Goal: Task Accomplishment & Management: Complete application form

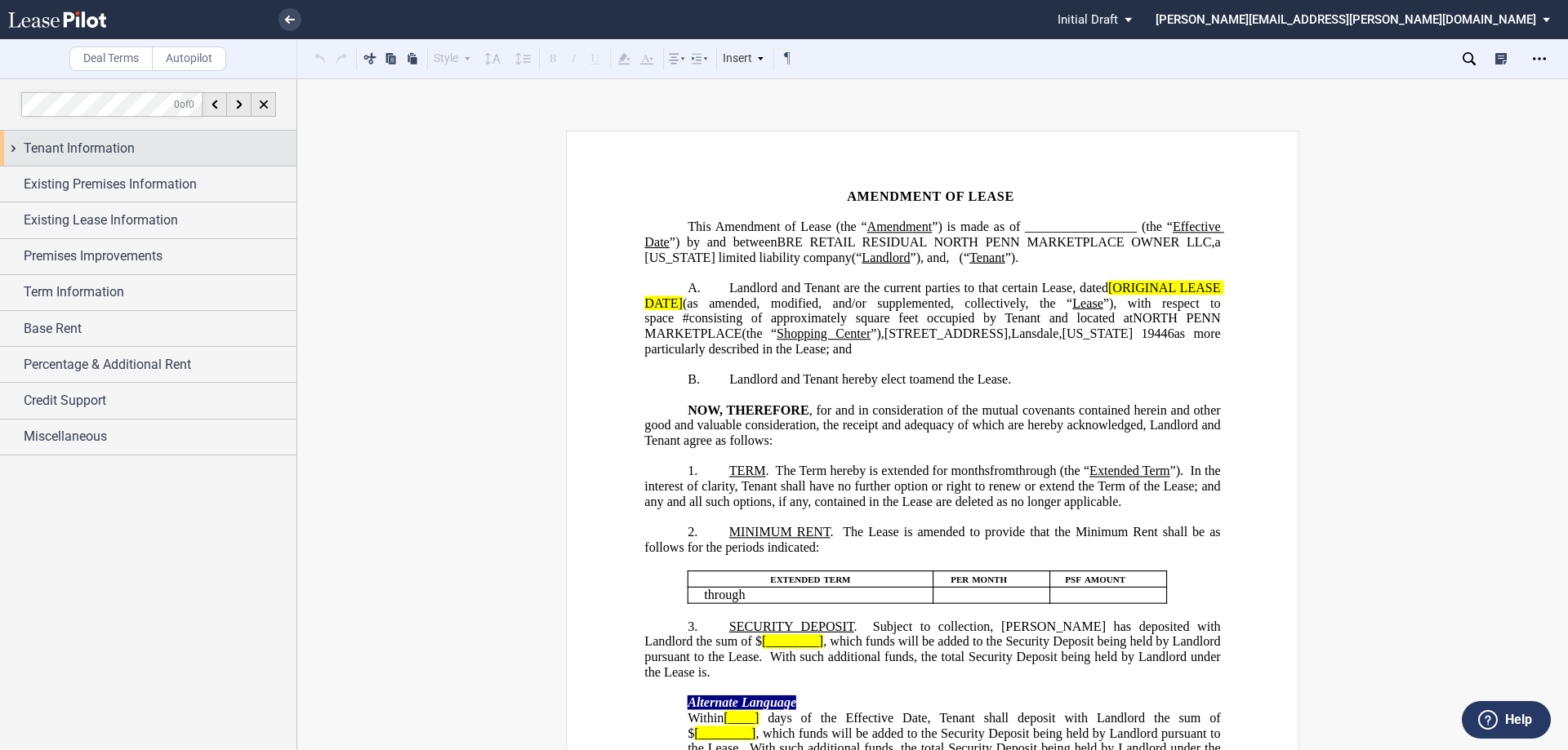
click at [117, 150] on span "Tenant Information" at bounding box center [79, 148] width 111 height 20
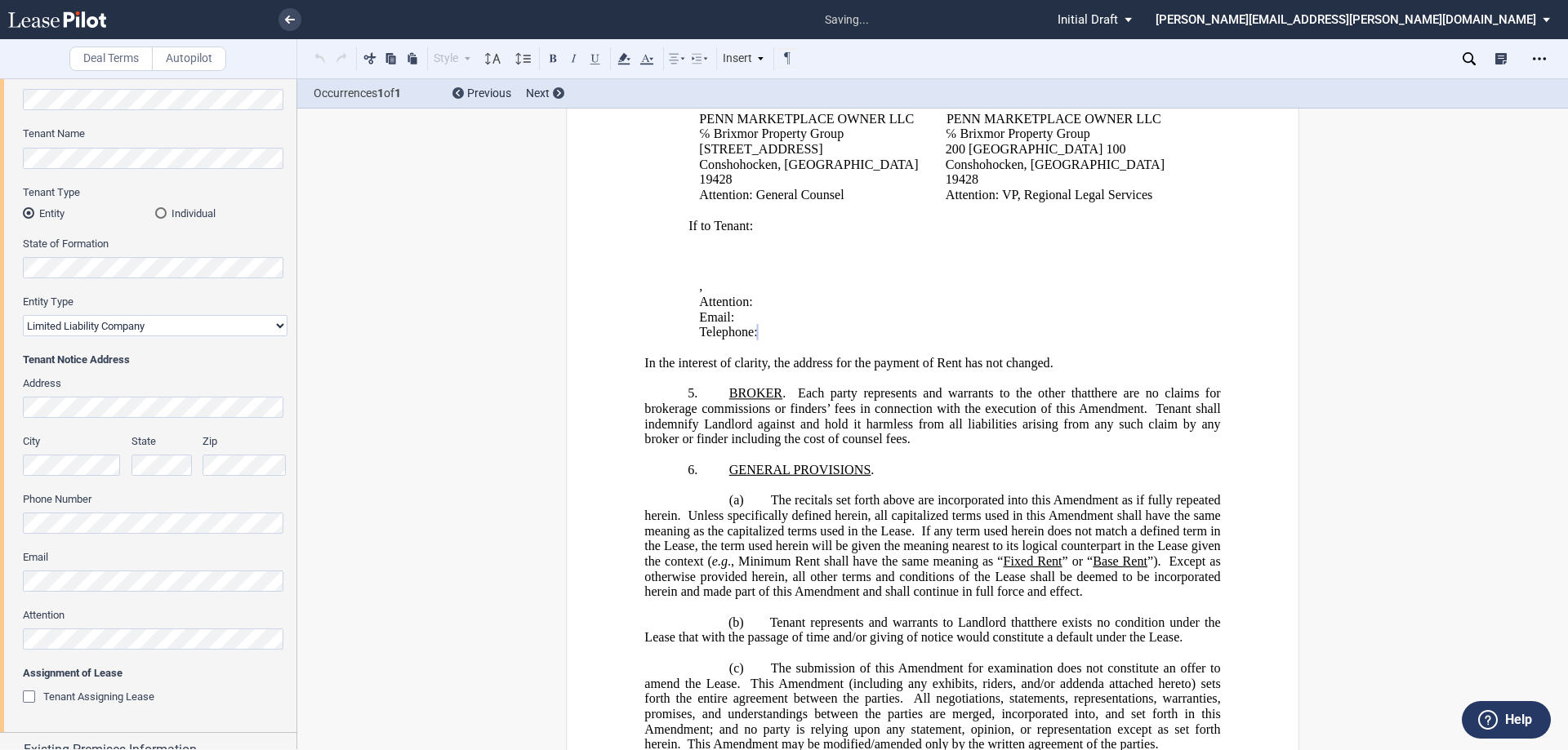
scroll to position [245, 0]
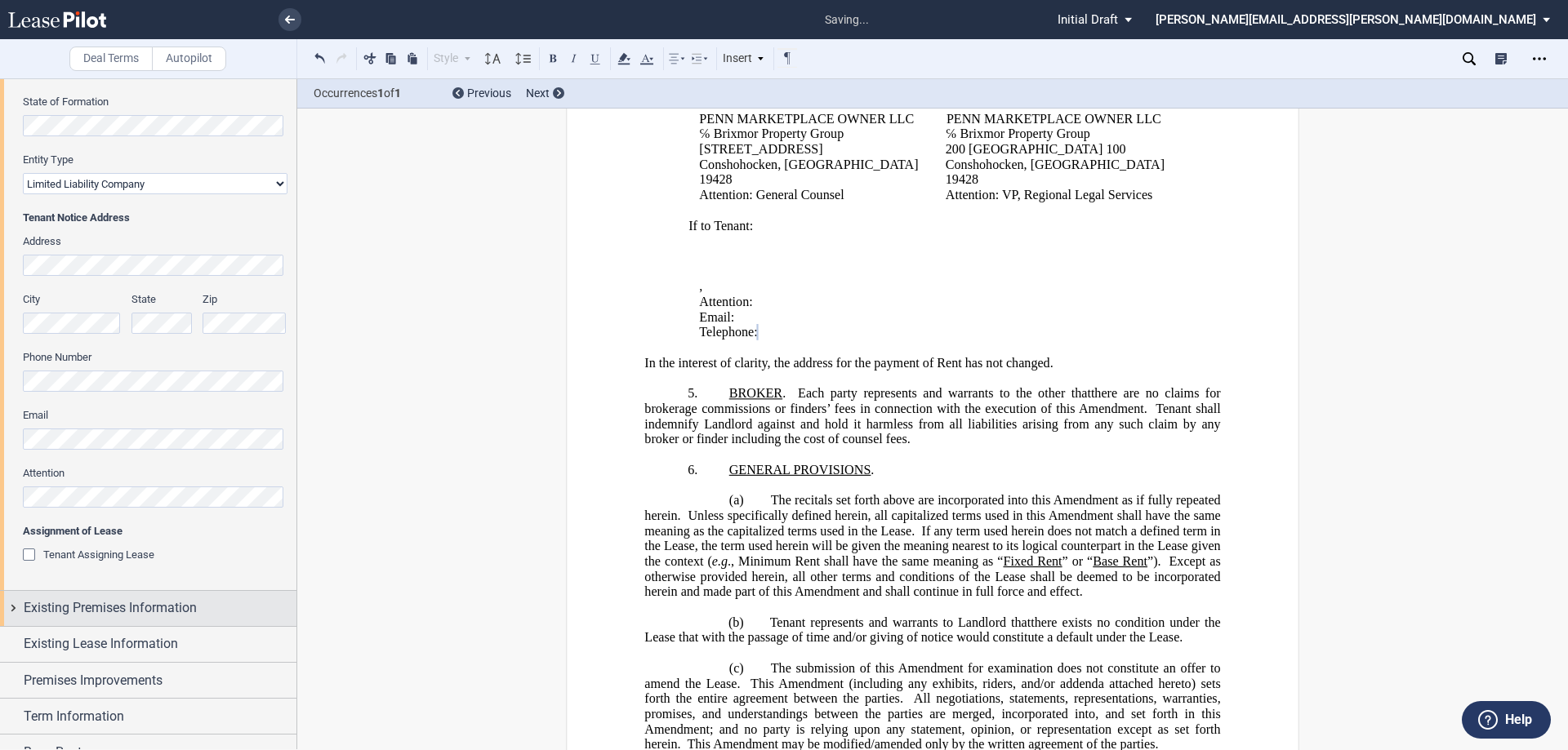
click at [99, 613] on span "Existing Premises Information" at bounding box center [110, 608] width 173 height 20
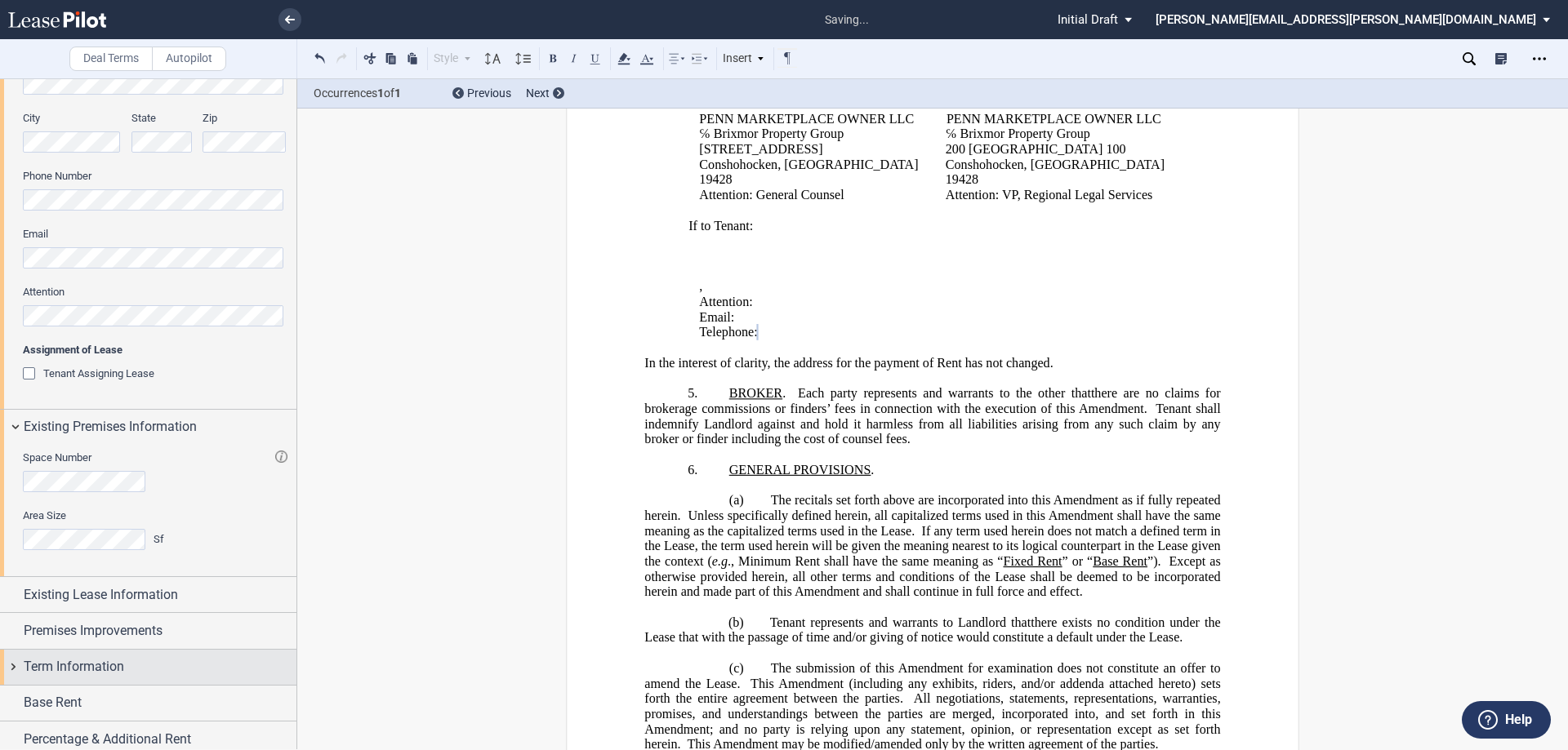
scroll to position [490, 0]
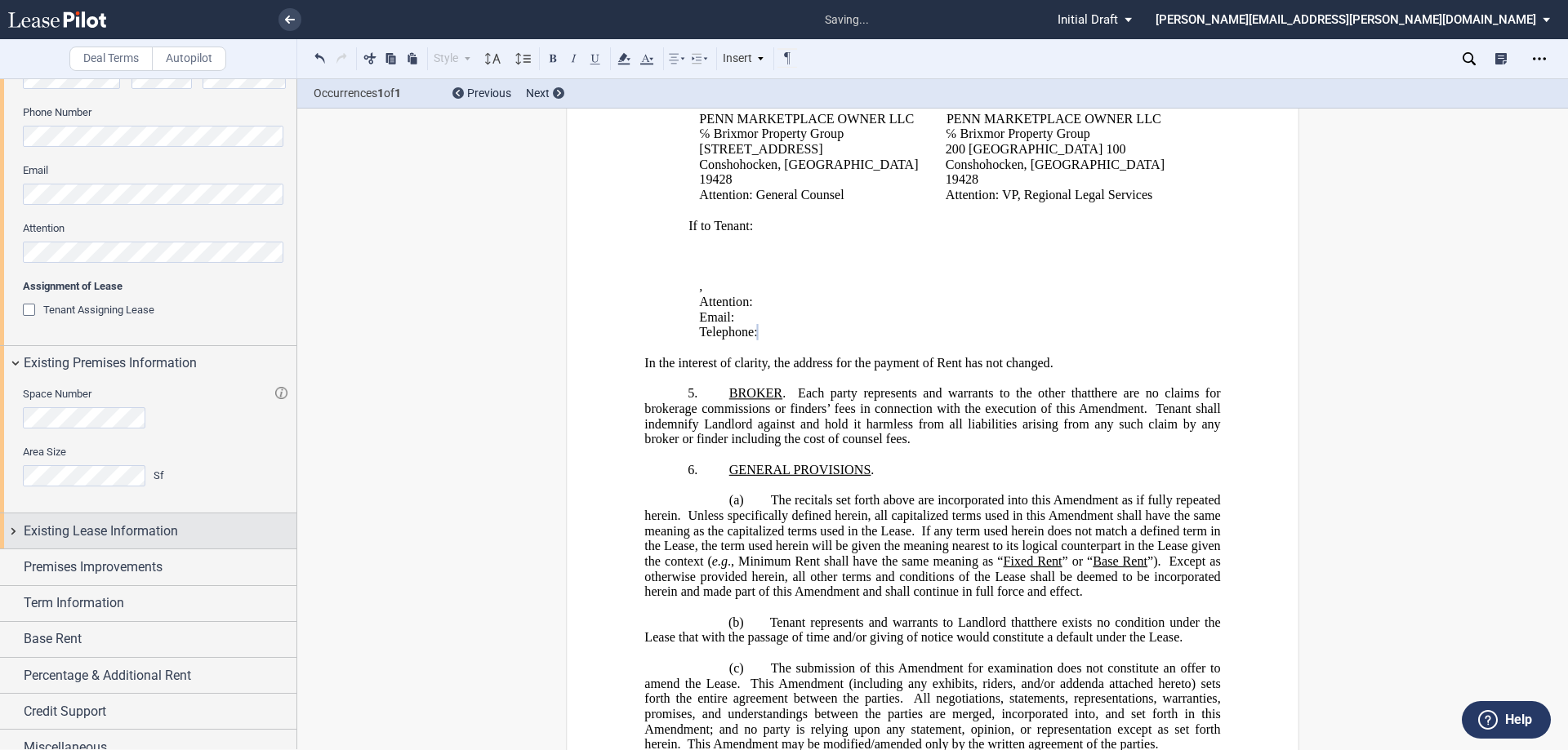
click at [144, 536] on span "Existing Lease Information" at bounding box center [101, 531] width 155 height 20
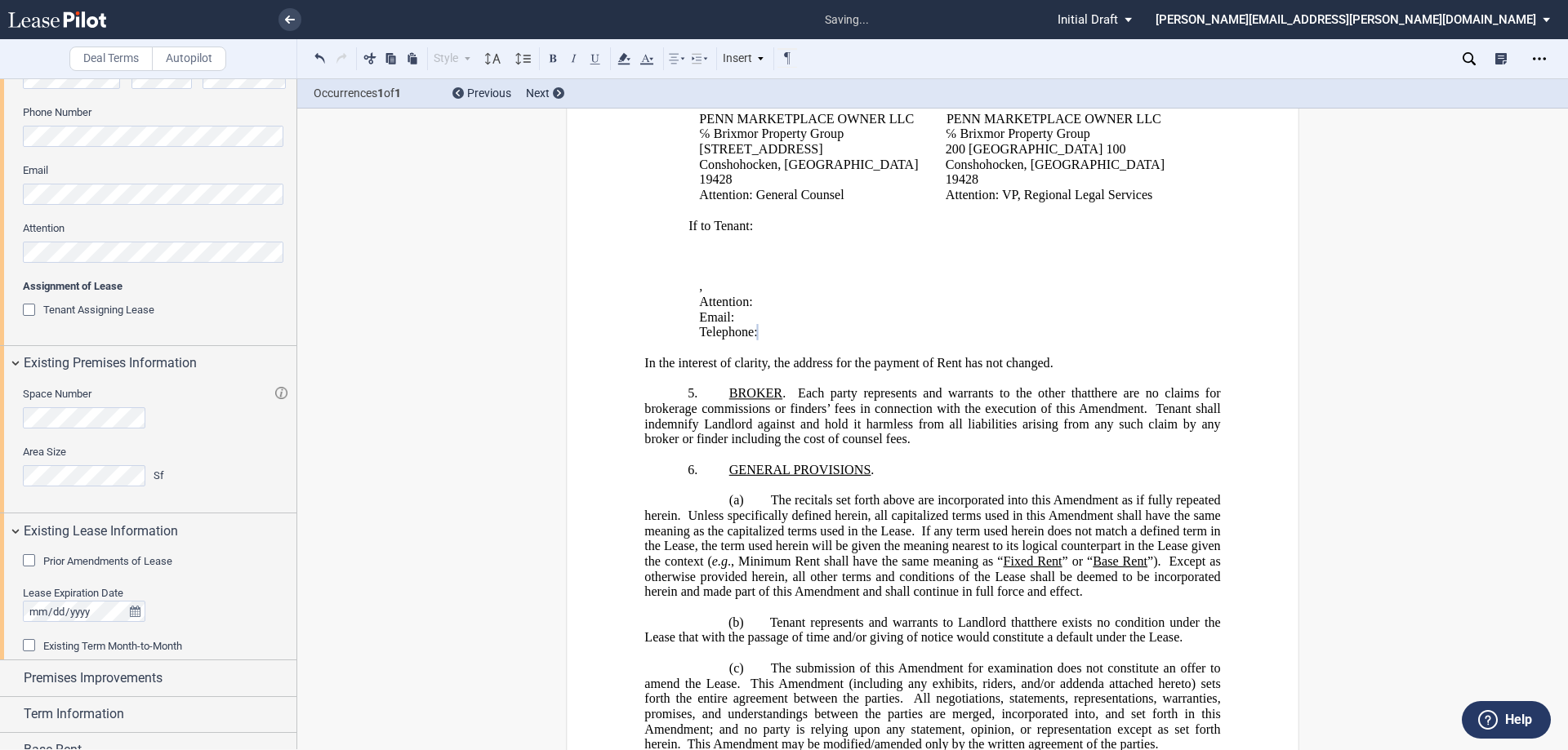
click at [138, 556] on span "Prior Amendments of Lease" at bounding box center [108, 561] width 129 height 12
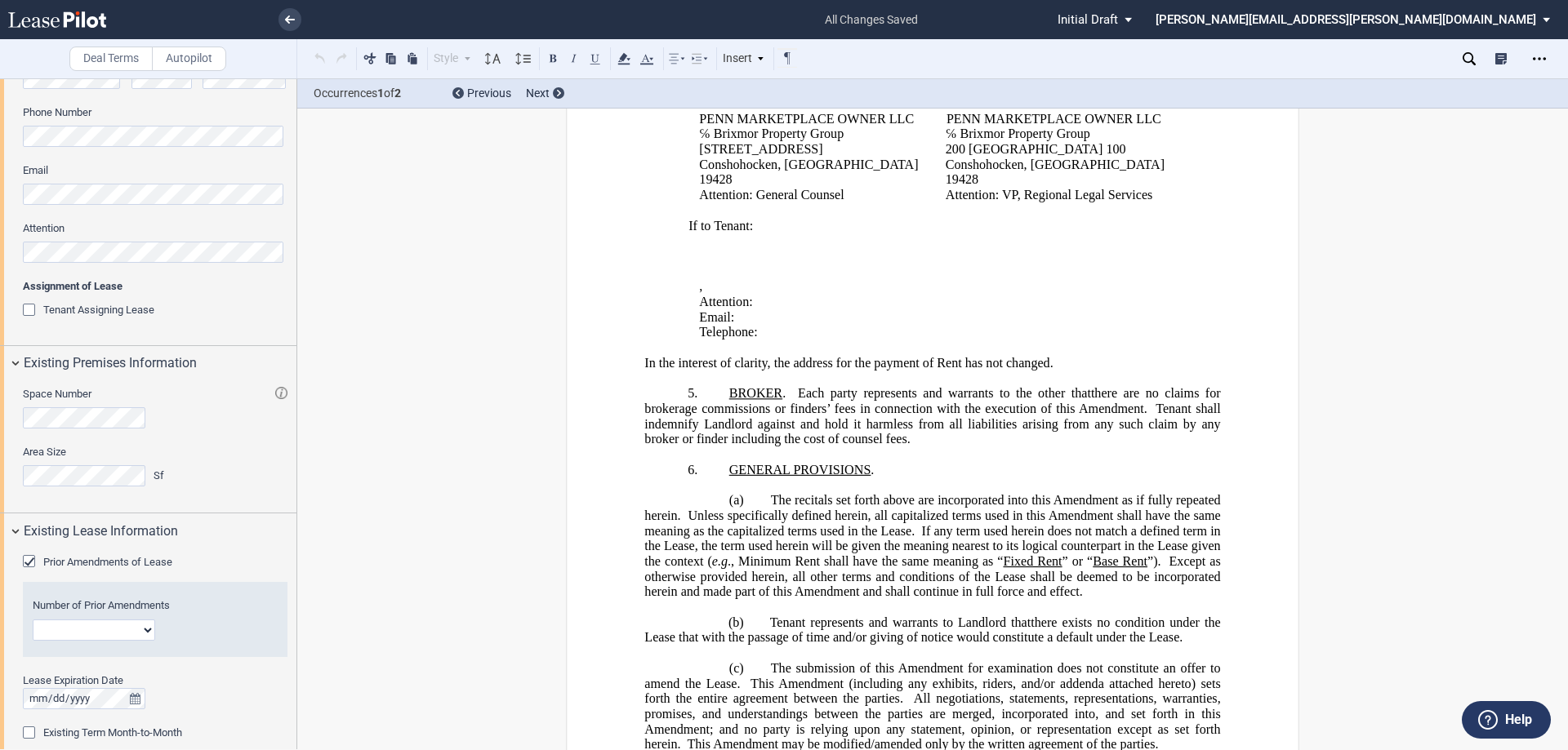
scroll to position [434, 0]
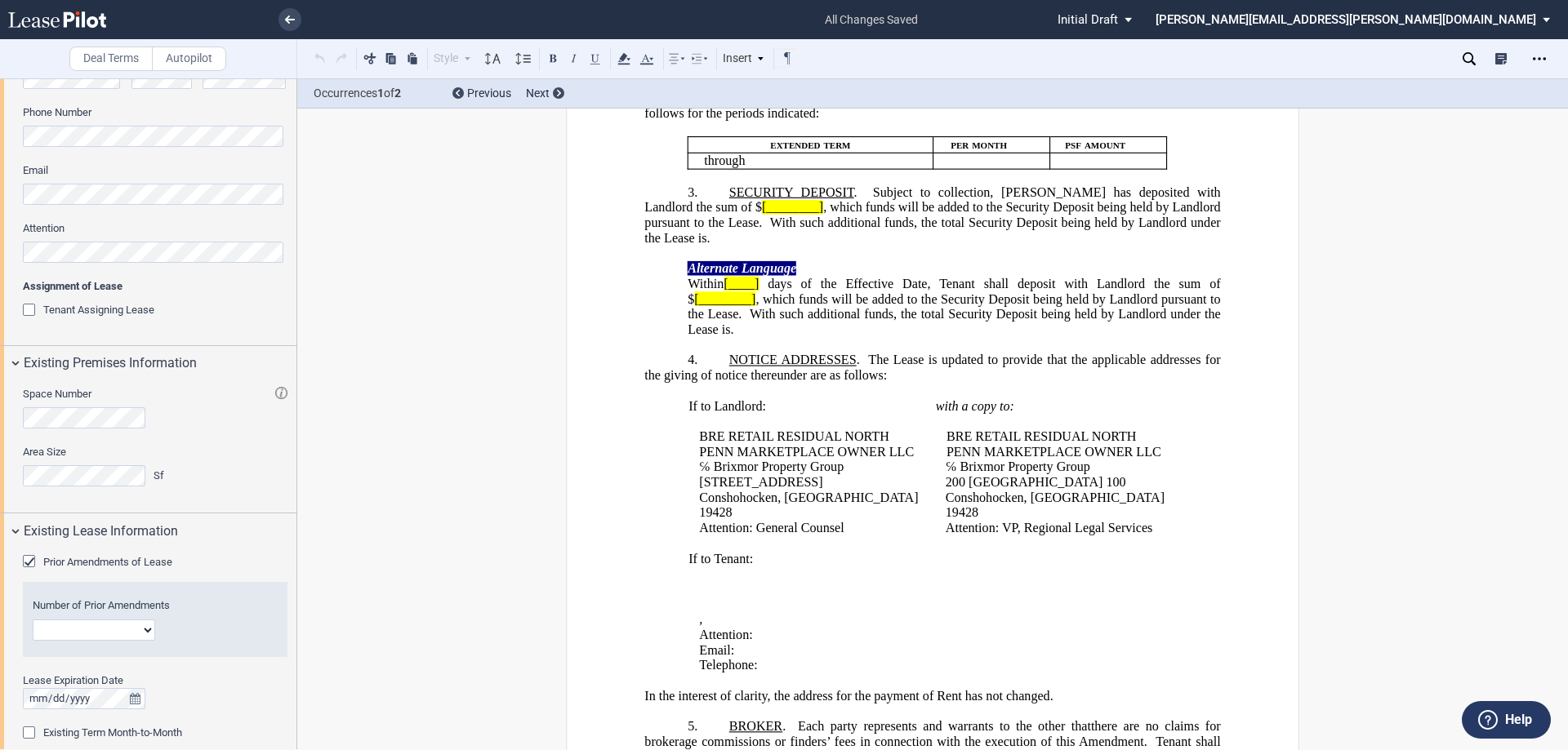
click at [99, 629] on select "1 2 3 4 5 6 7 8 9 10 11 12" at bounding box center [93, 629] width 122 height 21
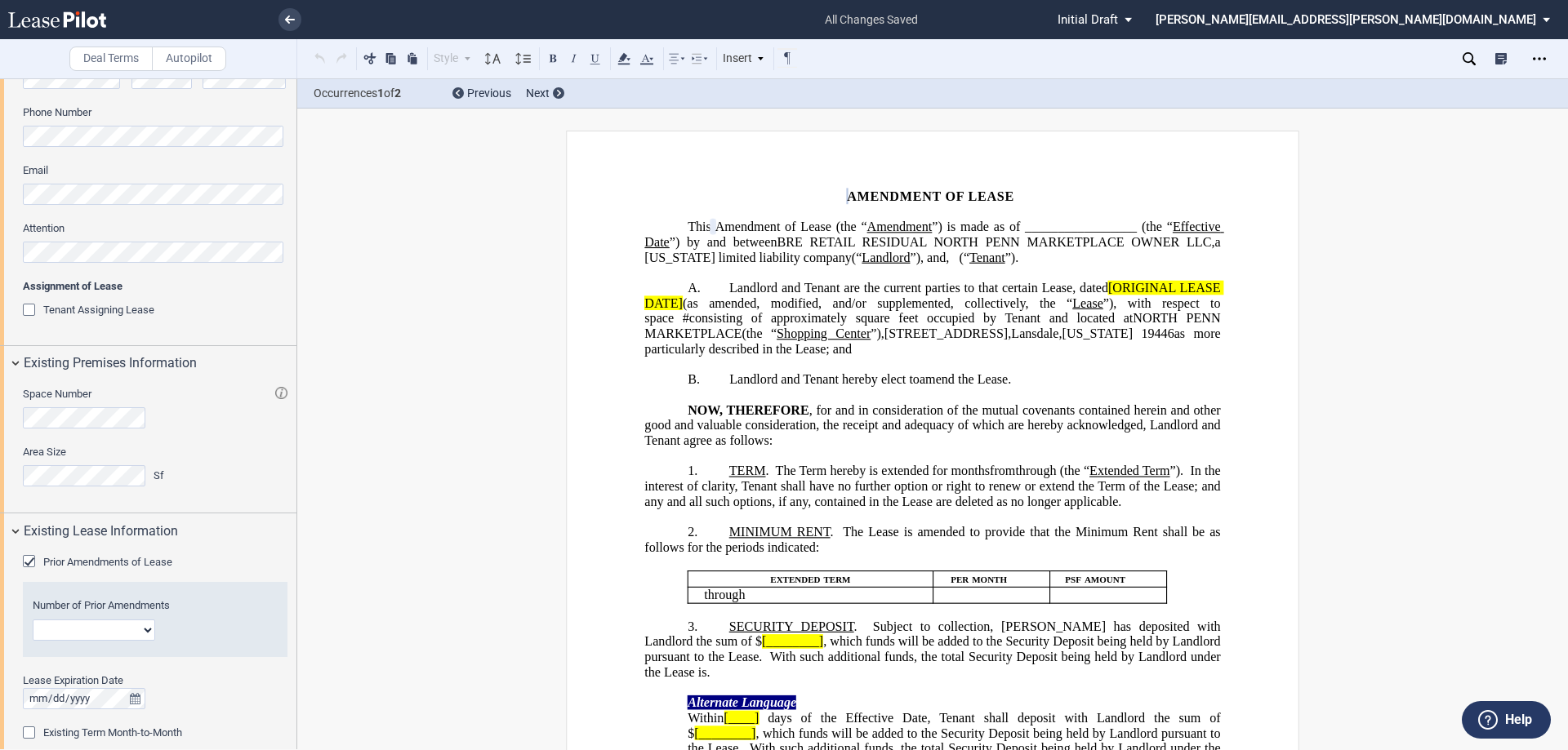
scroll to position [0, 0]
select select "number:2"
click at [32, 619] on select "1 2 3 4 5 6 7 8 9 10 11 12" at bounding box center [93, 629] width 122 height 21
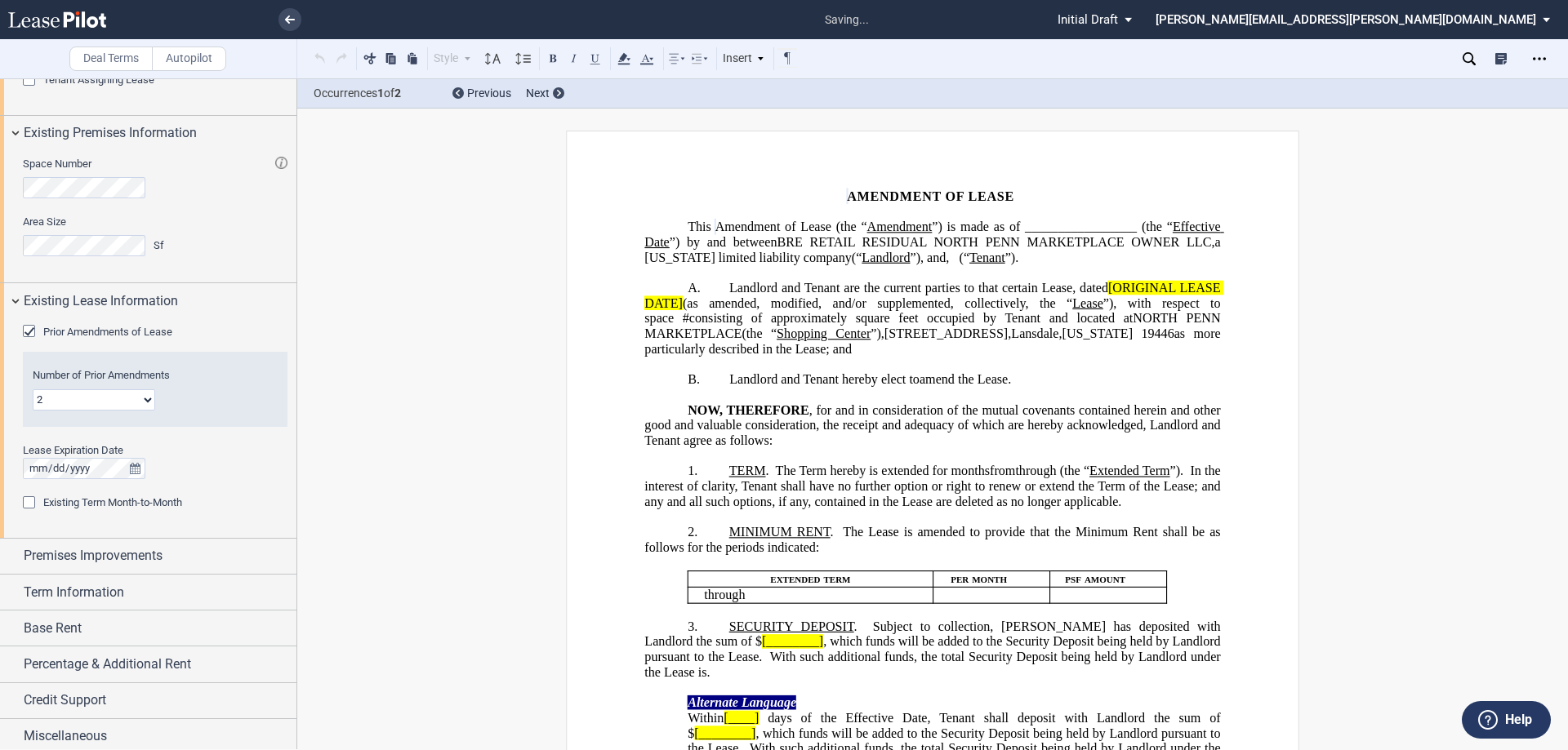
scroll to position [725, 0]
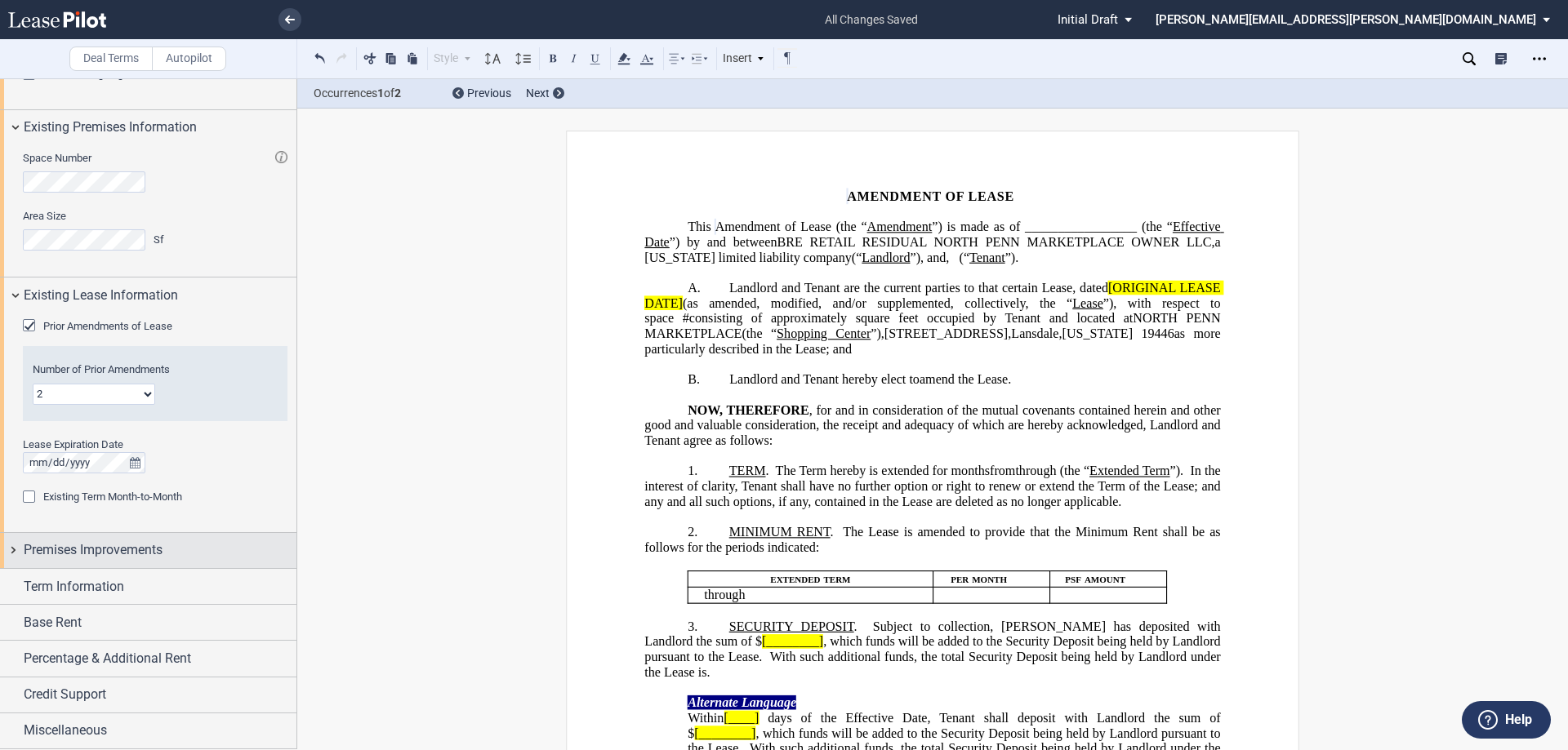
click at [140, 548] on span "Premises Improvements" at bounding box center [93, 550] width 139 height 20
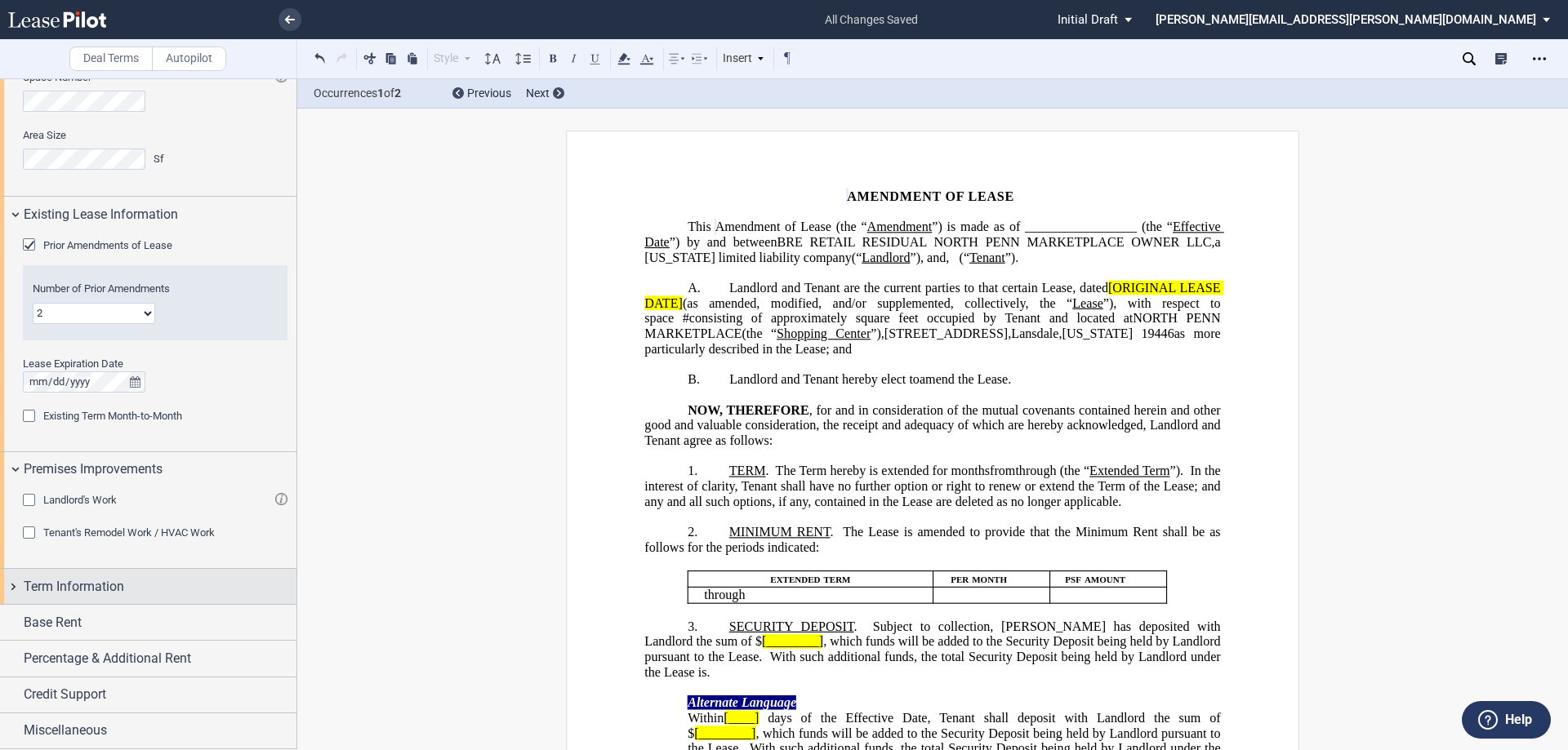
click at [116, 581] on span "Term Information" at bounding box center [74, 587] width 100 height 20
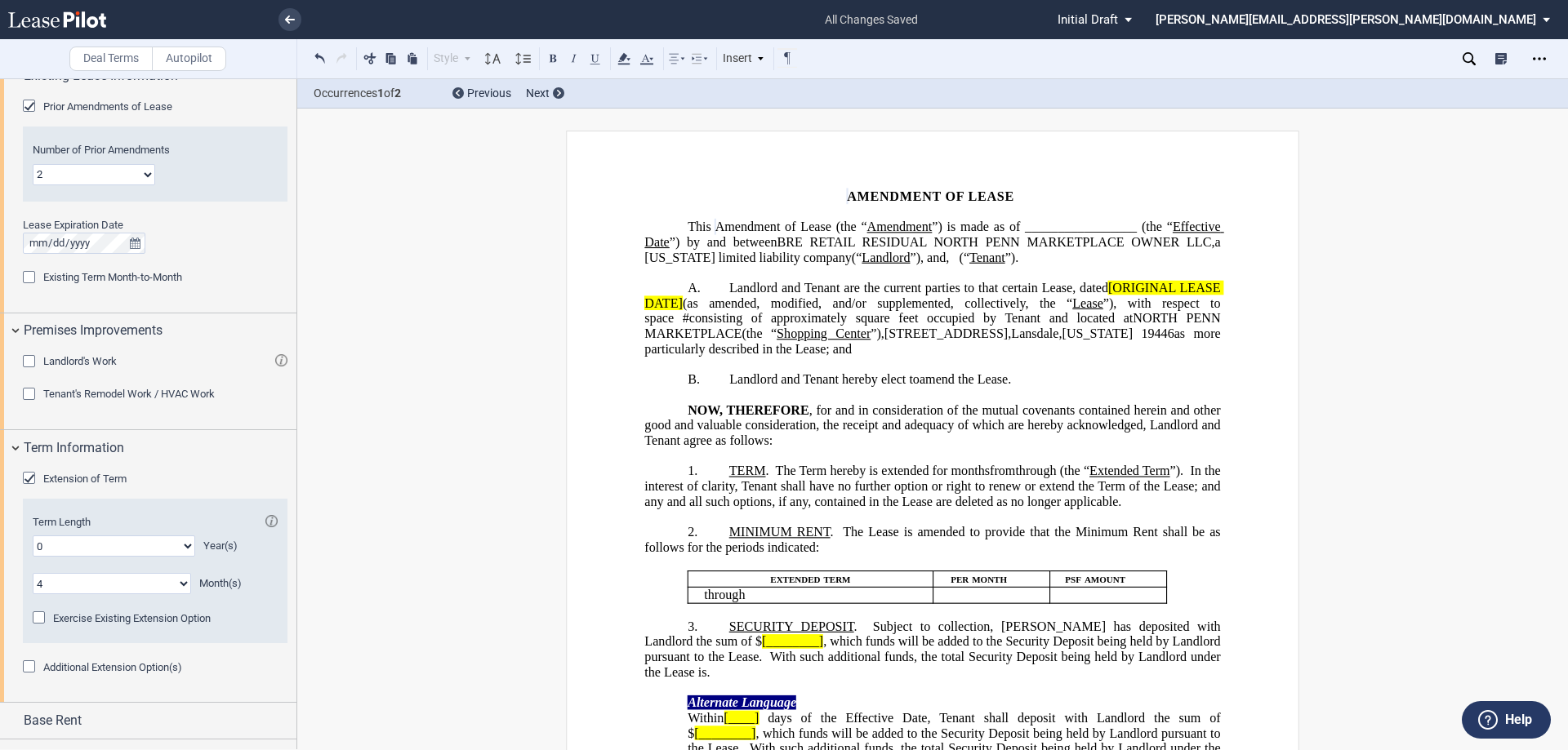
scroll to position [1043, 0]
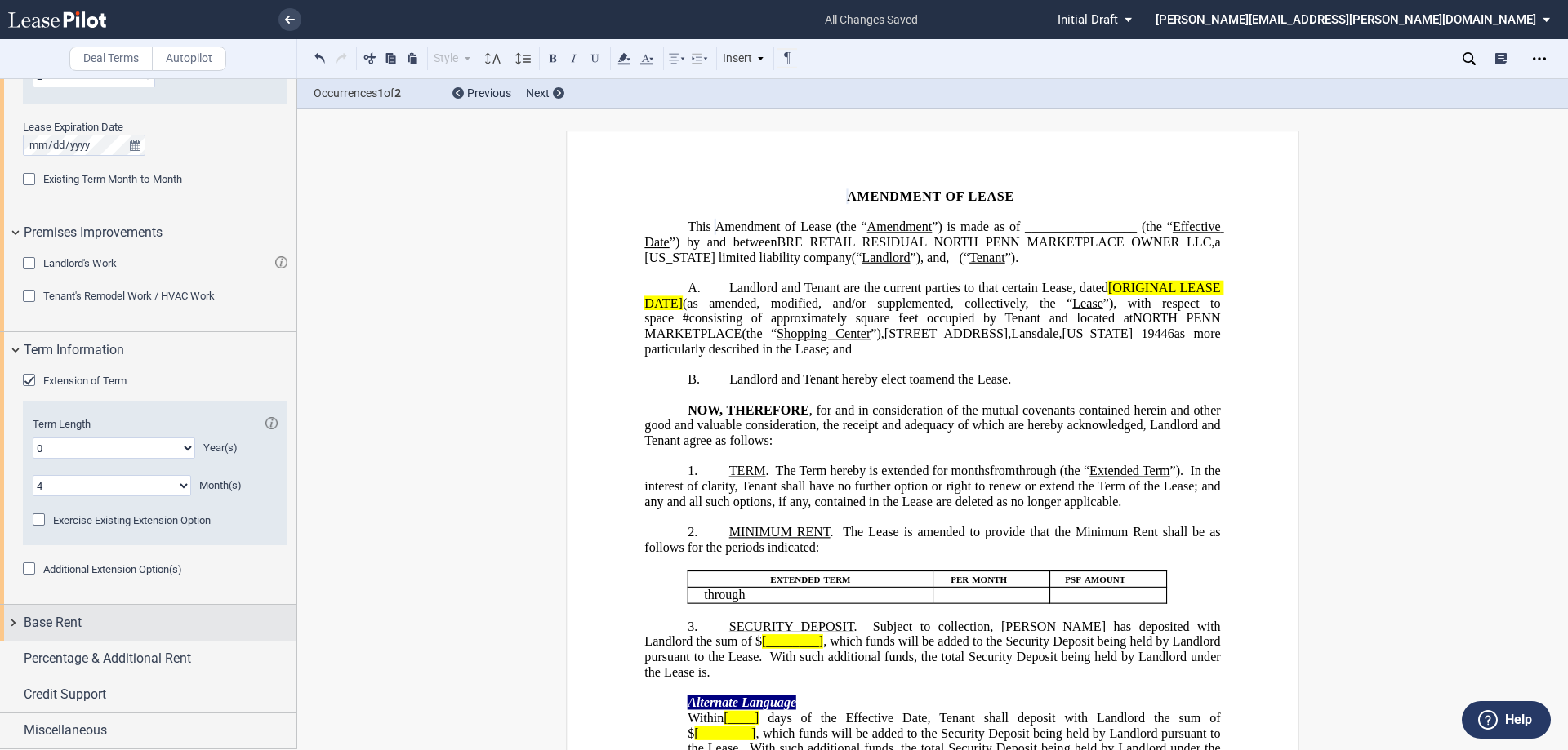
click at [92, 617] on div "Base Rent" at bounding box center [160, 623] width 273 height 20
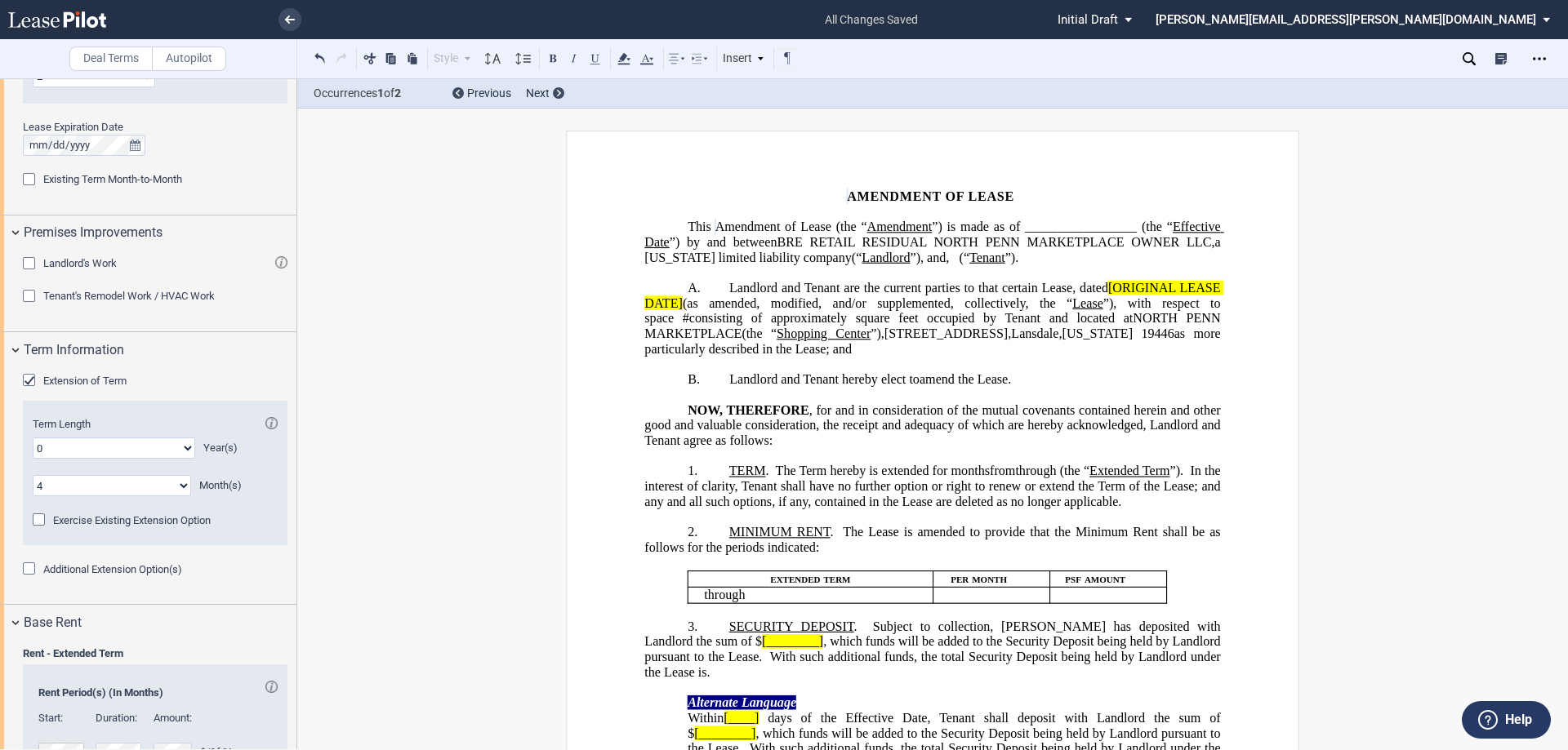
scroll to position [1234, 0]
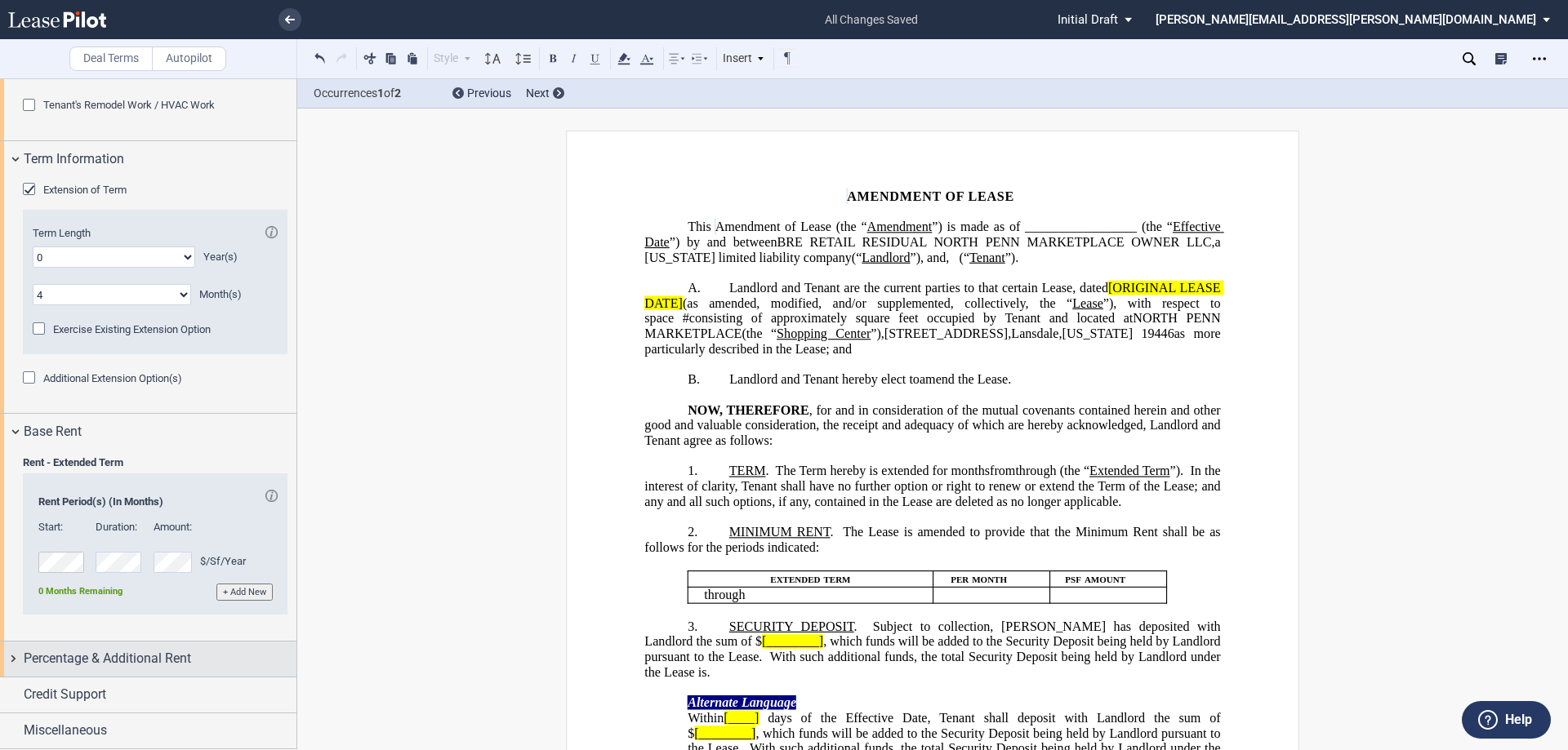
click at [167, 657] on span "Percentage & Additional Rent" at bounding box center [107, 658] width 167 height 20
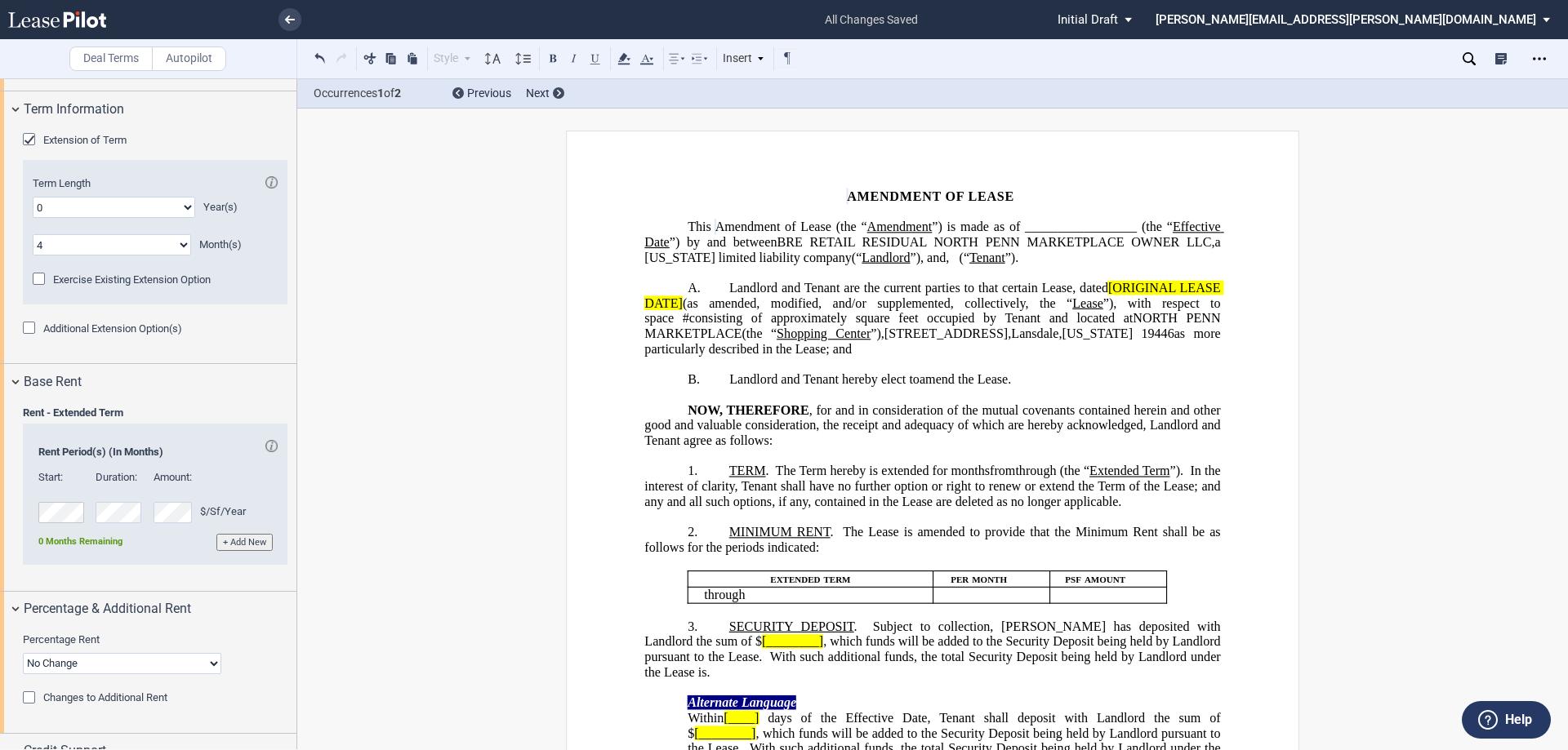
scroll to position [1340, 0]
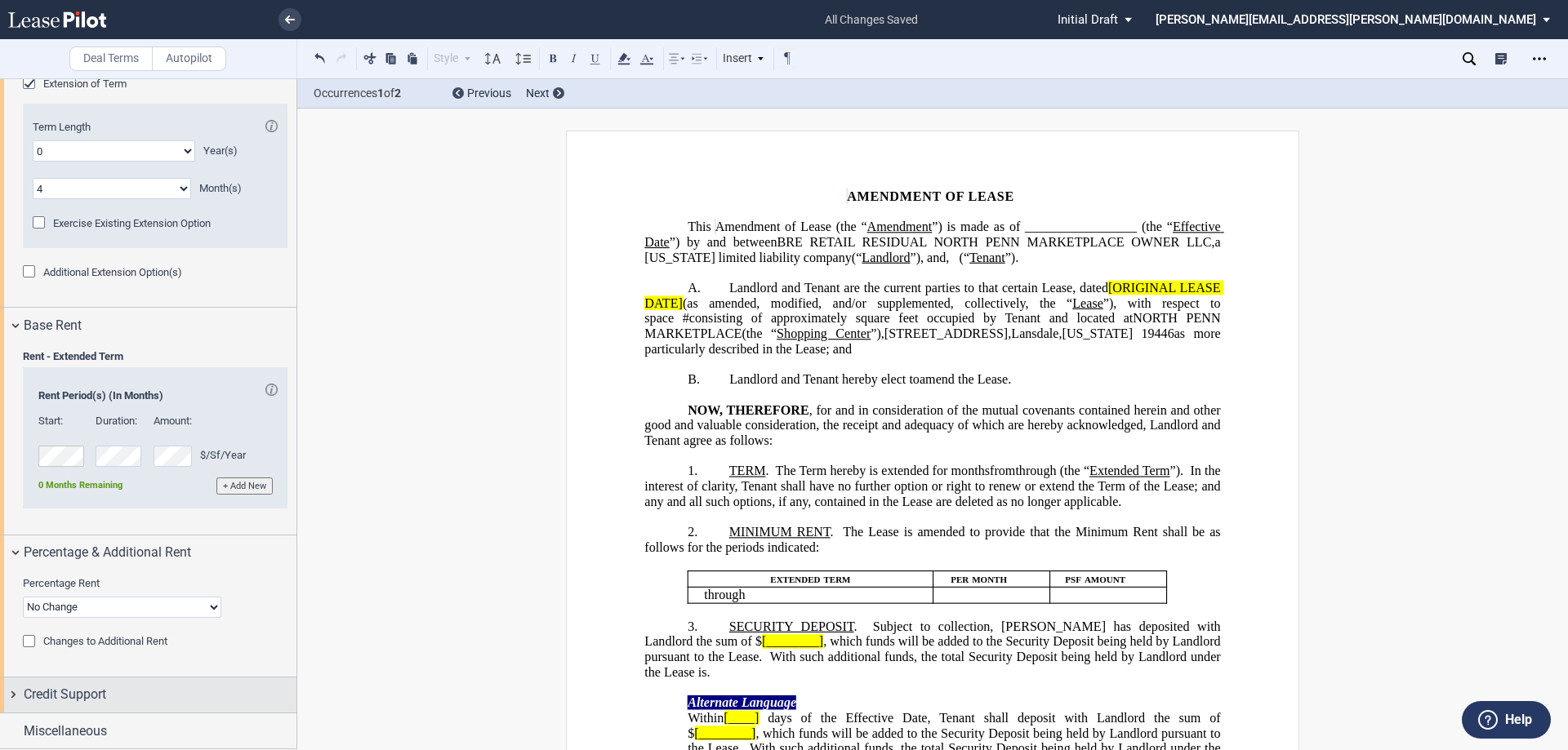
click at [116, 689] on div "Credit Support" at bounding box center [160, 694] width 273 height 20
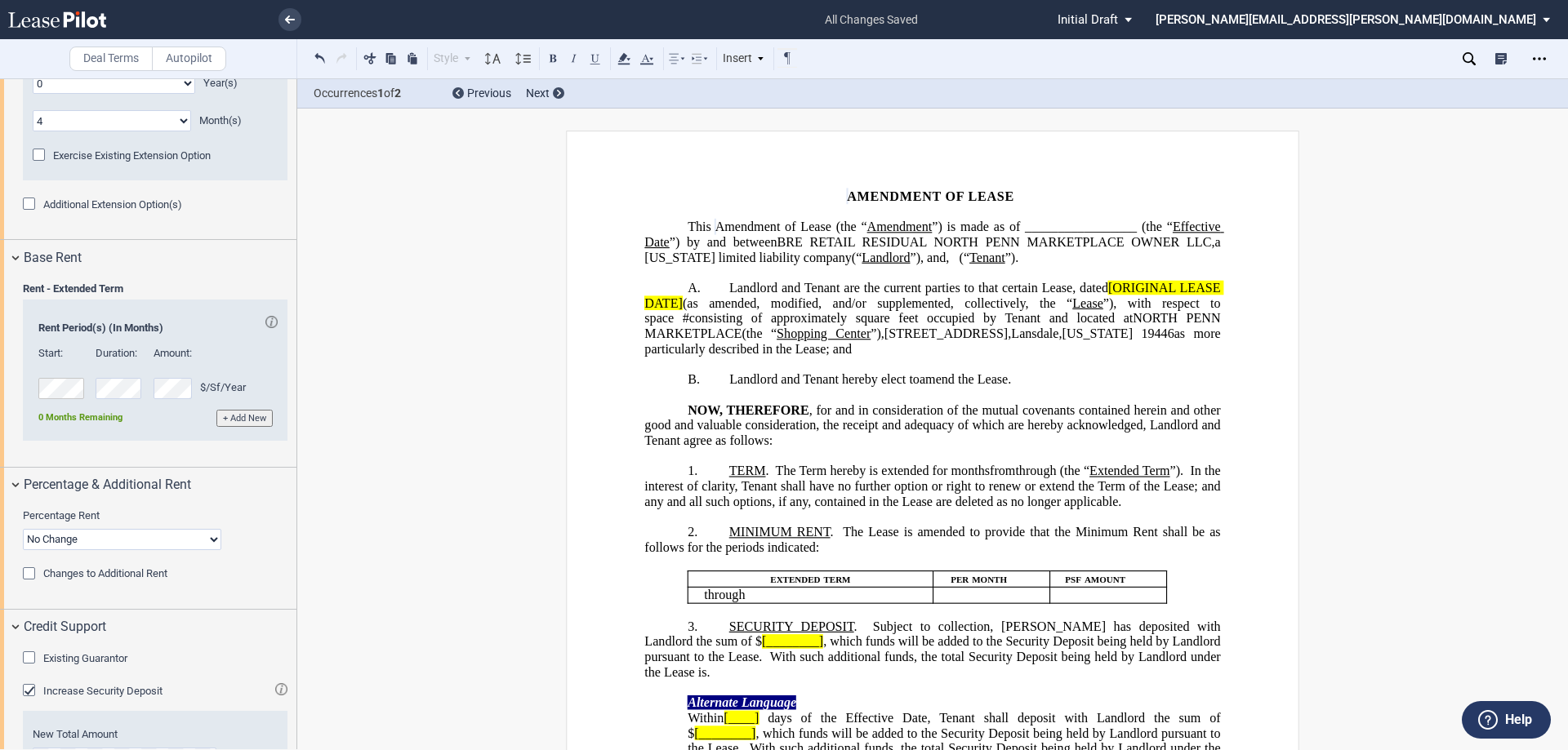
scroll to position [1507, 0]
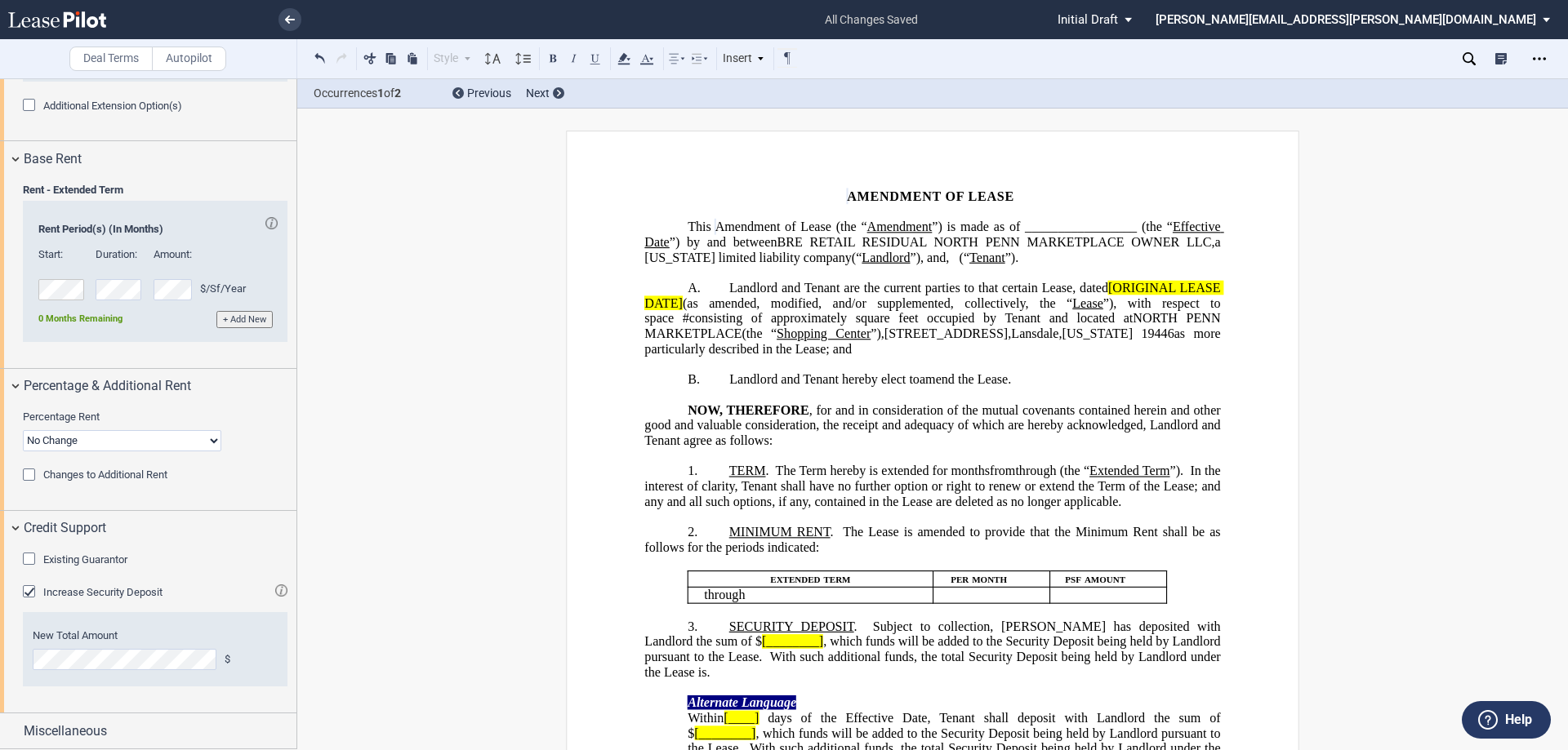
click at [70, 561] on span "Existing Guarantor" at bounding box center [85, 560] width 84 height 12
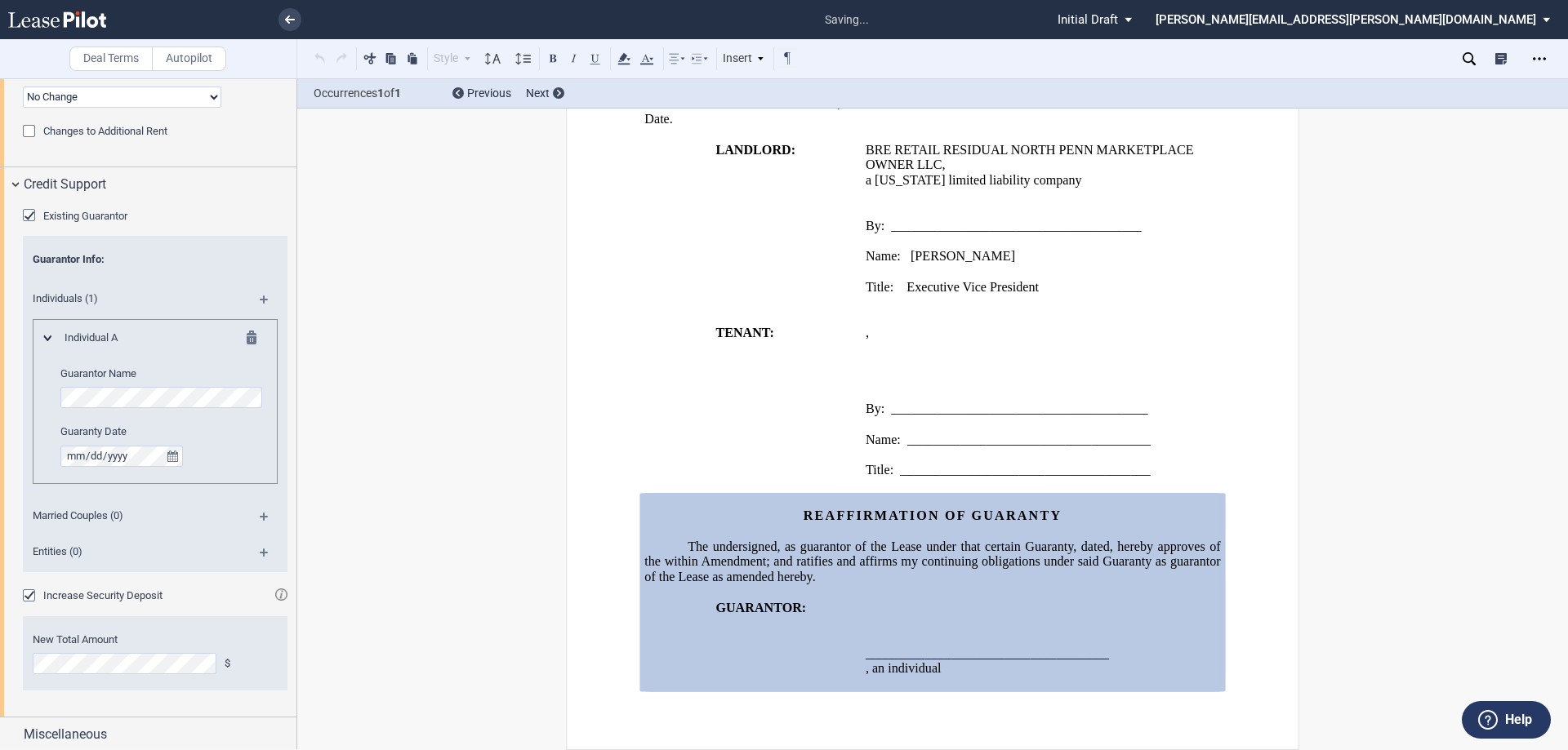
scroll to position [1855, 0]
click at [246, 335] on md-icon at bounding box center [256, 336] width 20 height 20
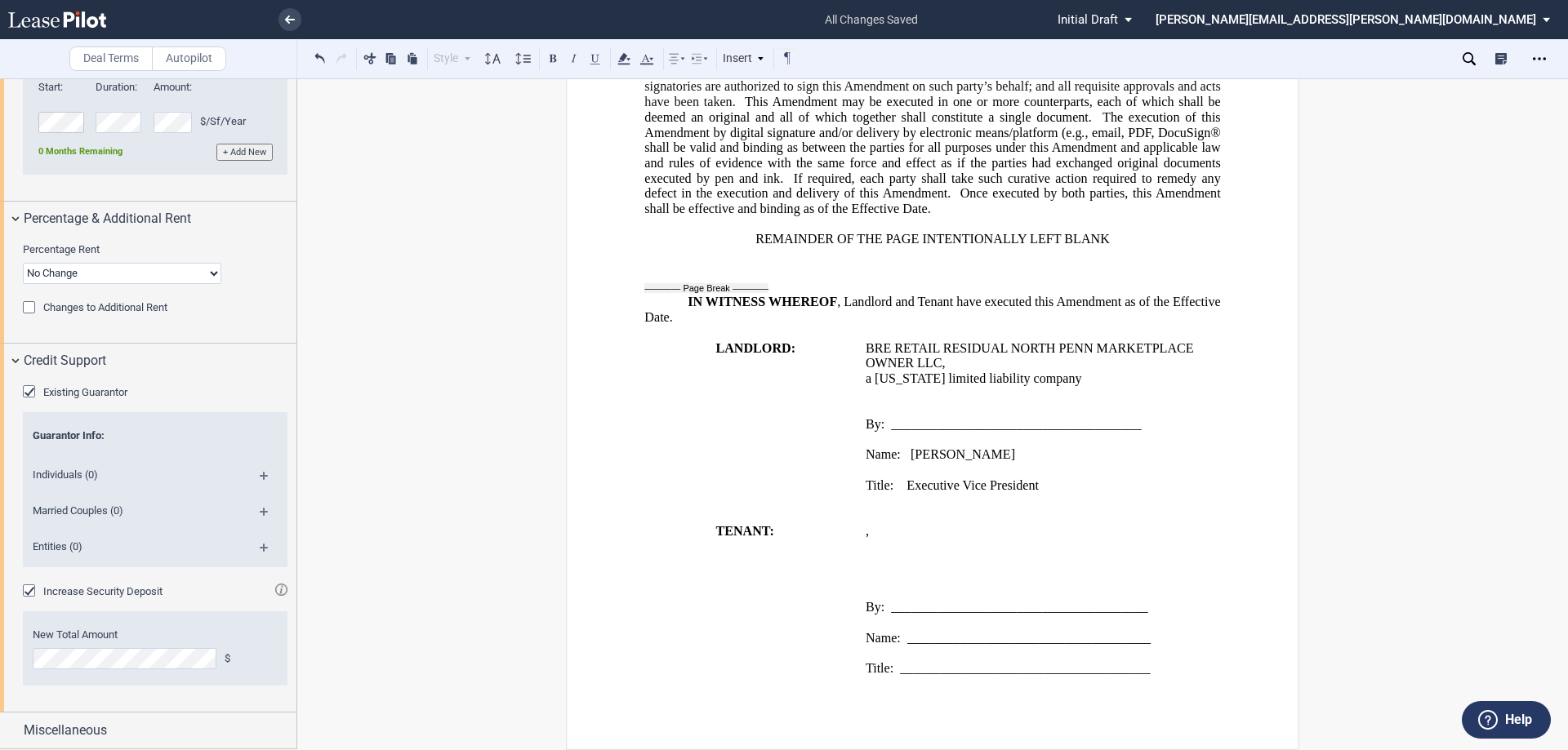
scroll to position [1674, 0]
drag, startPoint x: 256, startPoint y: 512, endPoint x: 251, endPoint y: 499, distance: 13.9
click at [260, 513] on md-icon at bounding box center [271, 517] width 22 height 20
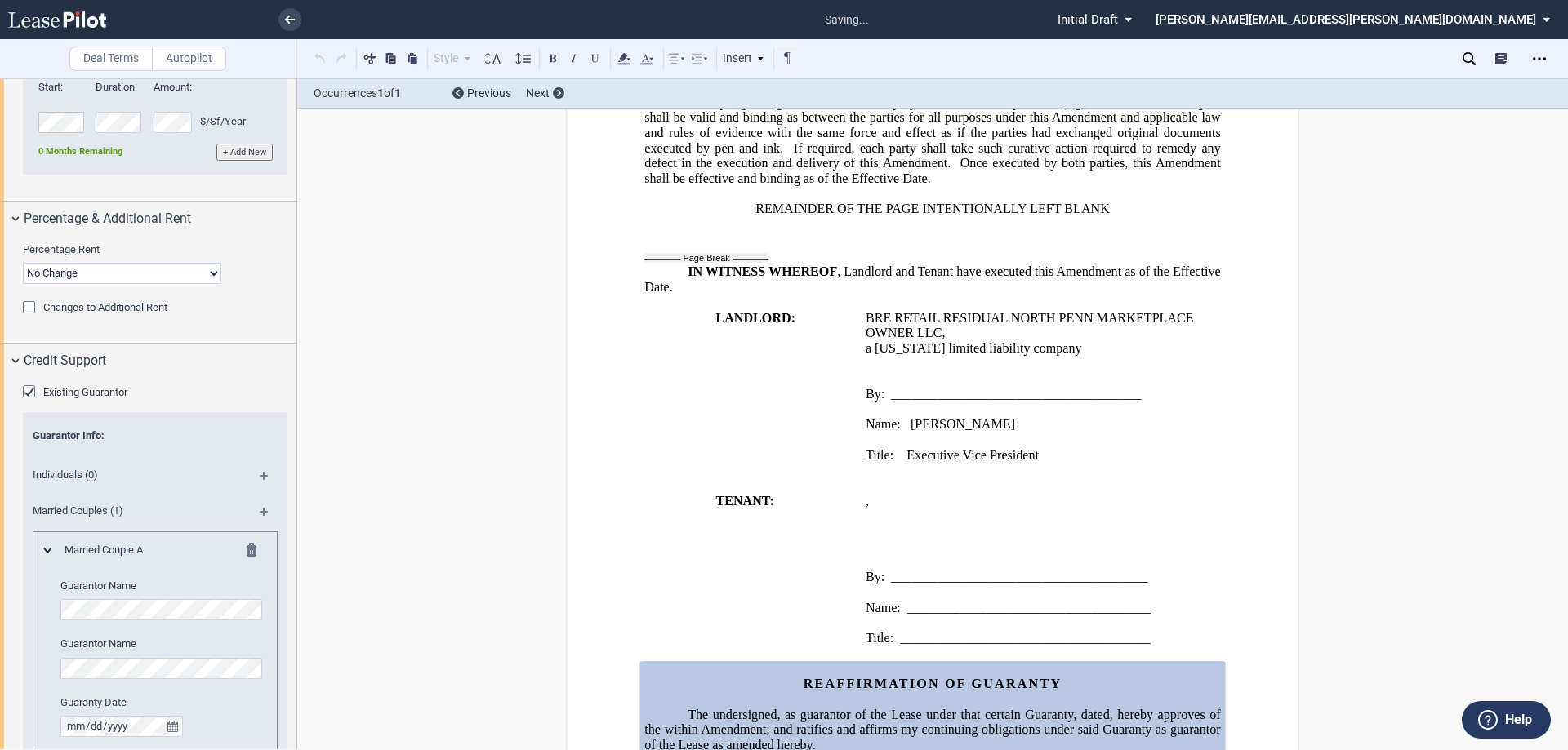
scroll to position [1807, 0]
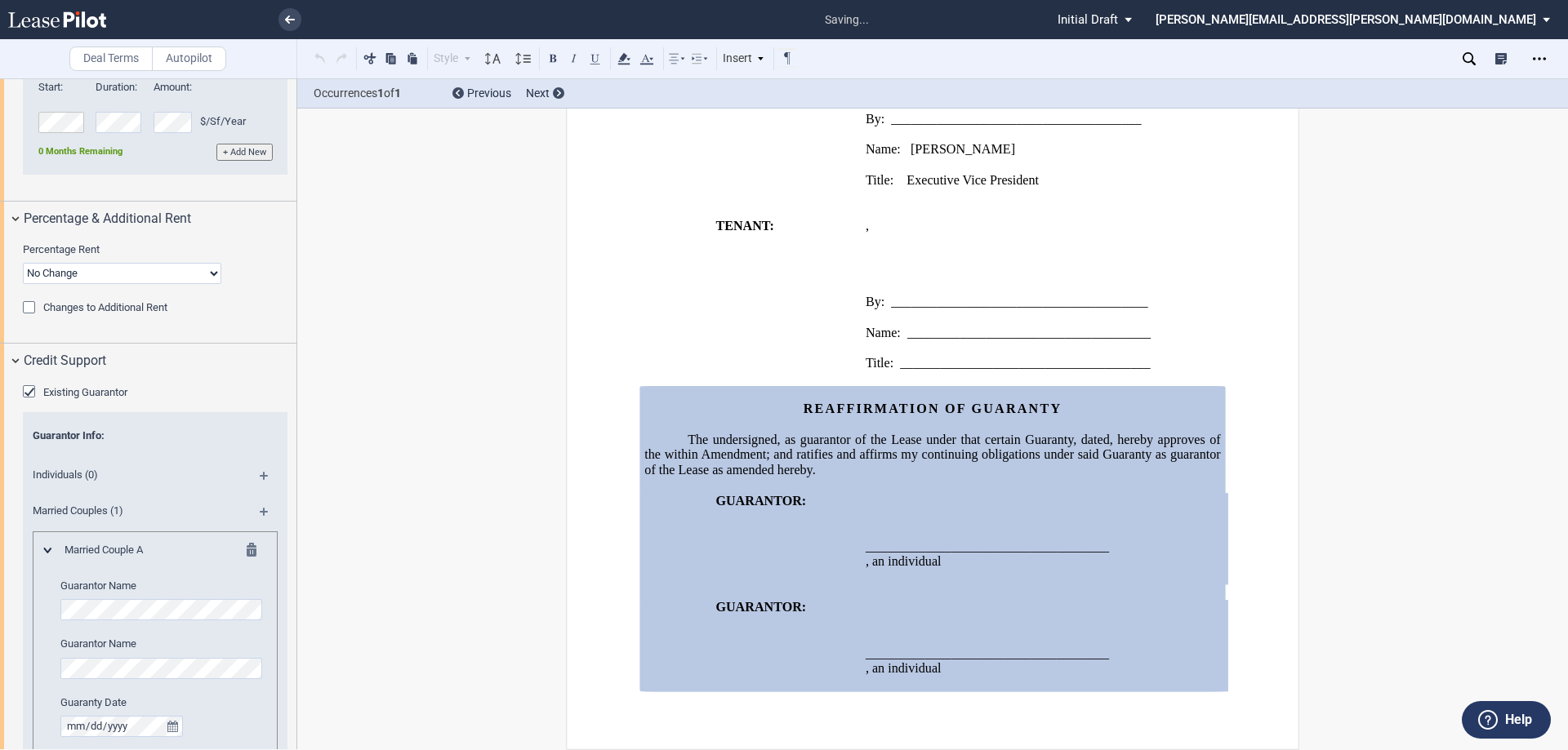
click at [156, 622] on div "Guarantor Name Guarantor Name Guaranty Date" at bounding box center [163, 657] width 206 height 158
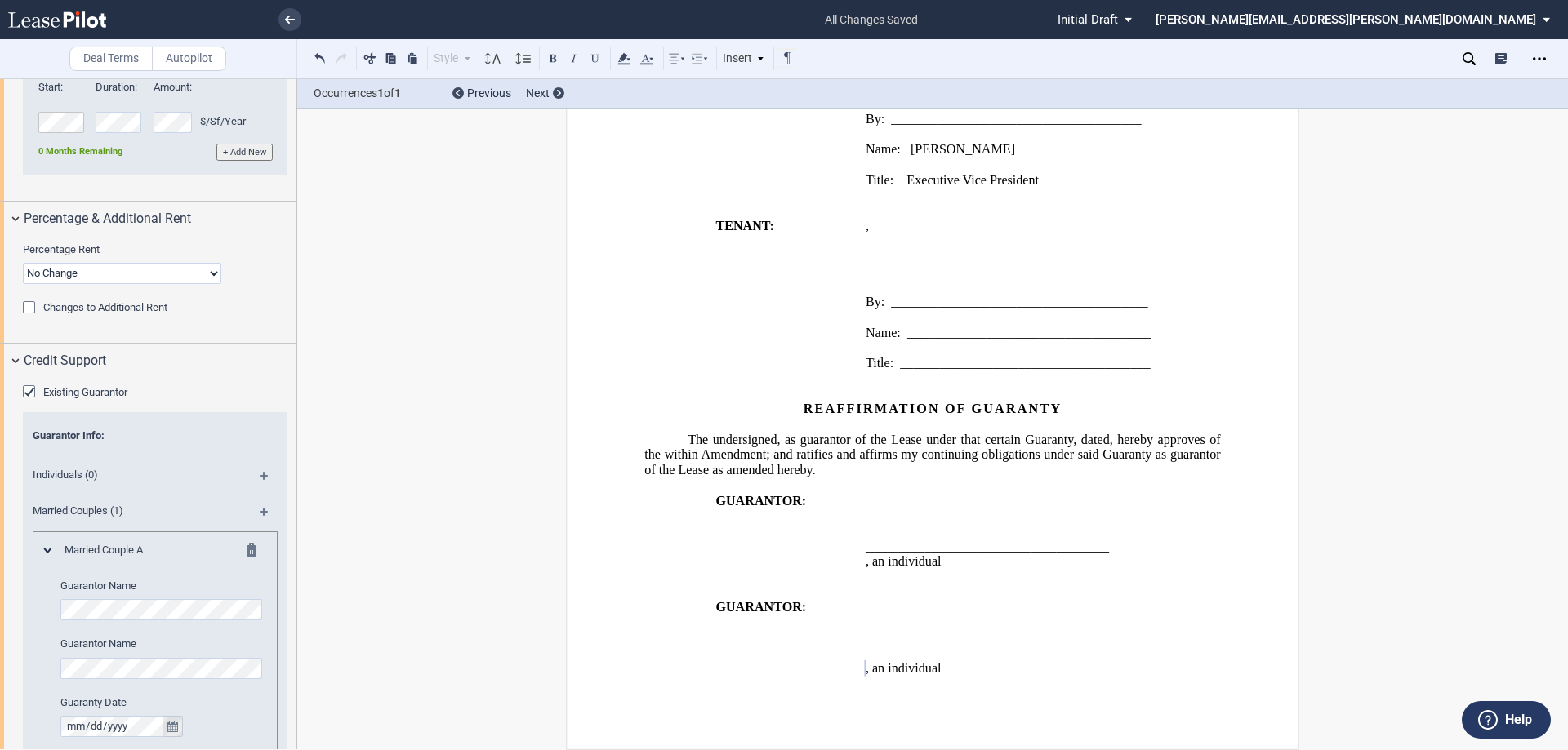
click at [173, 725] on icon "true" at bounding box center [173, 726] width 10 height 11
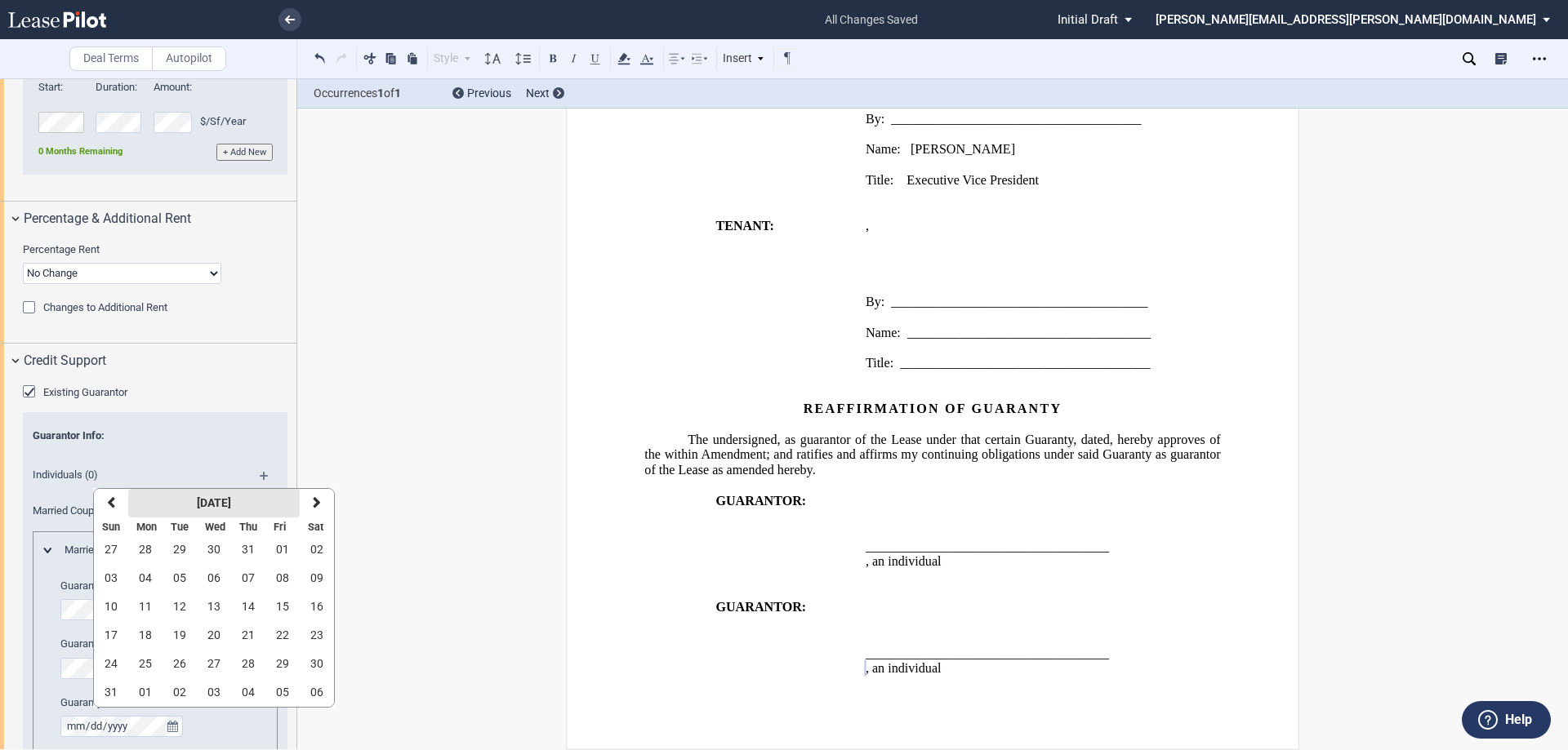
click at [220, 503] on strong "[DATE]" at bounding box center [214, 502] width 34 height 13
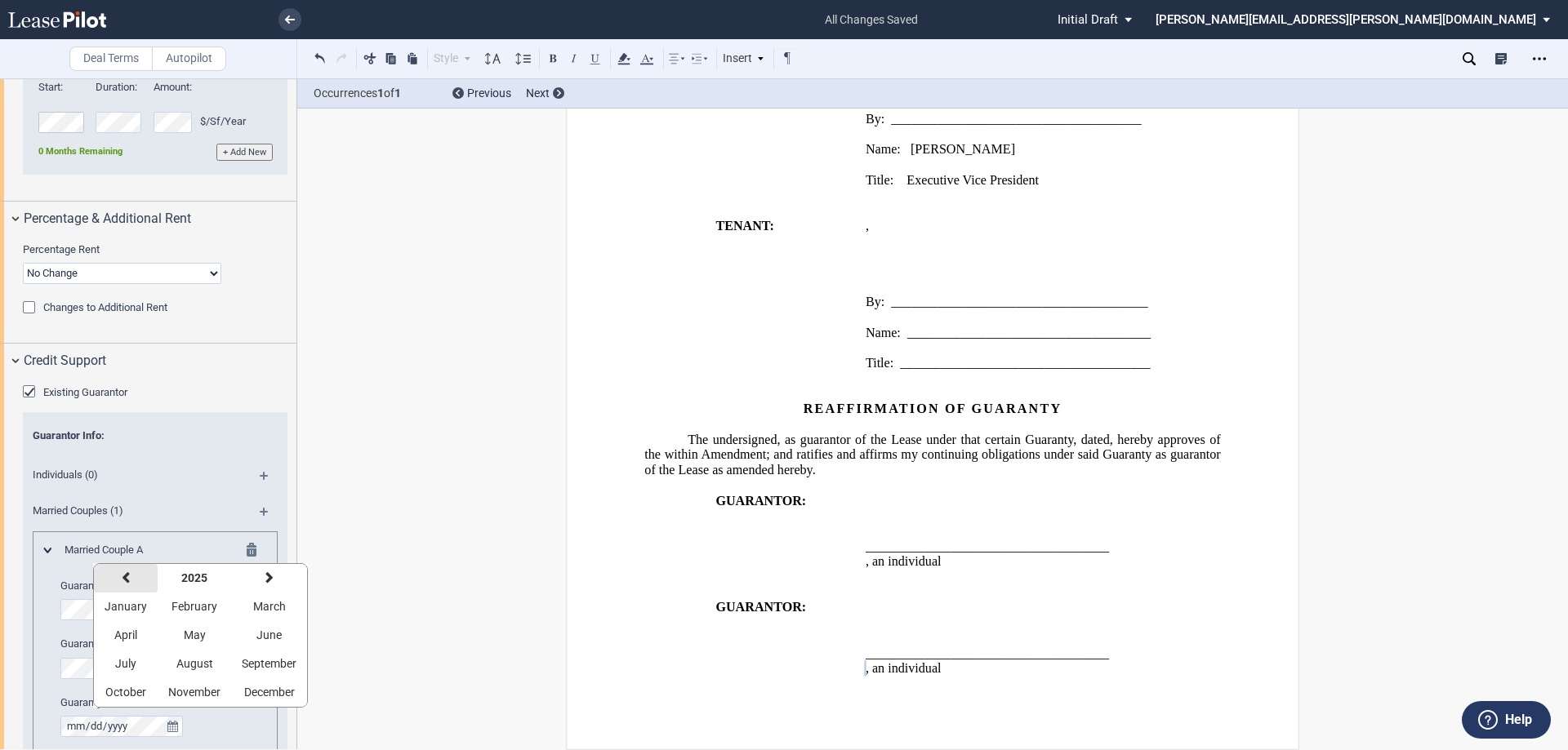
click at [137, 582] on button "previous" at bounding box center [126, 578] width 64 height 29
click at [262, 669] on span "September" at bounding box center [269, 663] width 54 height 13
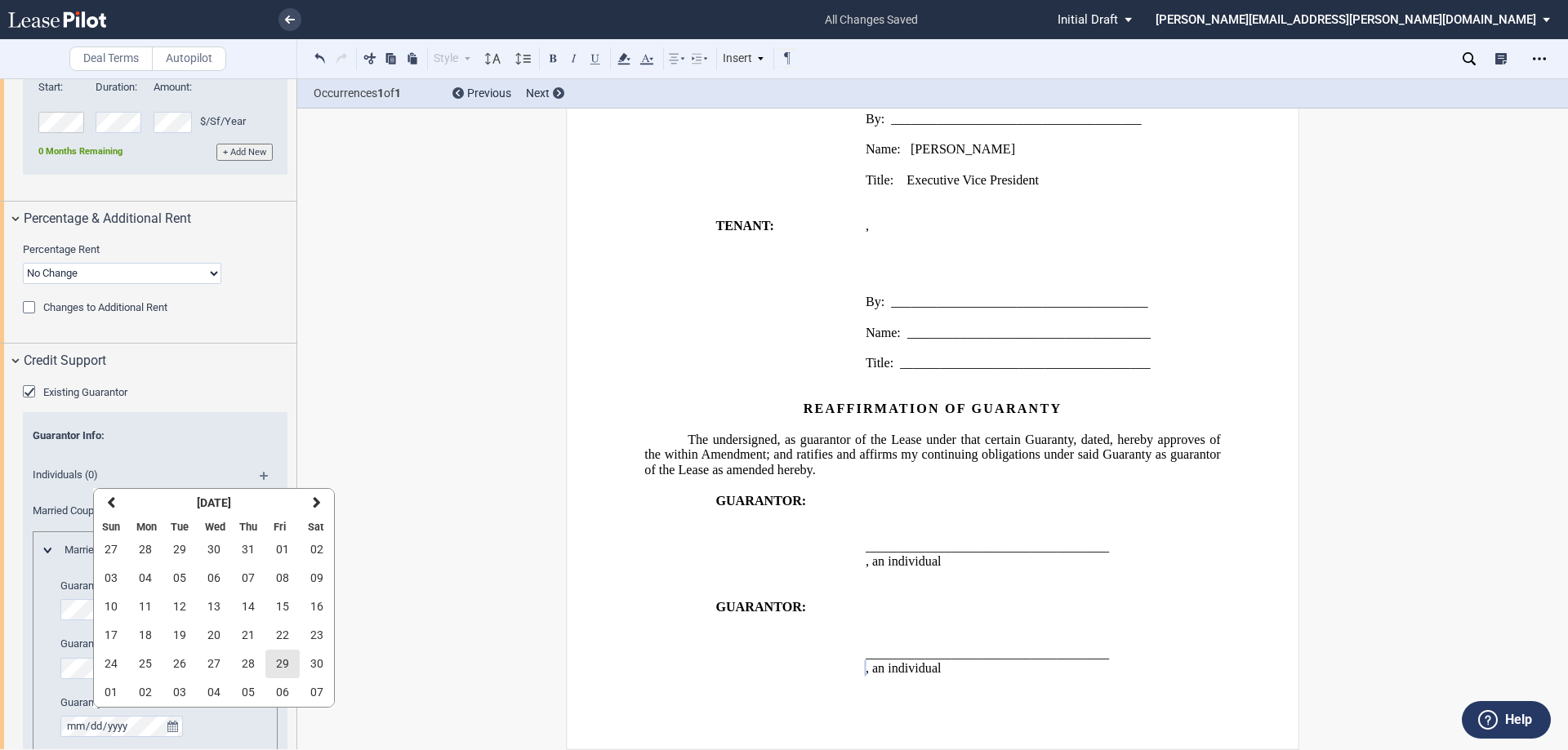
click at [276, 663] on span "29" at bounding box center [282, 663] width 13 height 13
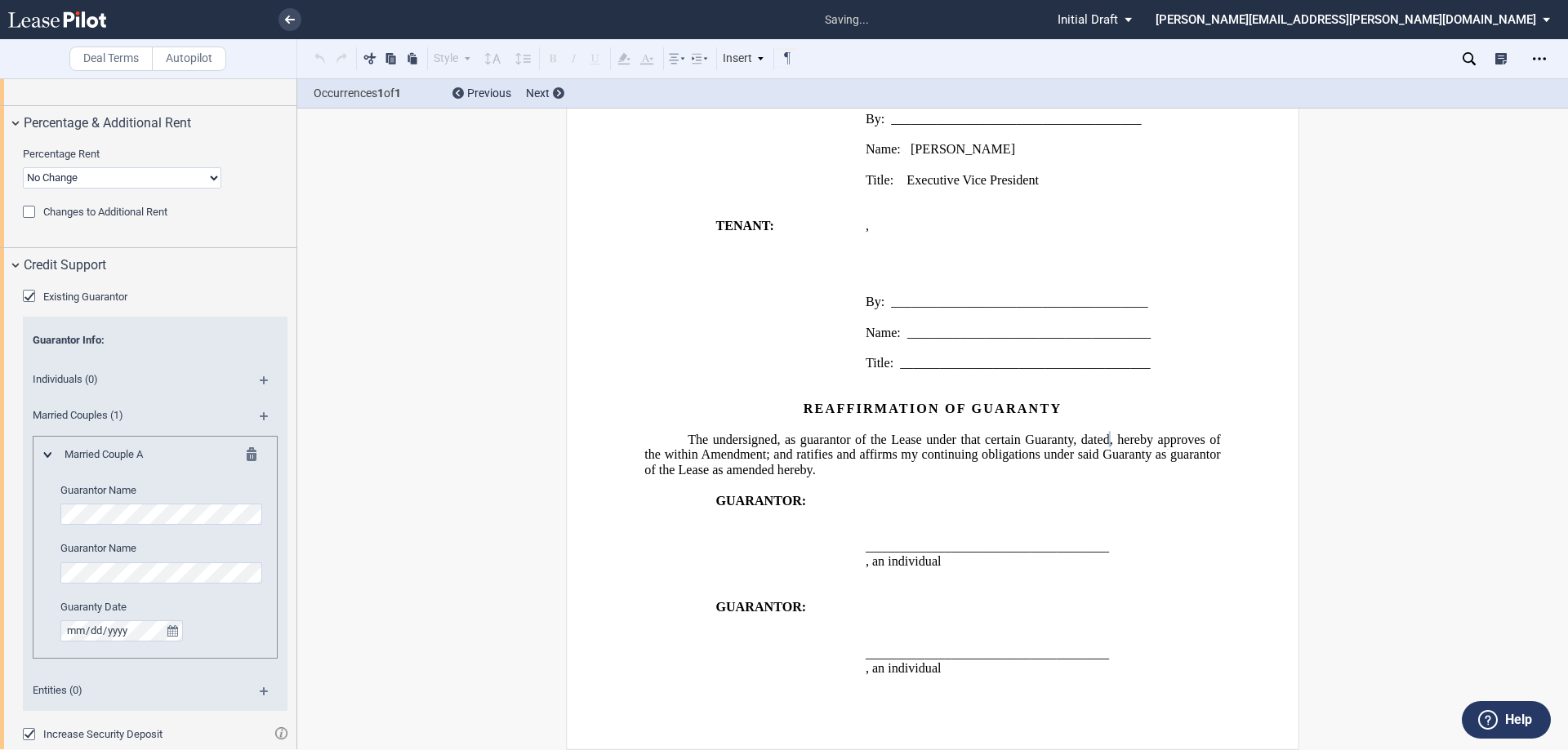
scroll to position [1838, 0]
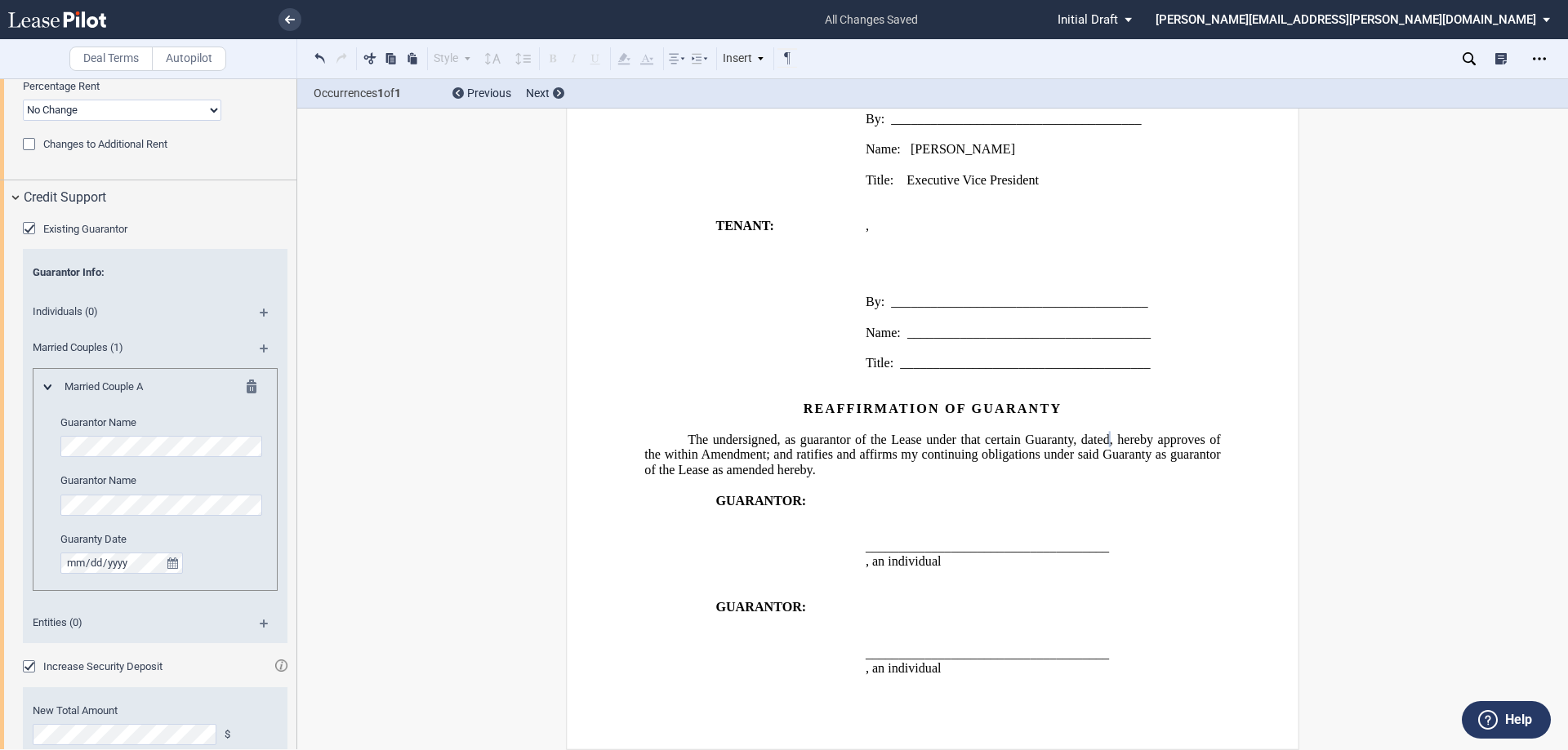
click at [1071, 438] on span "The undersigned, as guarantor of the Lease under that certain Guaranty, dated" at bounding box center [898, 438] width 422 height 14
click at [1065, 243] on p "﻿ ﻿ ﻿ ﻿ ﻿ ﻿" at bounding box center [1044, 241] width 356 height 15
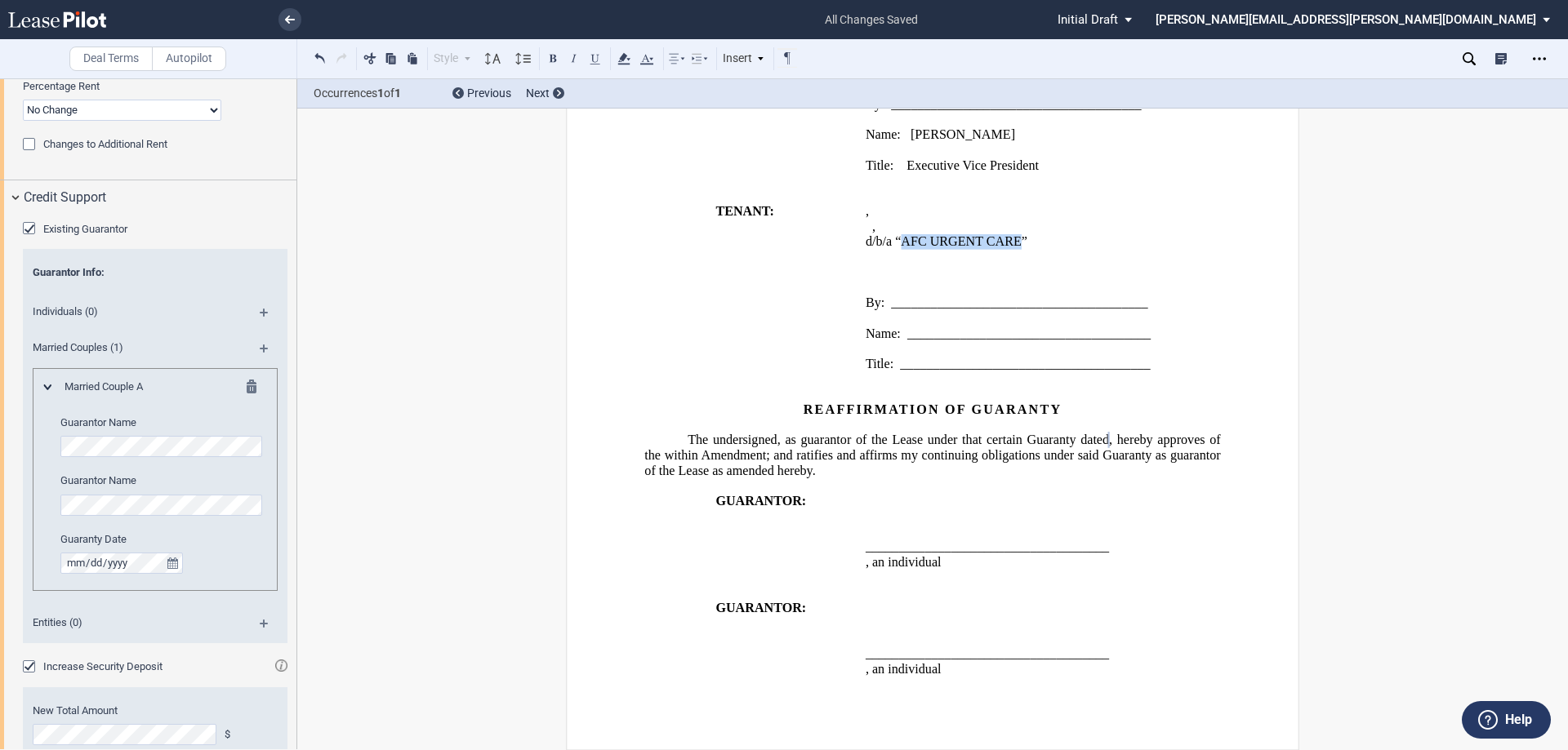
drag, startPoint x: 1019, startPoint y: 256, endPoint x: 902, endPoint y: 254, distance: 117.0
click at [902, 249] on span "﻿d/b/a “AFC URGENT CARE”" at bounding box center [947, 241] width 161 height 14
click at [558, 62] on button at bounding box center [552, 58] width 20 height 20
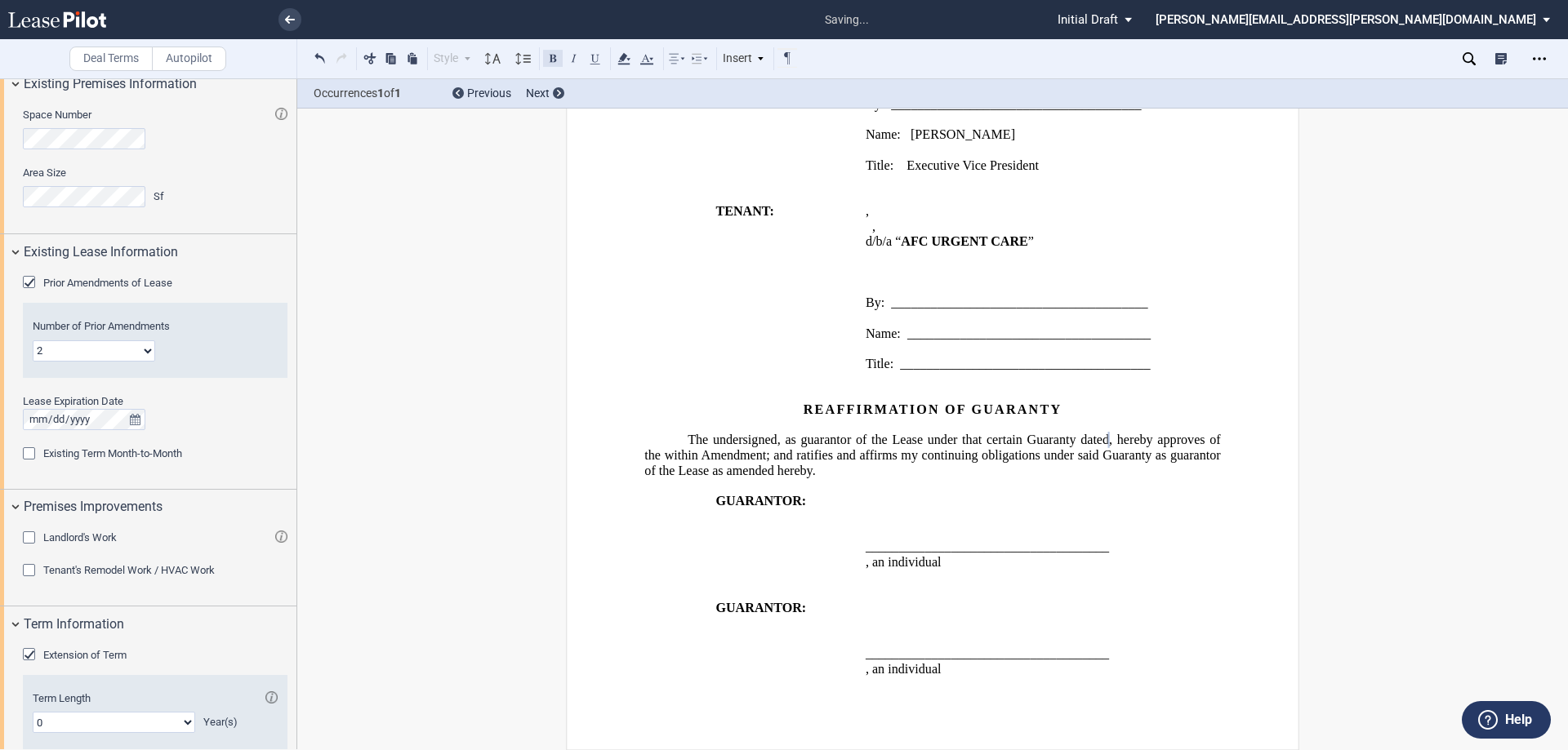
scroll to position [261, 0]
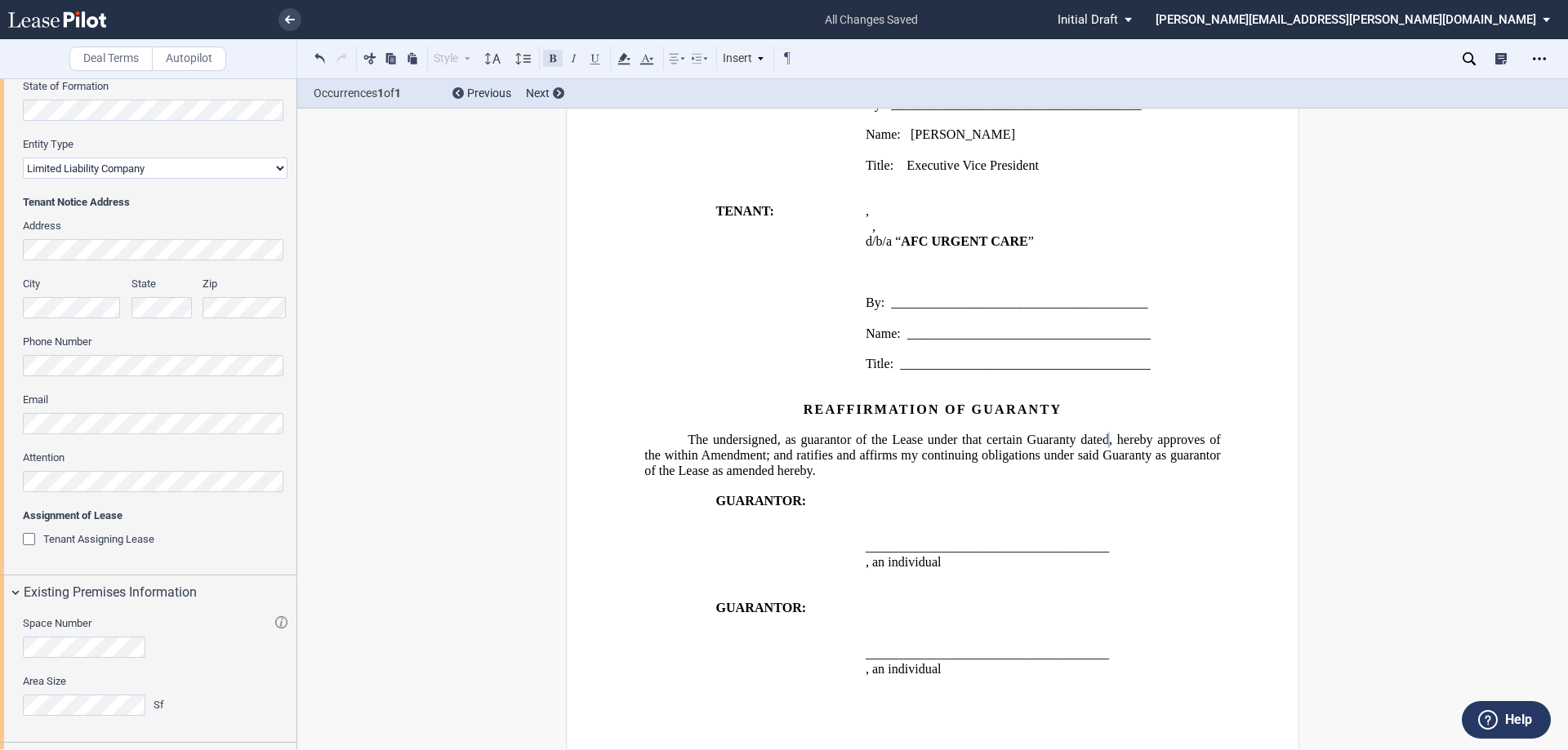
click at [557, 59] on button at bounding box center [552, 58] width 20 height 20
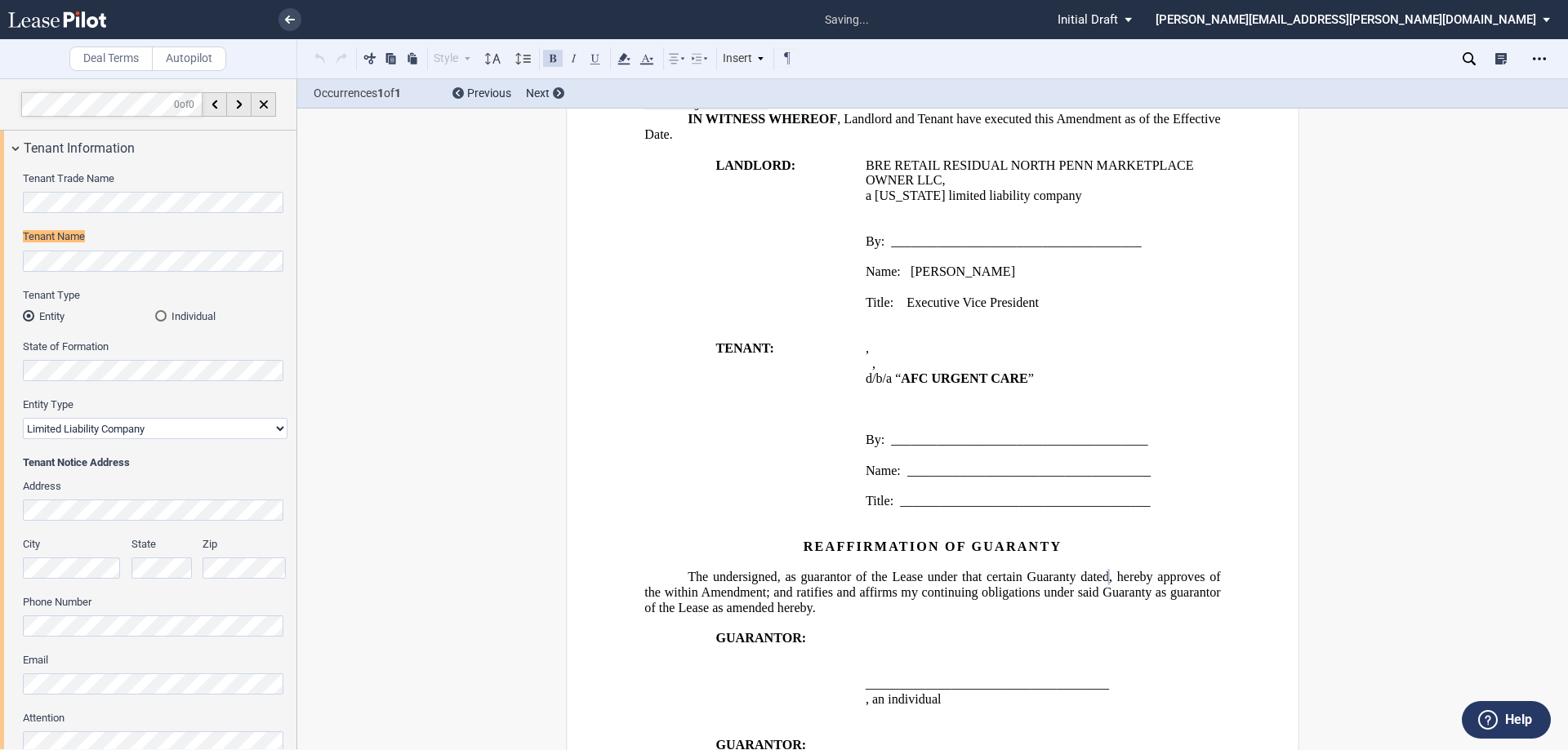
scroll to position [1562, 0]
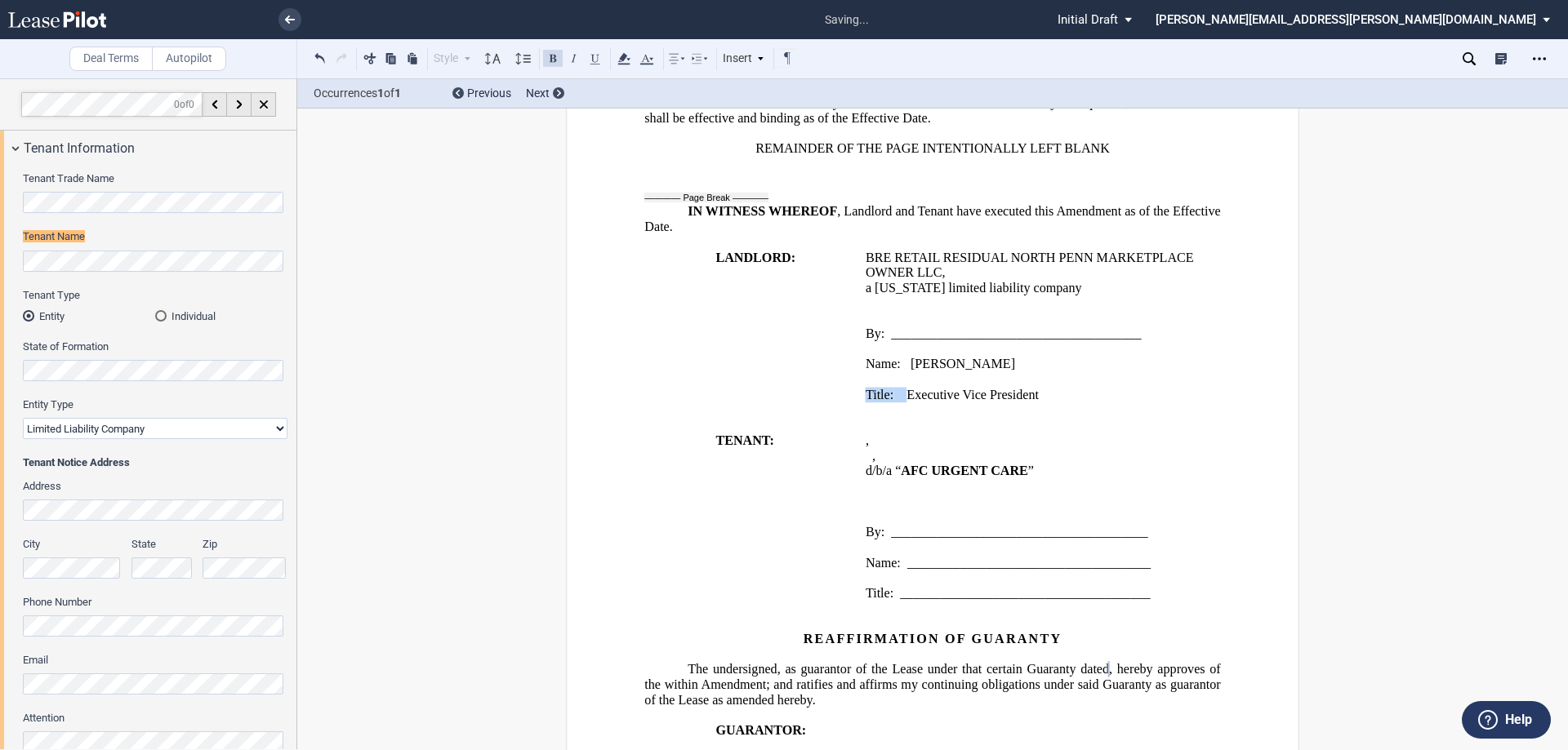
drag, startPoint x: 902, startPoint y: 421, endPoint x: 863, endPoint y: 421, distance: 39.0
click at [866, 402] on span "Title: Executive Vice President" at bounding box center [953, 394] width 173 height 14
click at [900, 387] on p "﻿" at bounding box center [1044, 379] width 356 height 15
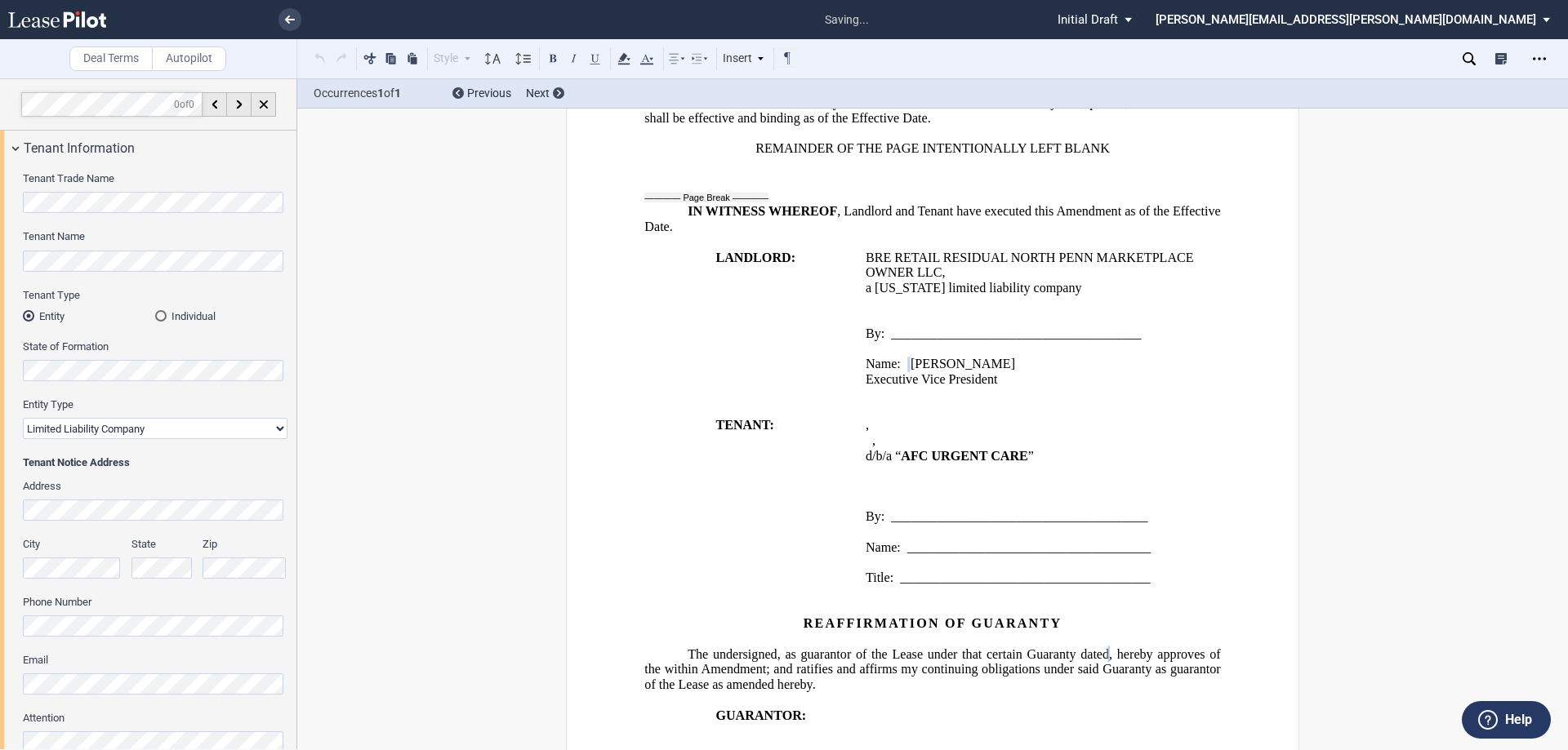
drag, startPoint x: 906, startPoint y: 397, endPoint x: 852, endPoint y: 396, distance: 54.0
click at [895, 371] on span "Name: [PERSON_NAME]" at bounding box center [941, 364] width 150 height 14
click at [848, 395] on tr "LANDLORD: BRE RETAIL RESIDUAL NORTH PENN MARKETPLACE OWNER LLC , a [US_STATE] l…" at bounding box center [936, 326] width 583 height 153
click at [848, 395] on td "LANDLORD:" at bounding box center [751, 326] width 215 height 153
click at [882, 371] on span "Name:" at bounding box center [883, 364] width 35 height 14
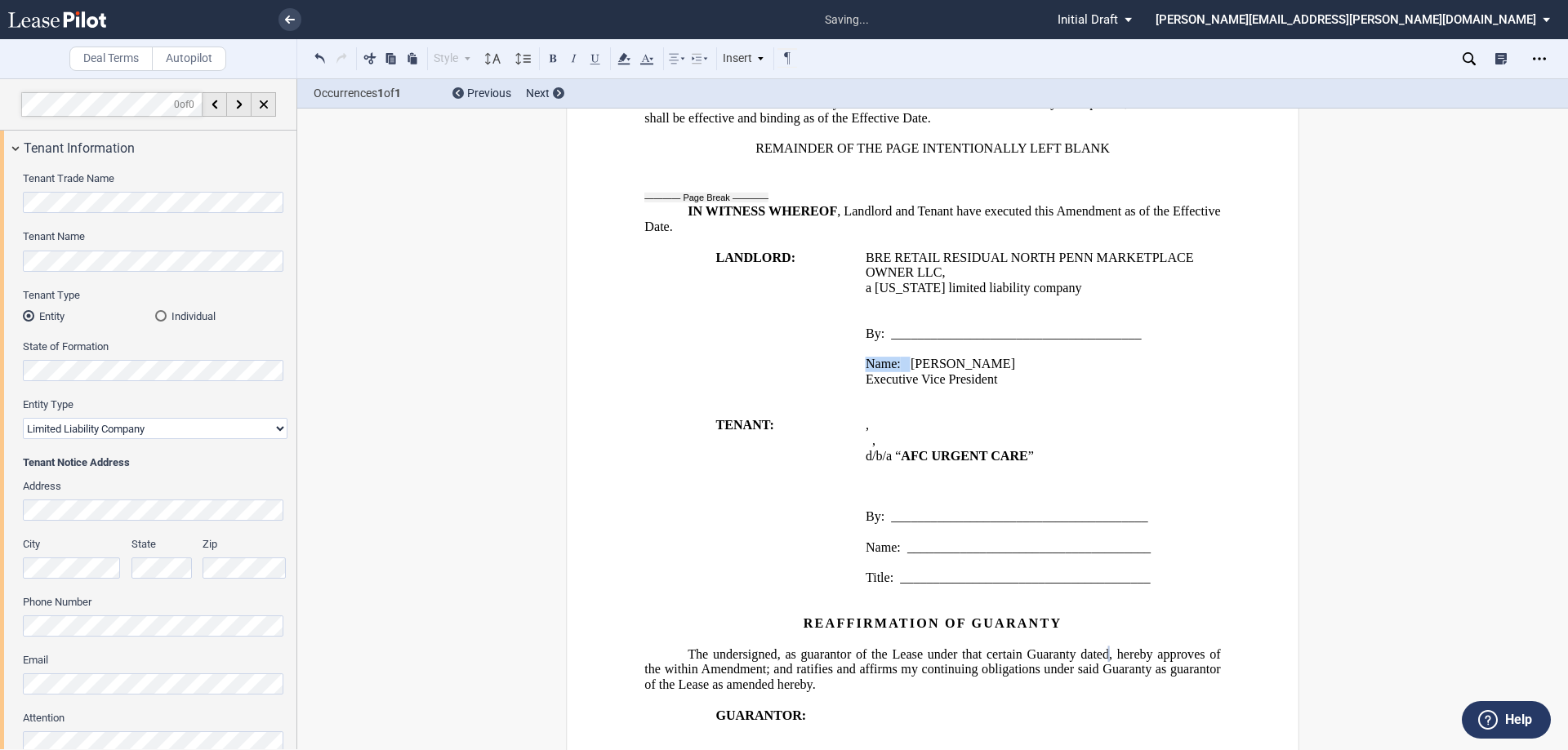
drag, startPoint x: 906, startPoint y: 398, endPoint x: 866, endPoint y: 395, distance: 40.1
click at [866, 371] on span "Name: [PERSON_NAME]" at bounding box center [941, 364] width 150 height 14
click at [882, 357] on p "﻿" at bounding box center [1044, 349] width 356 height 15
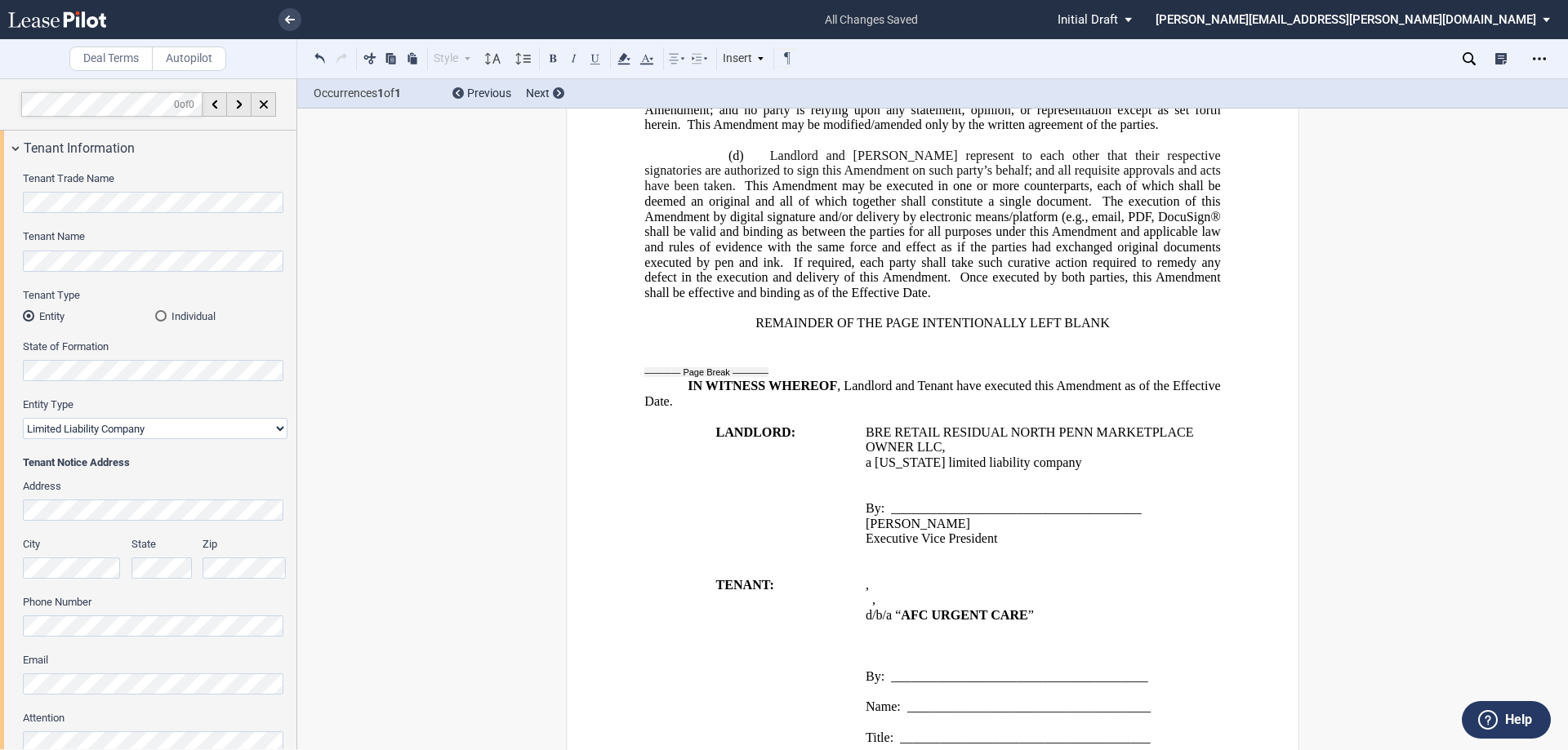
scroll to position [1317, 0]
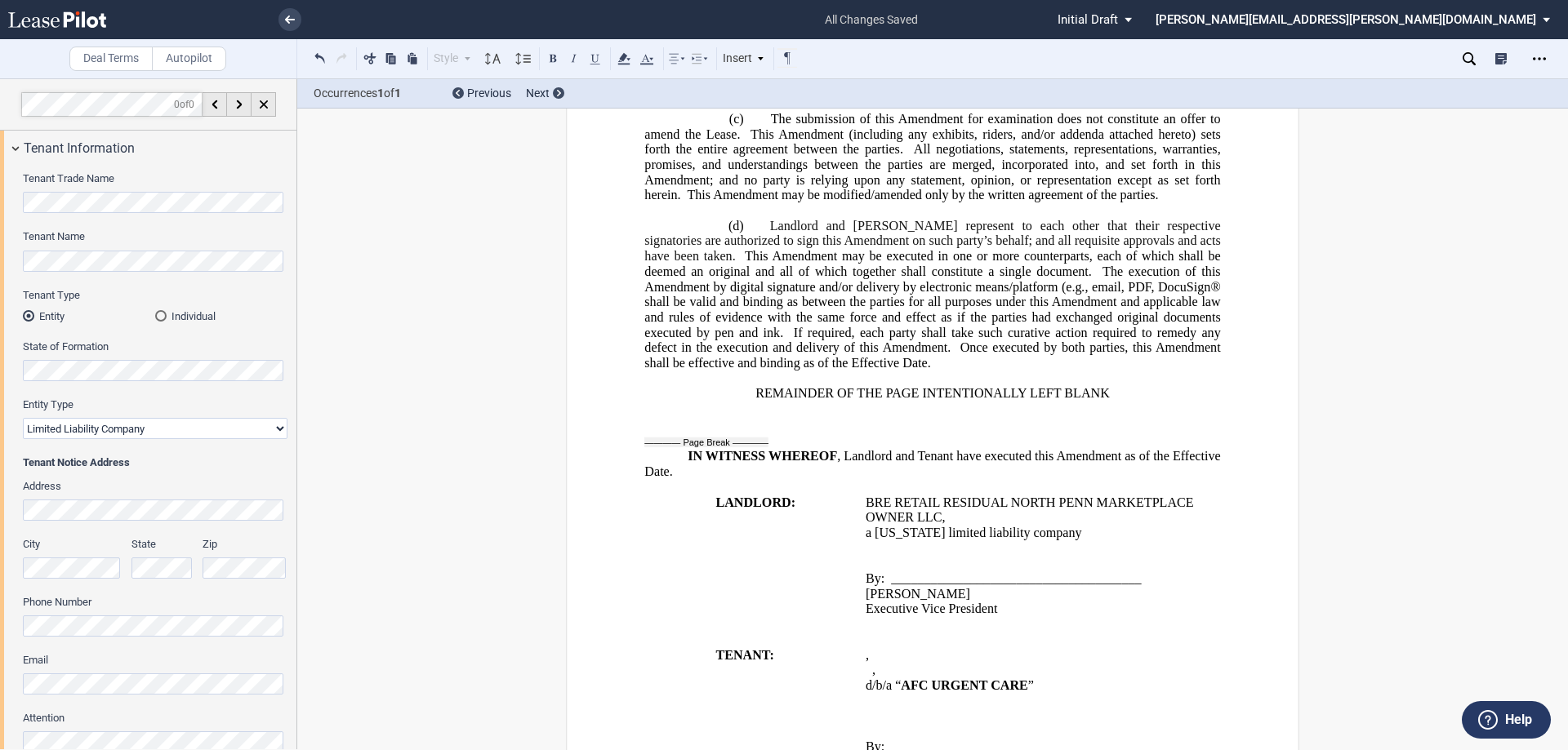
click at [1073, 401] on span "REMAINDER OF THE PAGE INTENTIONALLY LEFT BLANK" at bounding box center [932, 393] width 354 height 14
drag, startPoint x: 1104, startPoint y: 425, endPoint x: 456, endPoint y: 87, distance: 730.9
click at [747, 402] on p "REMAINDER OF THE PAGE INTENTIONALLY LEFT BLANK" at bounding box center [932, 394] width 576 height 15
click at [557, 60] on button at bounding box center [552, 58] width 20 height 20
click at [790, 218] on p "﻿" at bounding box center [932, 210] width 576 height 15
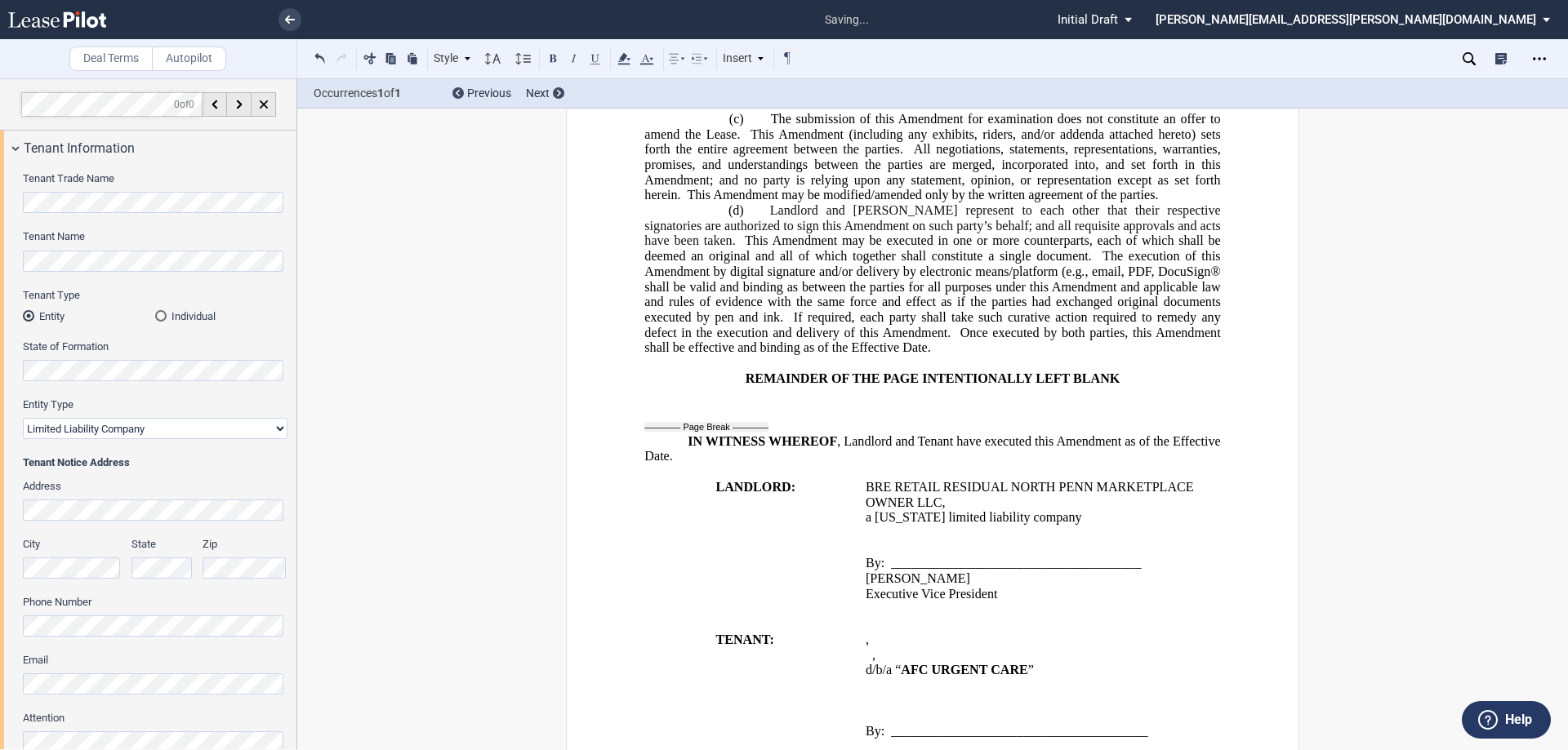
click at [1146, 304] on span ", email, PDF, DocuSign® shall be valid and binding as between the parties for a…" at bounding box center [933, 293] width 579 height 60
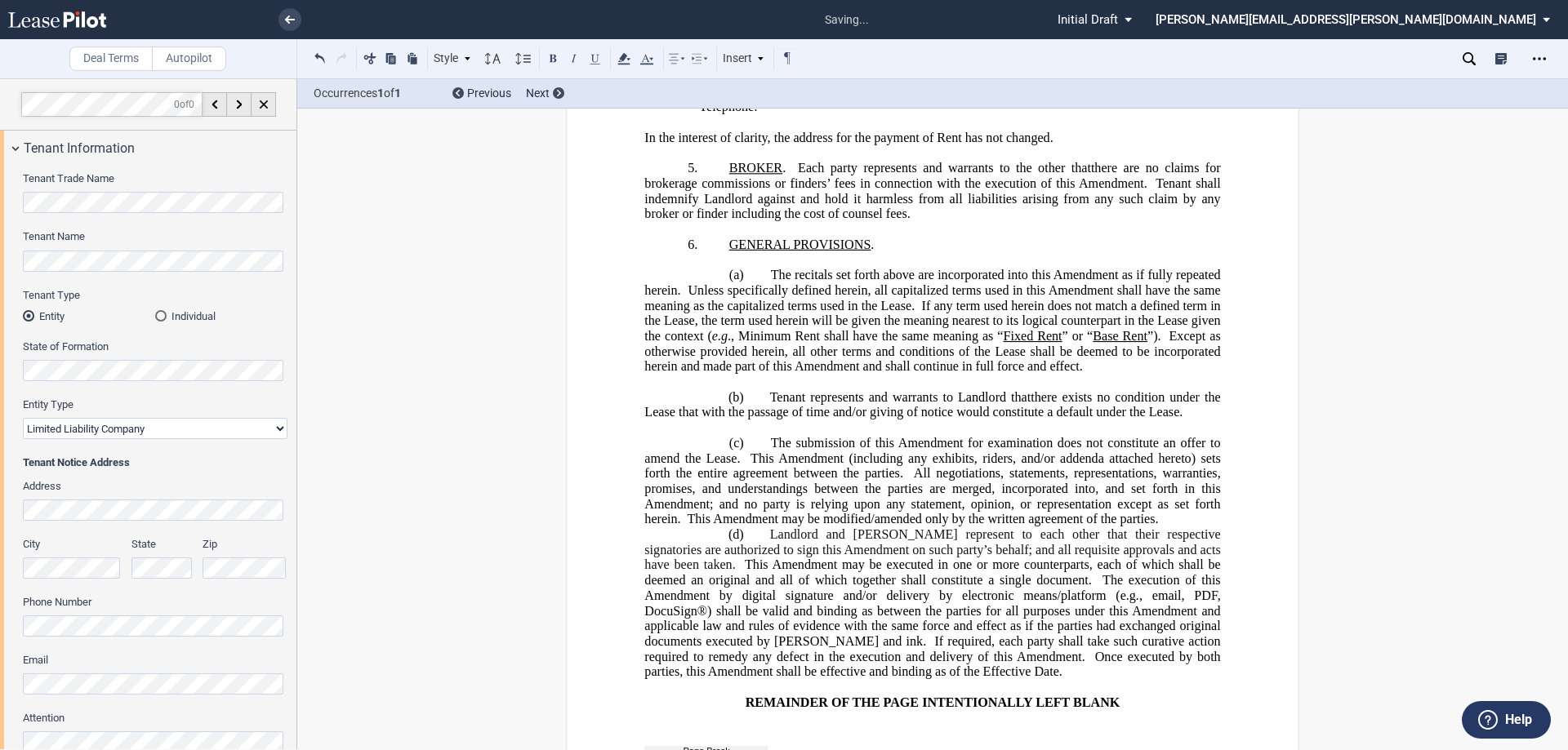
scroll to position [990, 0]
click at [726, 437] on p "﻿" at bounding box center [932, 430] width 576 height 15
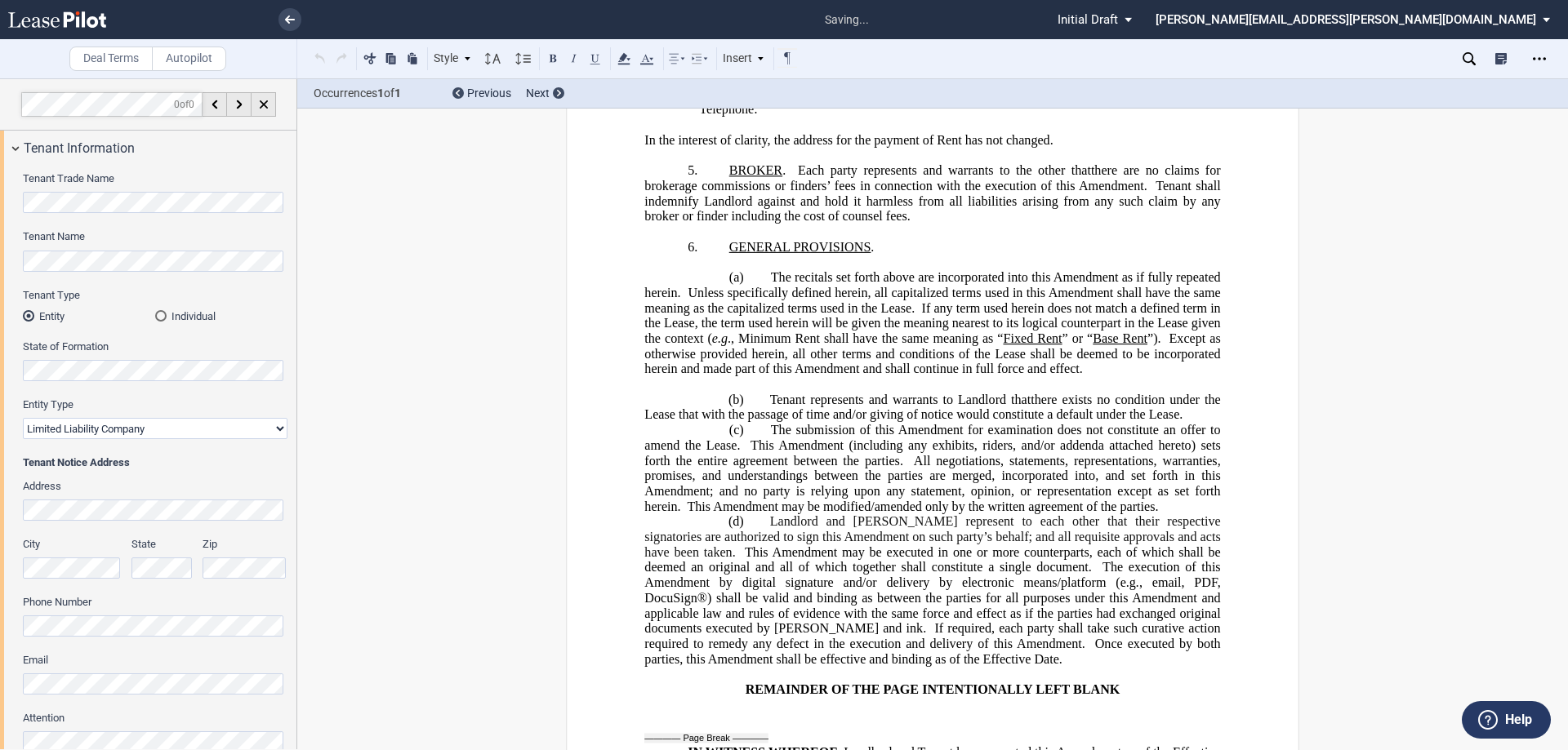
click at [699, 392] on p "﻿" at bounding box center [932, 384] width 576 height 15
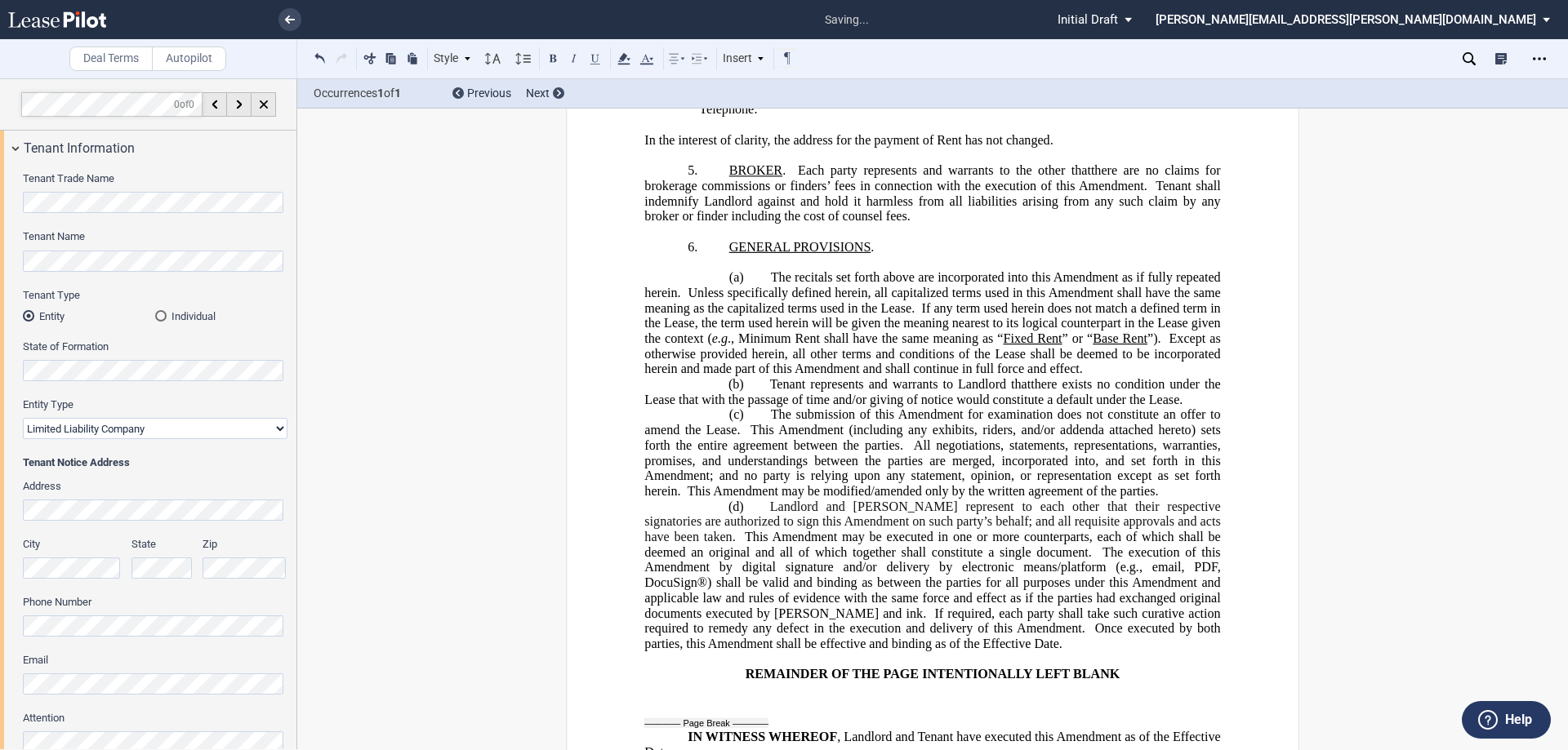
click at [743, 270] on p "﻿" at bounding box center [932, 262] width 576 height 15
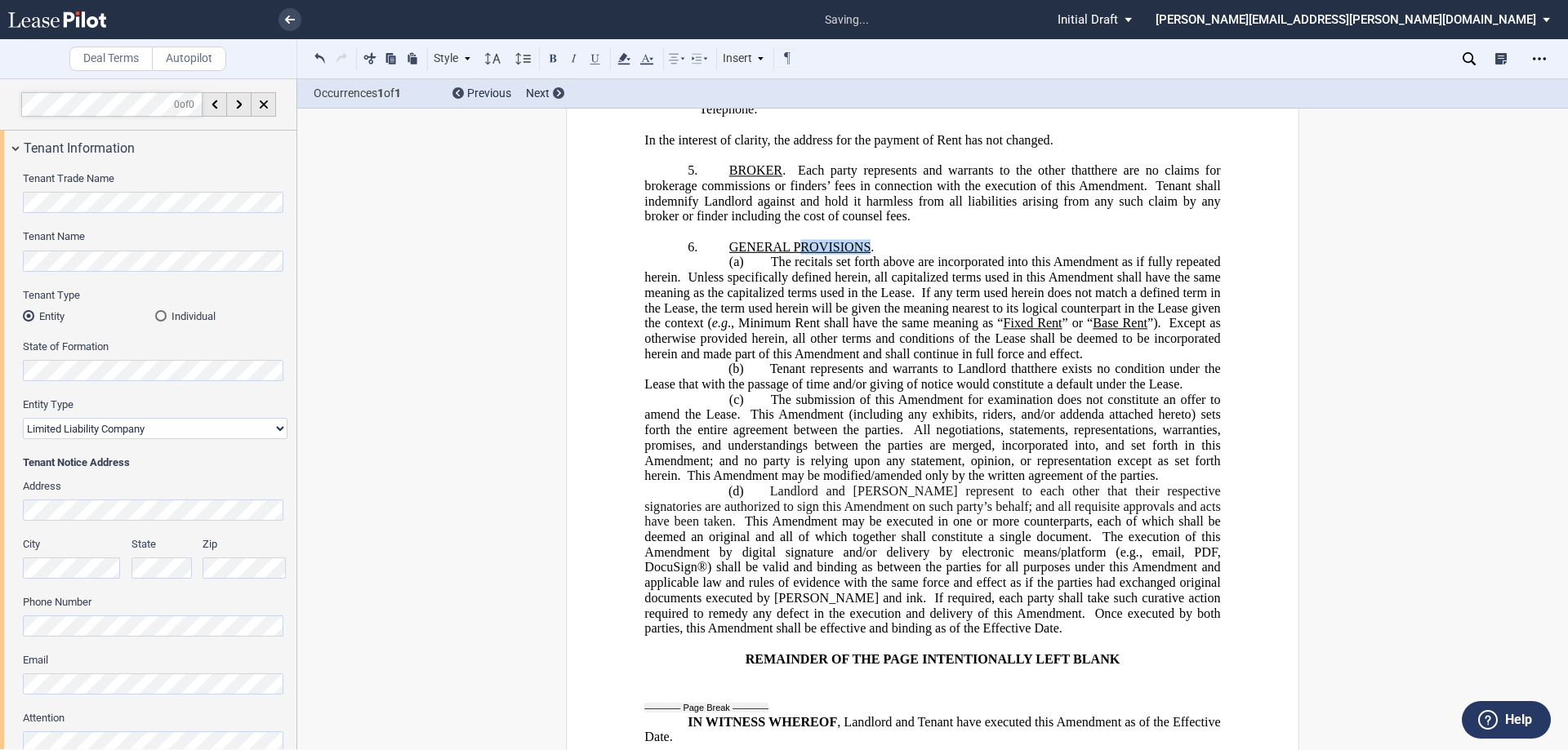
drag, startPoint x: 864, startPoint y: 279, endPoint x: 765, endPoint y: 279, distance: 99.0
click at [780, 254] on span "GENERAL PROVISIONS" at bounding box center [800, 246] width 142 height 14
drag, startPoint x: 765, startPoint y: 279, endPoint x: 732, endPoint y: 276, distance: 33.1
click at [730, 254] on span "GENERAL PROVISIONS" at bounding box center [800, 246] width 142 height 14
drag, startPoint x: 867, startPoint y: 278, endPoint x: 720, endPoint y: 275, distance: 147.0
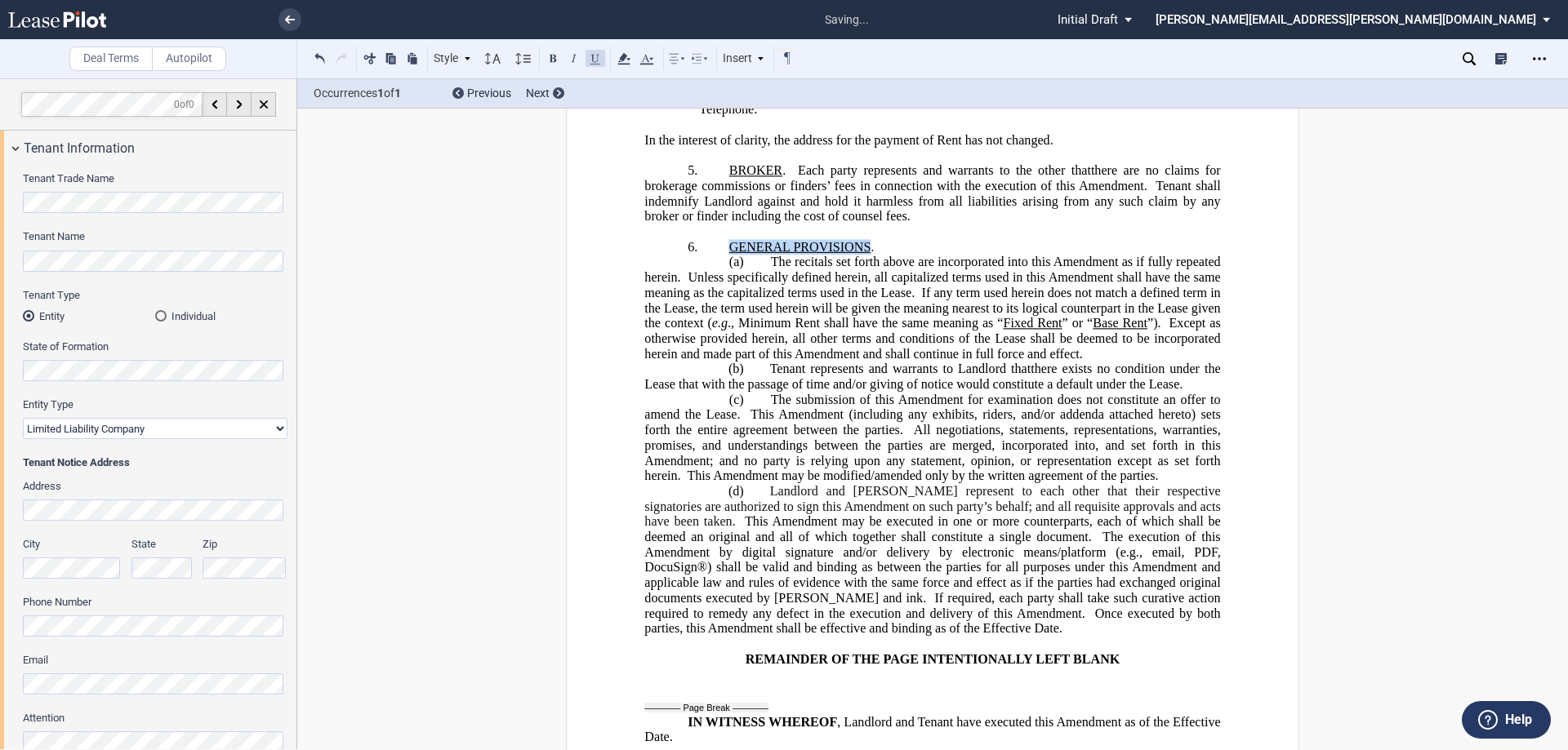
click at [720, 255] on p "6. GENERAL PROVISIONS ." at bounding box center [932, 247] width 576 height 15
click at [551, 59] on button at bounding box center [552, 58] width 20 height 20
drag, startPoint x: 778, startPoint y: 200, endPoint x: 726, endPoint y: 200, distance: 52.0
click at [729, 178] on span "BROKER ." at bounding box center [763, 170] width 69 height 14
click at [551, 55] on button at bounding box center [552, 58] width 20 height 20
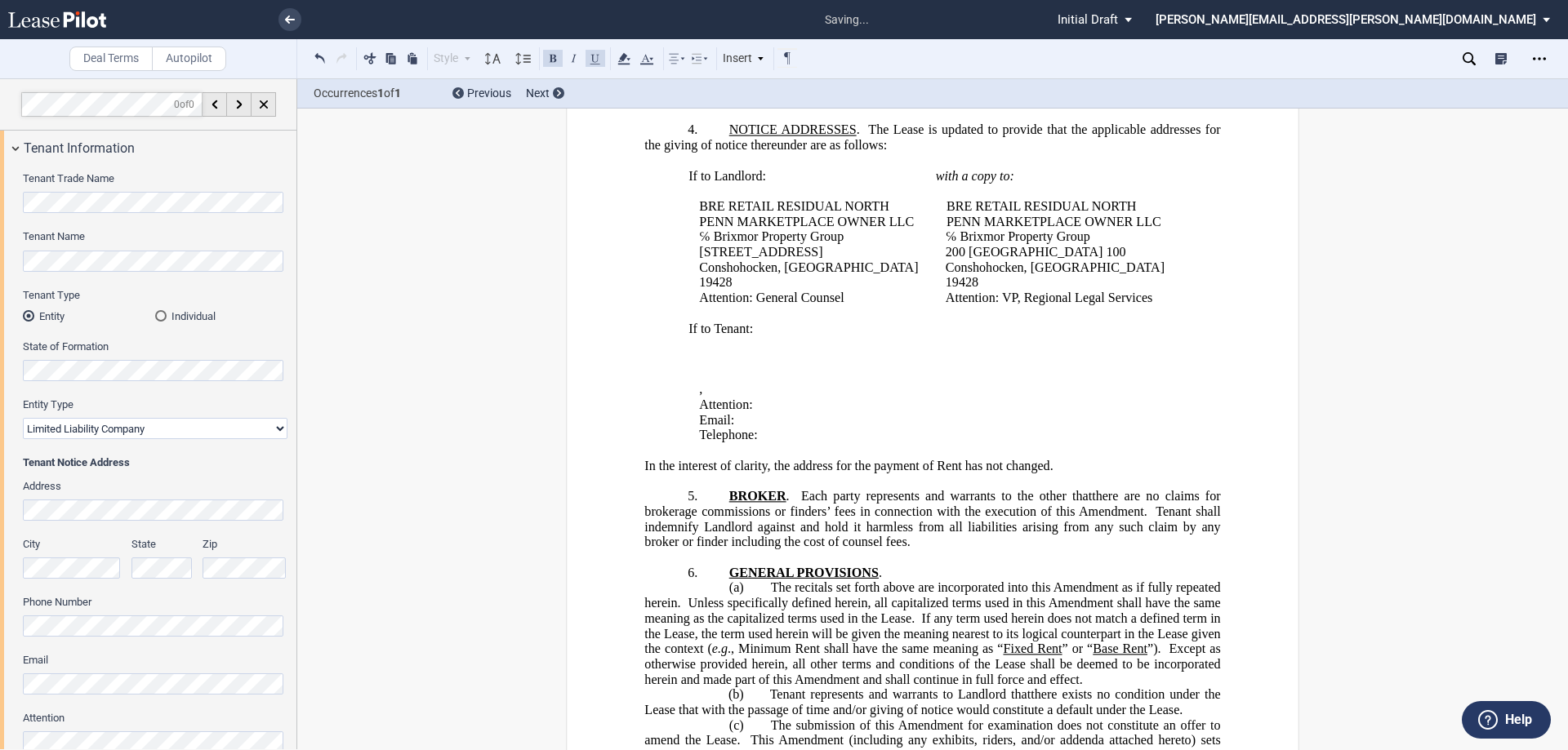
scroll to position [582, 0]
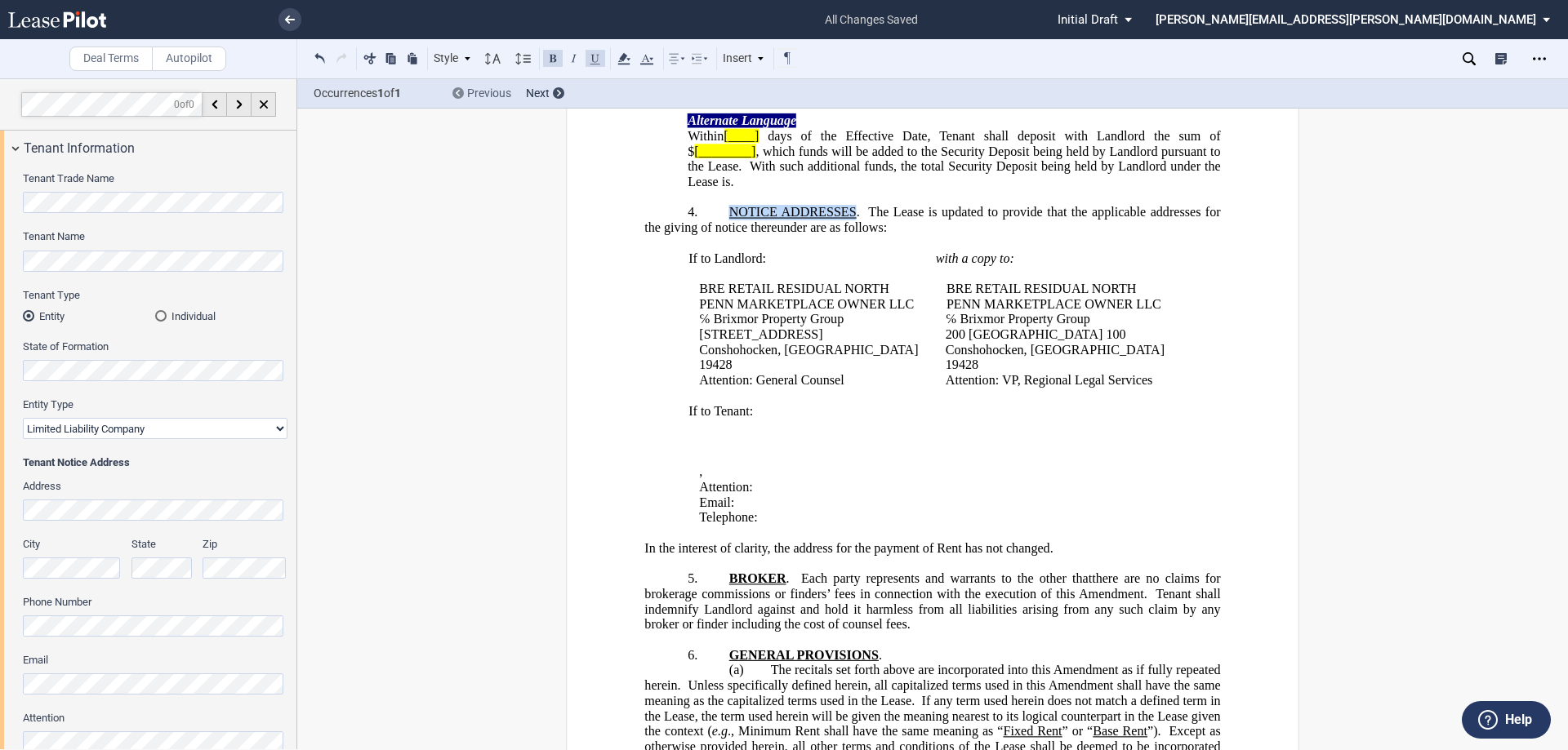
drag, startPoint x: 840, startPoint y: 260, endPoint x: 502, endPoint y: 94, distance: 376.6
click at [729, 220] on span "NOTICE ADDRESSES" at bounding box center [793, 211] width 127 height 14
click at [552, 57] on button at bounding box center [552, 58] width 20 height 20
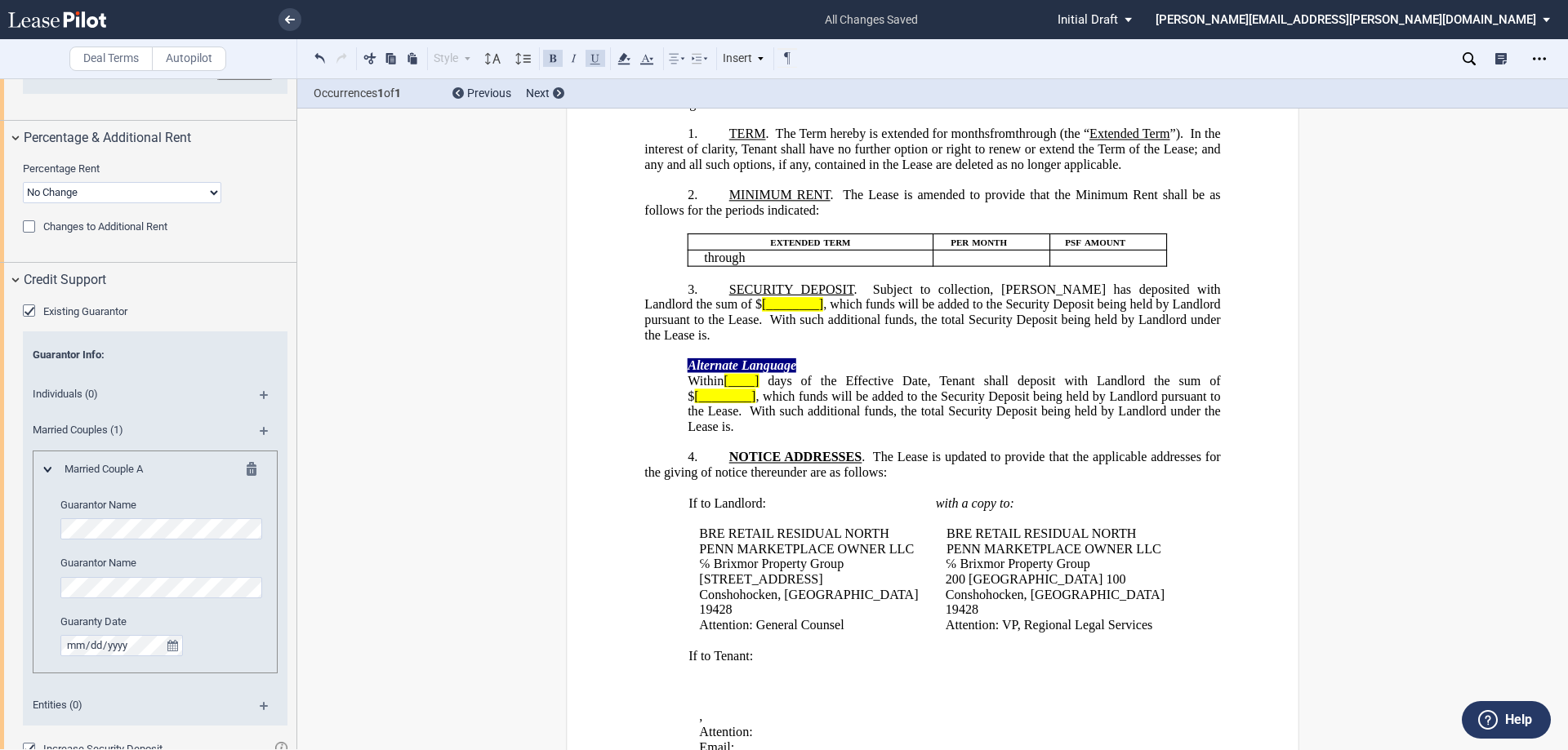
scroll to position [1913, 0]
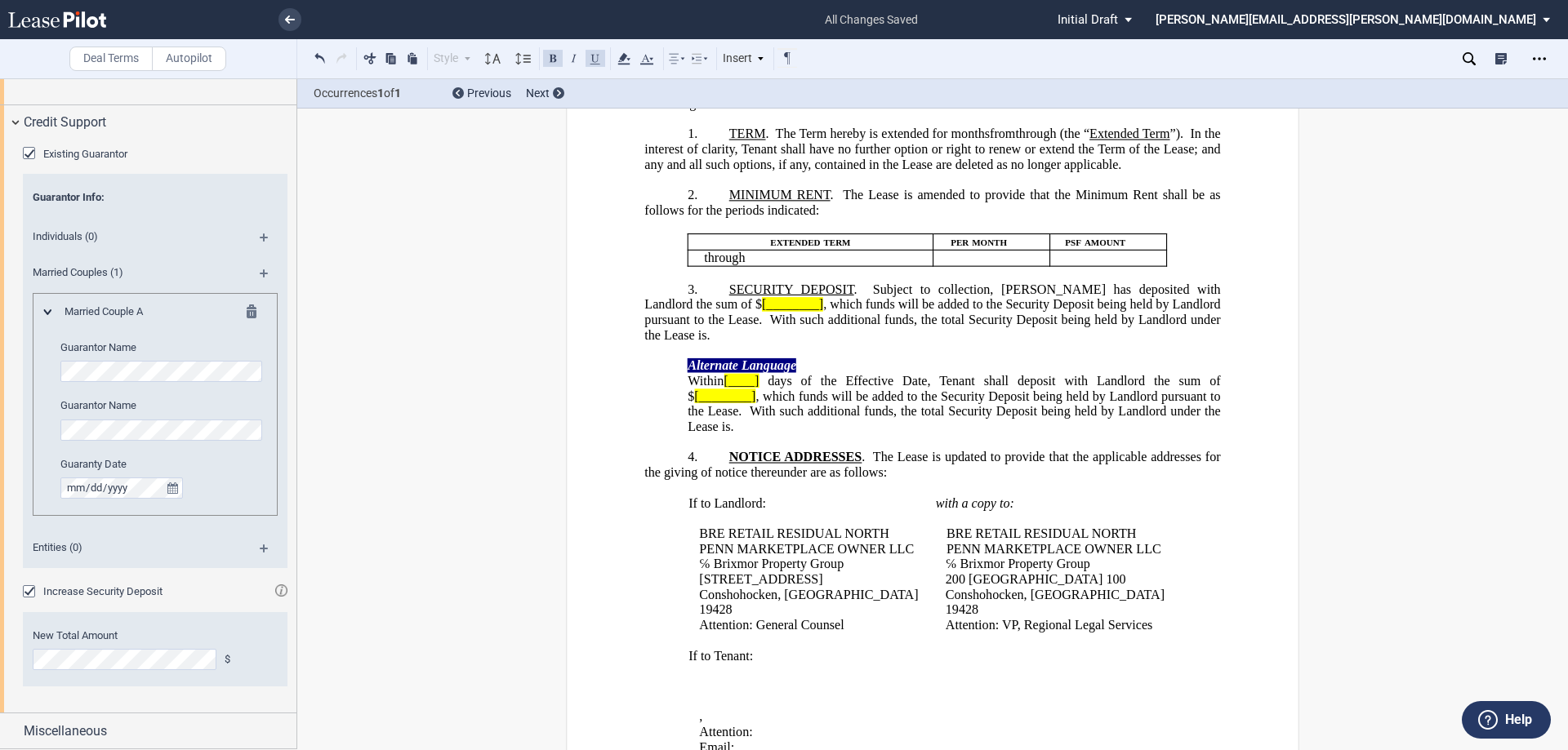
click at [29, 595] on div "Increase Security Deposit" at bounding box center [31, 593] width 16 height 16
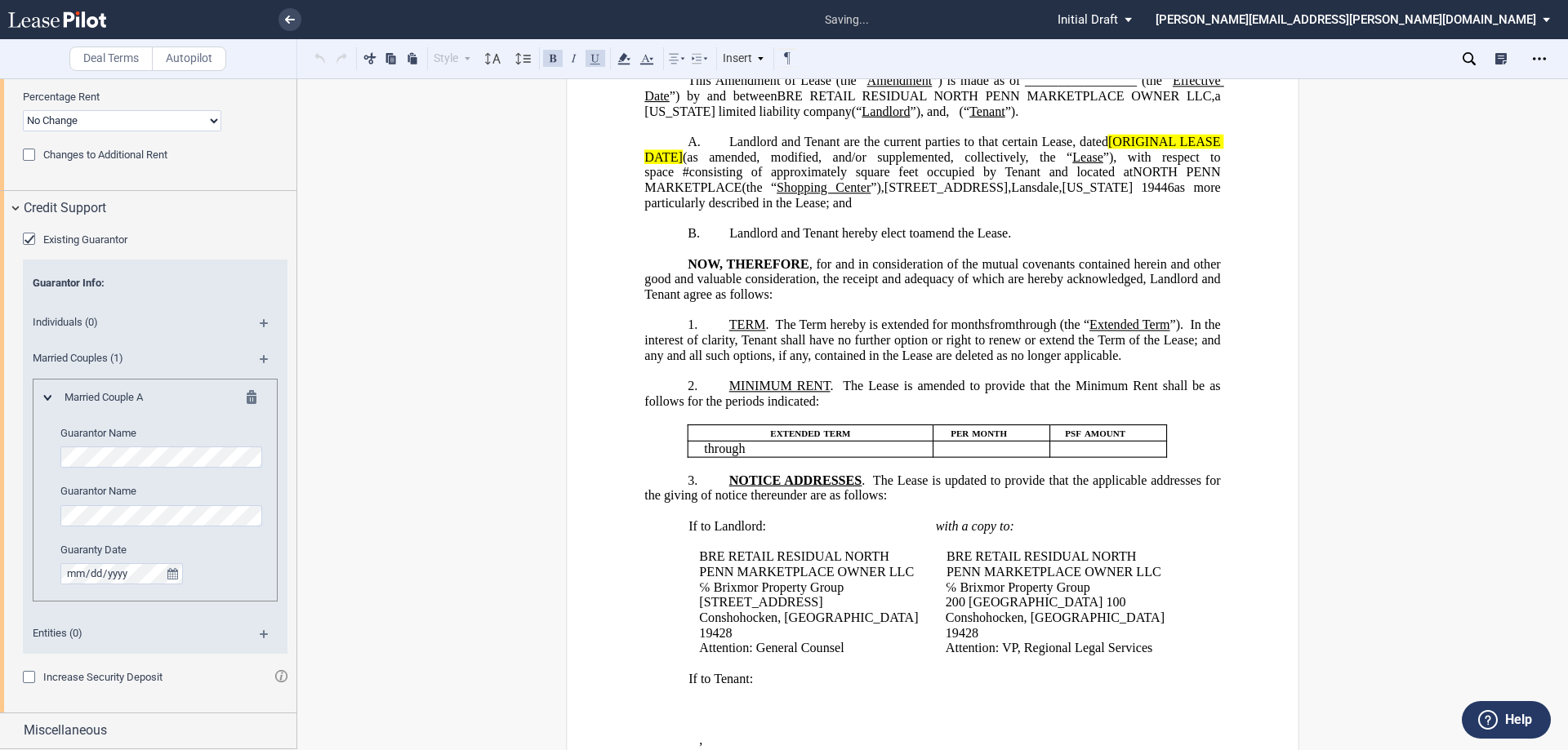
scroll to position [10, 0]
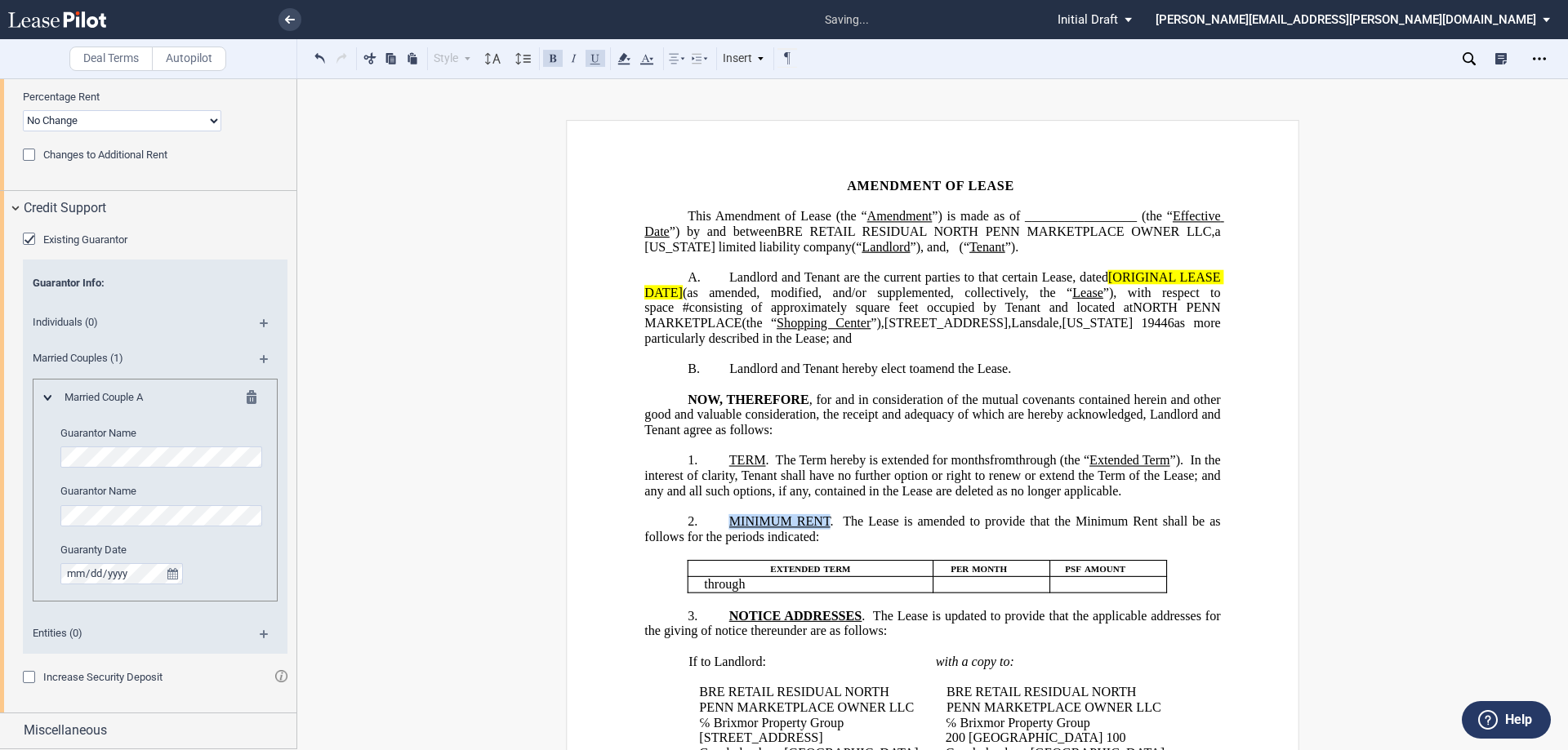
drag, startPoint x: 828, startPoint y: 556, endPoint x: 727, endPoint y: 551, distance: 101.1
click at [727, 544] on span "MINIMUM RENT . The Lease is amended to provide that the Minimum Rent shall be a…" at bounding box center [933, 529] width 579 height 30
click at [552, 57] on button at bounding box center [552, 58] width 20 height 20
click at [868, 214] on span "Amendment of Lease (the “" at bounding box center [791, 216] width 152 height 14
drag, startPoint x: 976, startPoint y: 217, endPoint x: 668, endPoint y: 134, distance: 319.0
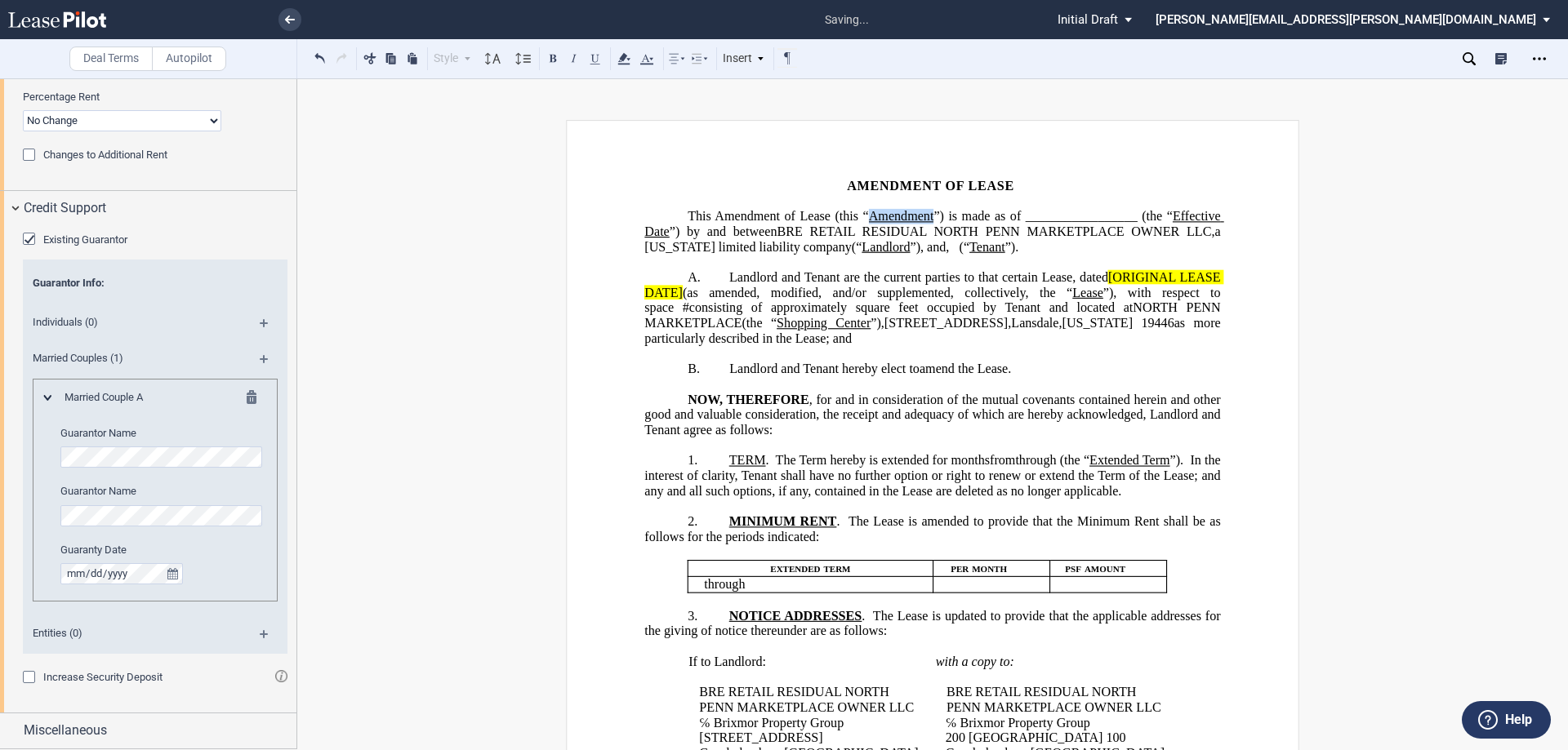
click at [913, 209] on span "Amendment of Lease (this “ Amendment ”) is made as of _________________ (the “ …" at bounding box center [933, 231] width 579 height 45
click at [555, 52] on button at bounding box center [552, 58] width 20 height 20
drag, startPoint x: 935, startPoint y: 246, endPoint x: 898, endPoint y: 244, distance: 37.1
click at [901, 244] on span "Landlord" at bounding box center [886, 246] width 48 height 14
click at [897, 244] on span "Landlord" at bounding box center [886, 246] width 48 height 14
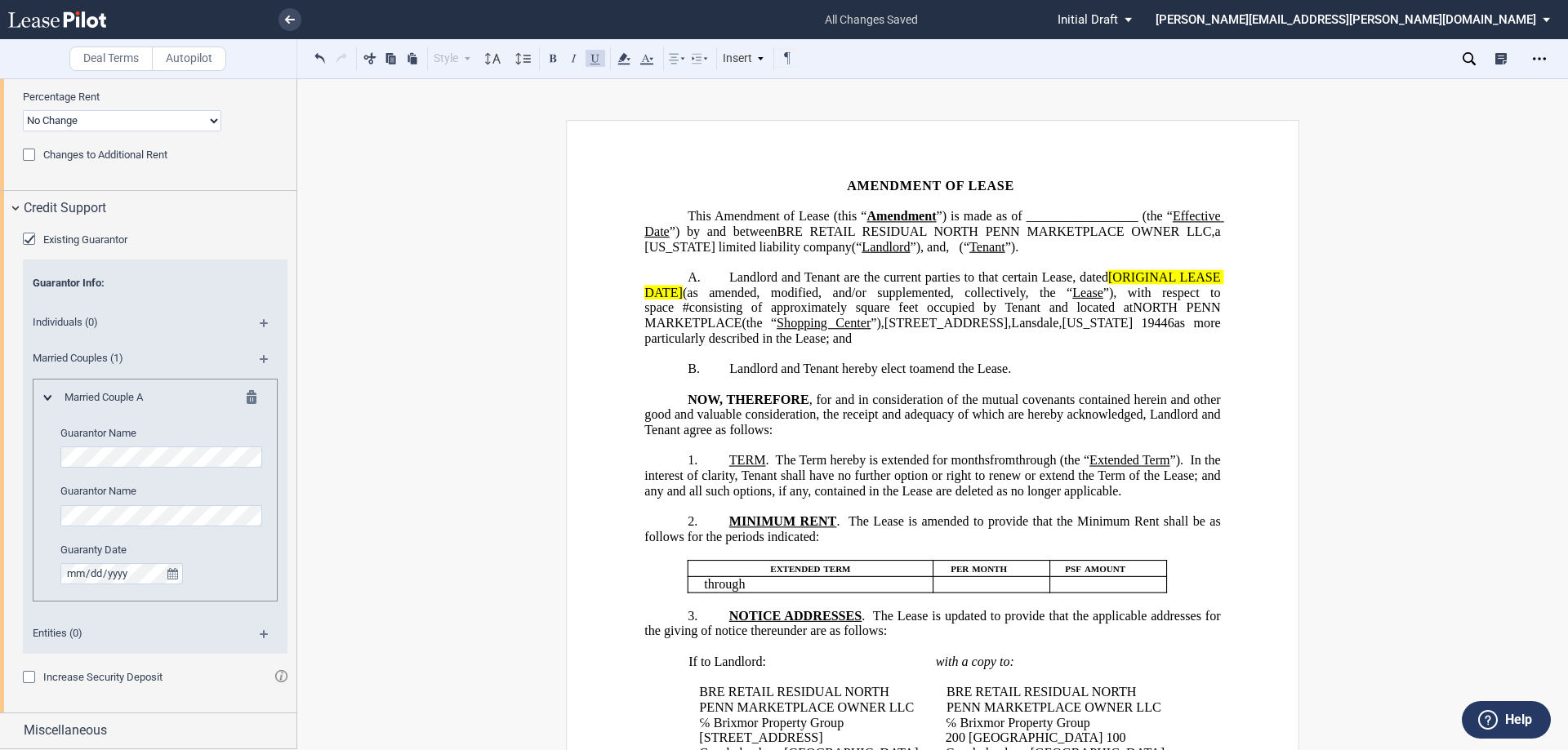
click at [897, 244] on span "Landlord" at bounding box center [886, 246] width 48 height 14
click at [552, 53] on button at bounding box center [552, 58] width 20 height 20
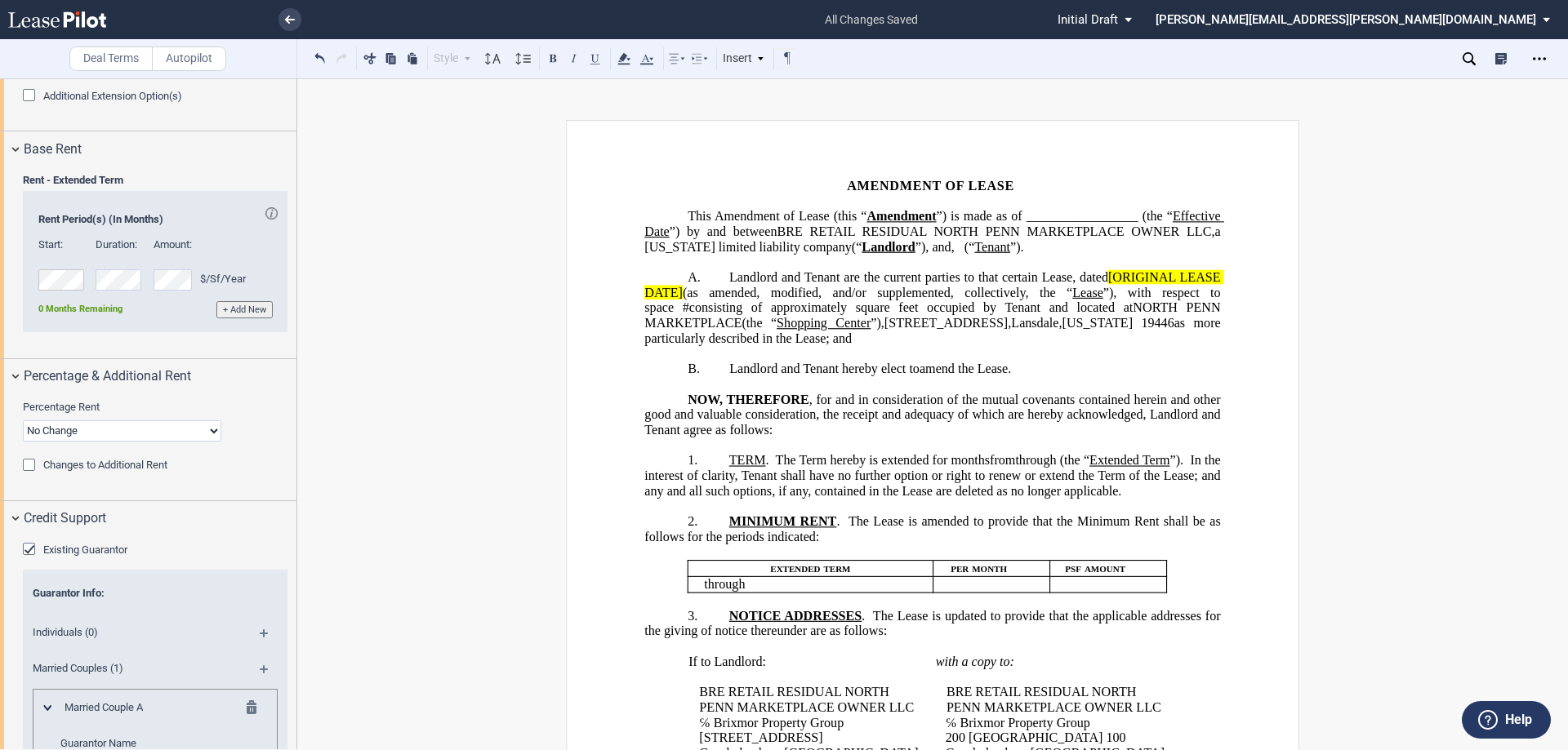
click at [965, 254] on span "(“" at bounding box center [970, 246] width 10 height 14
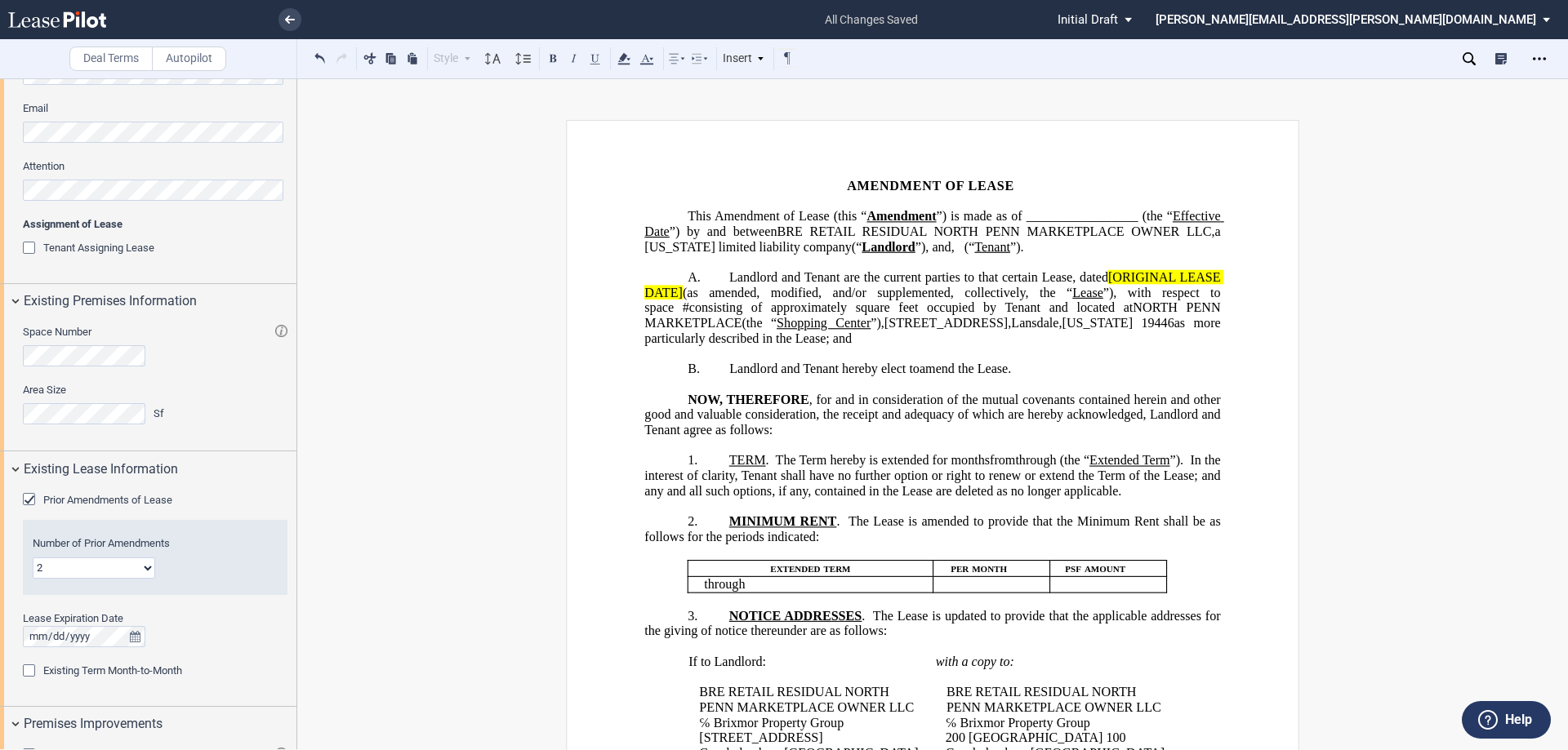
scroll to position [0, 0]
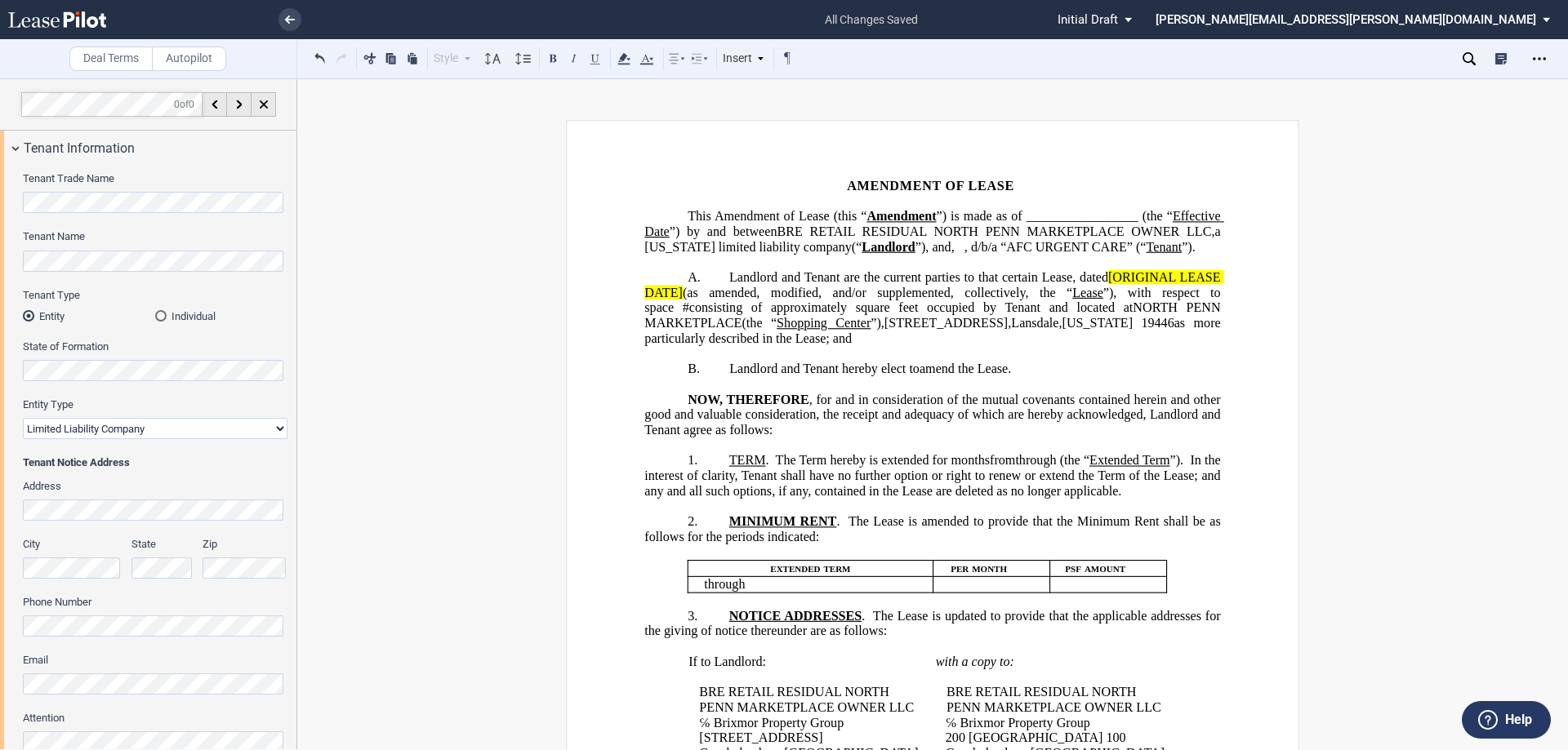
click at [1078, 285] on span "Landlord and Tenant are the current parties to that certain Lease, dated" at bounding box center [919, 277] width 379 height 14
click at [1107, 294] on span "[ORIGINAL LEASE DATE]" at bounding box center [933, 285] width 579 height 30
drag, startPoint x: 1107, startPoint y: 296, endPoint x: 1122, endPoint y: 294, distance: 15.1
click at [1107, 296] on span "Landlord and Tenant are the current parties to that certain Lease dated ORIGINA…" at bounding box center [933, 307] width 579 height 75
drag, startPoint x: 1122, startPoint y: 294, endPoint x: 1216, endPoint y: 288, distance: 94.2
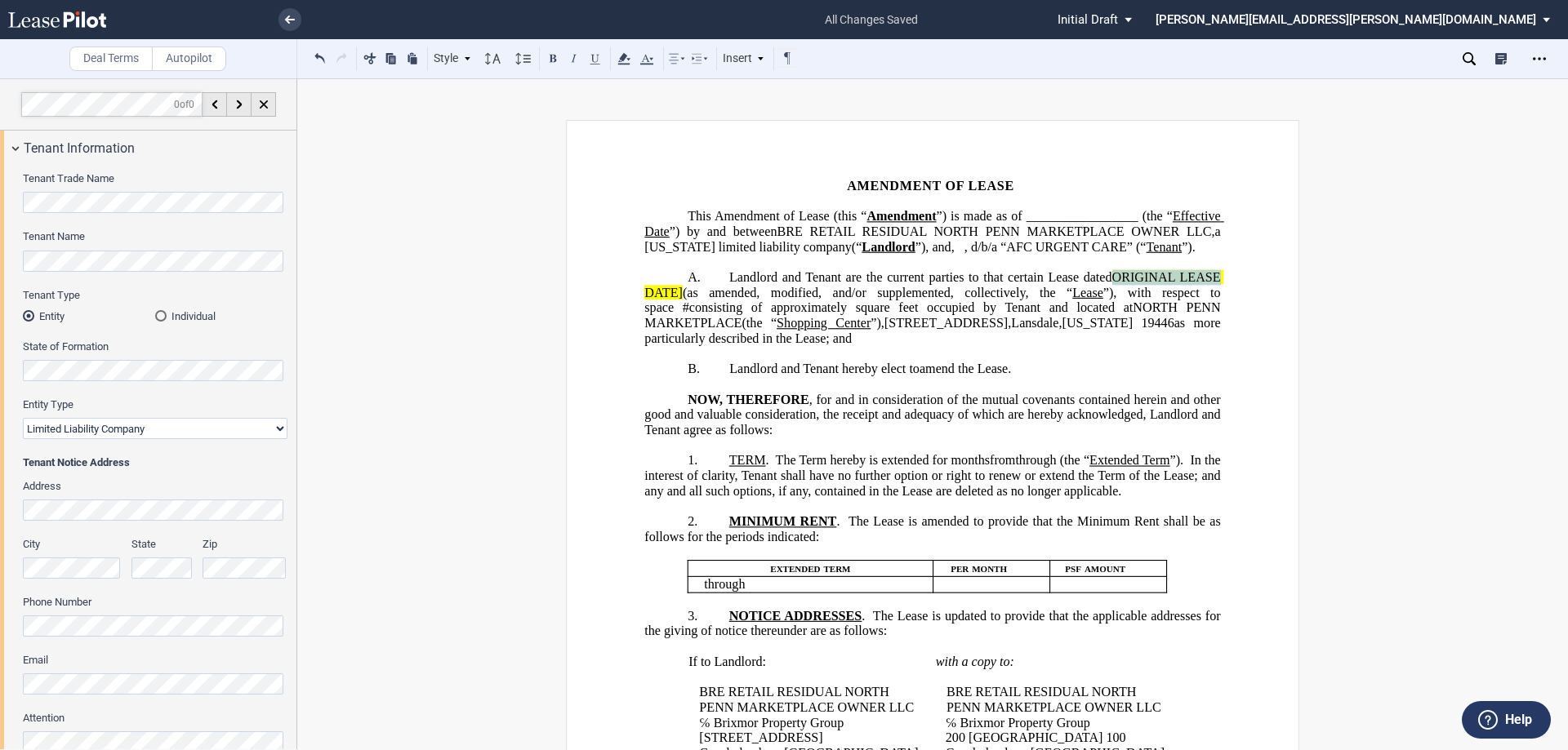
click at [1216, 288] on span "ORIGINAL LEASE DATE]" at bounding box center [933, 285] width 579 height 30
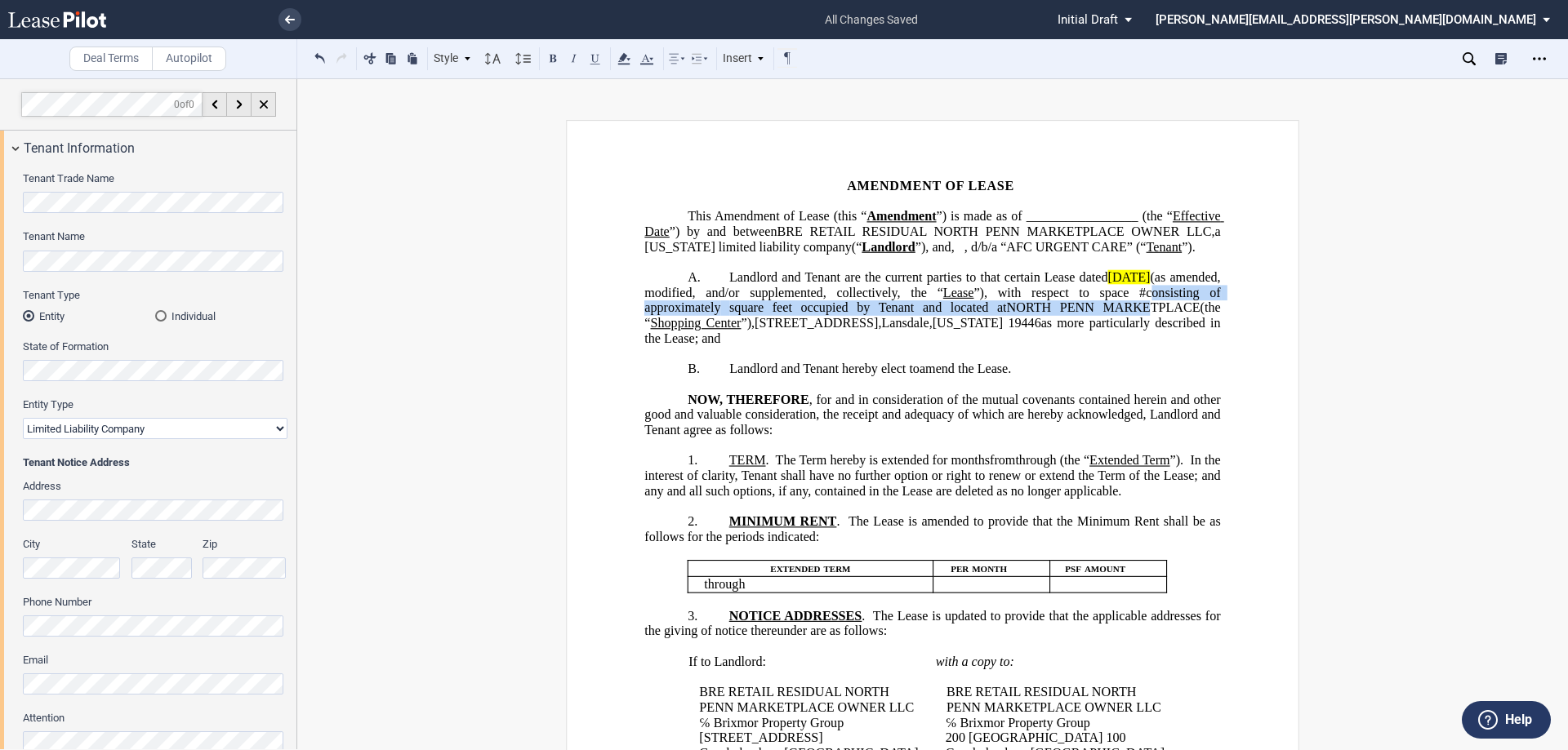
click at [1163, 315] on span "NORTH PENN MARKETPLACE" at bounding box center [1104, 307] width 194 height 14
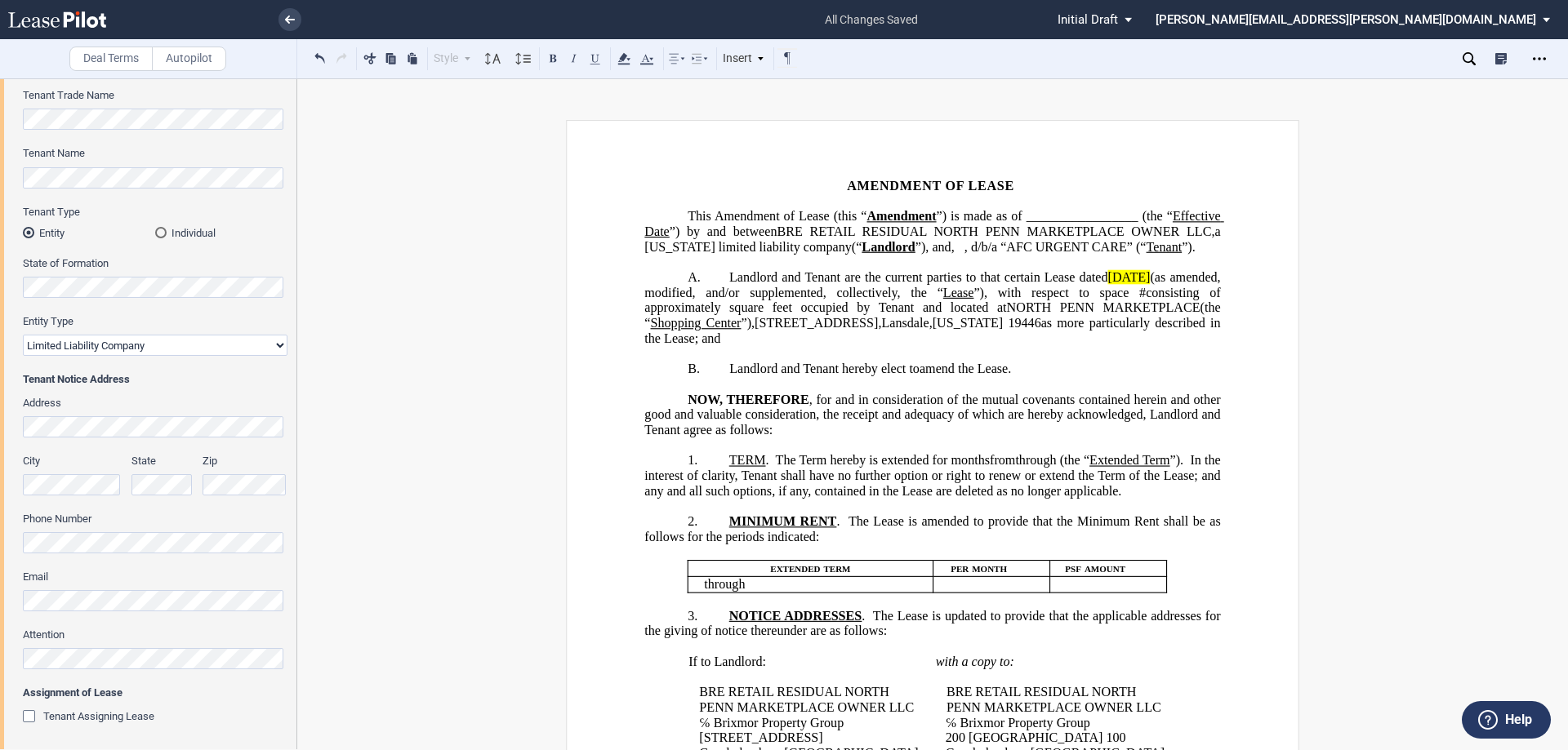
scroll to position [470, 0]
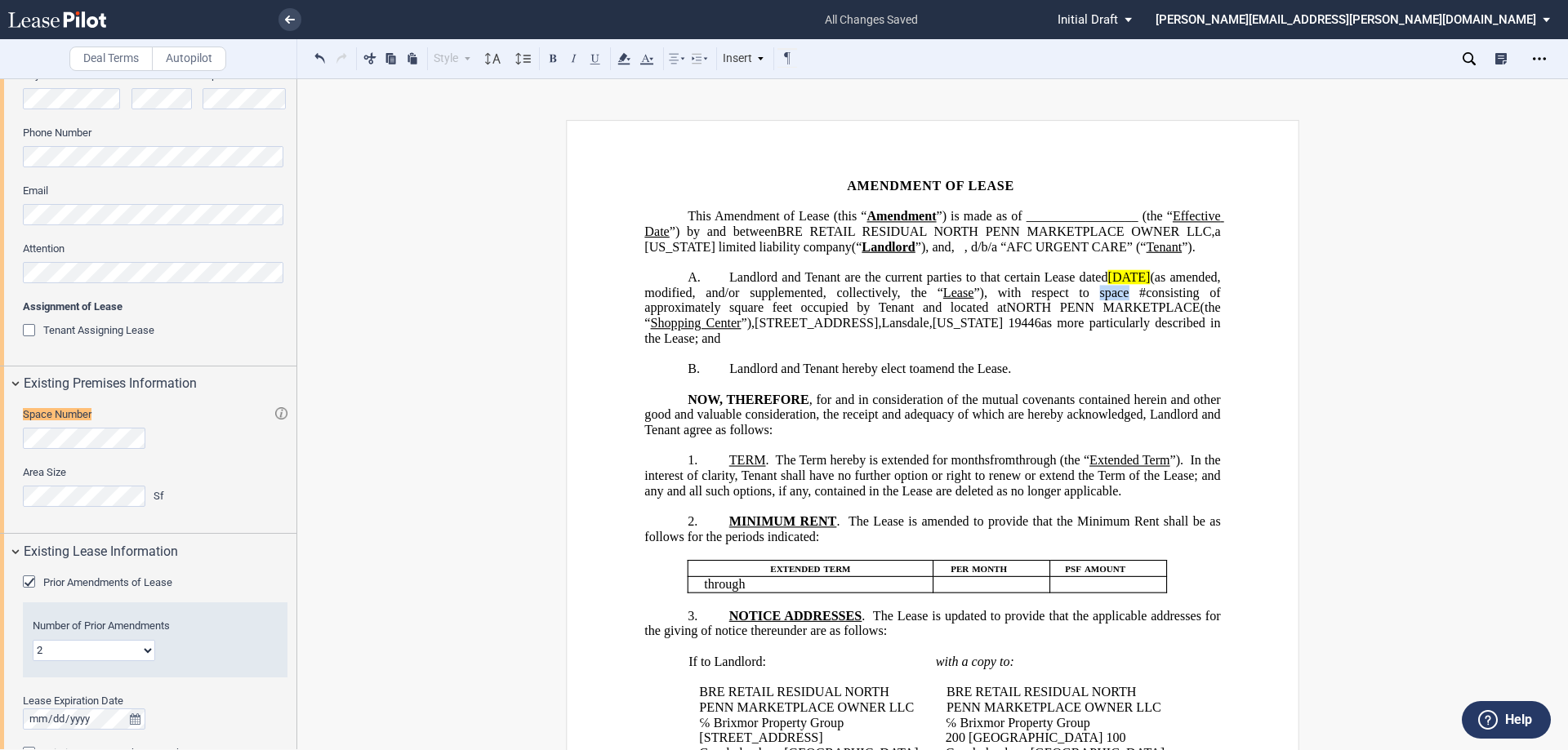
drag, startPoint x: 1140, startPoint y: 309, endPoint x: 1112, endPoint y: 307, distance: 28.1
click at [1112, 307] on span "Landlord and Tenant are the current parties to that certain Lease dated [DATE] …" at bounding box center [933, 307] width 579 height 75
click at [837, 315] on span "square feet occupied by Tenant and located at" at bounding box center [868, 307] width 278 height 14
drag, startPoint x: 807, startPoint y: 488, endPoint x: 761, endPoint y: 485, distance: 46.1
click at [1170, 468] on span "”)." at bounding box center [1177, 460] width 14 height 14
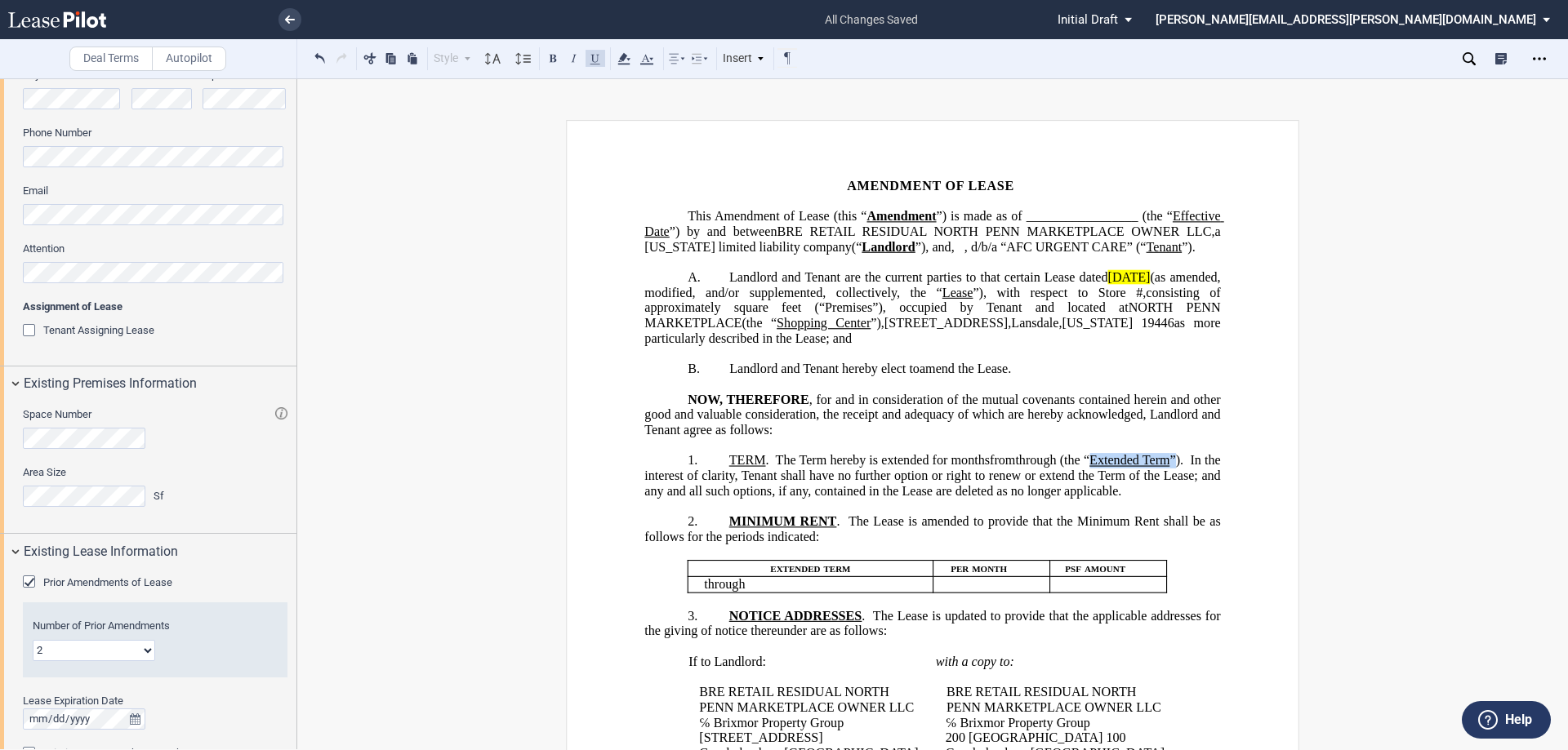
drag, startPoint x: 761, startPoint y: 485, endPoint x: 495, endPoint y: 216, distance: 378.3
click at [730, 484] on span "(the “ Extended Term ”). In the interest of clarity, Tenant shall have no furth…" at bounding box center [933, 475] width 579 height 45
click at [547, 55] on button at bounding box center [552, 58] width 20 height 20
click at [767, 468] on span "." at bounding box center [768, 460] width 3 height 14
drag, startPoint x: 764, startPoint y: 473, endPoint x: 743, endPoint y: 472, distance: 21.0
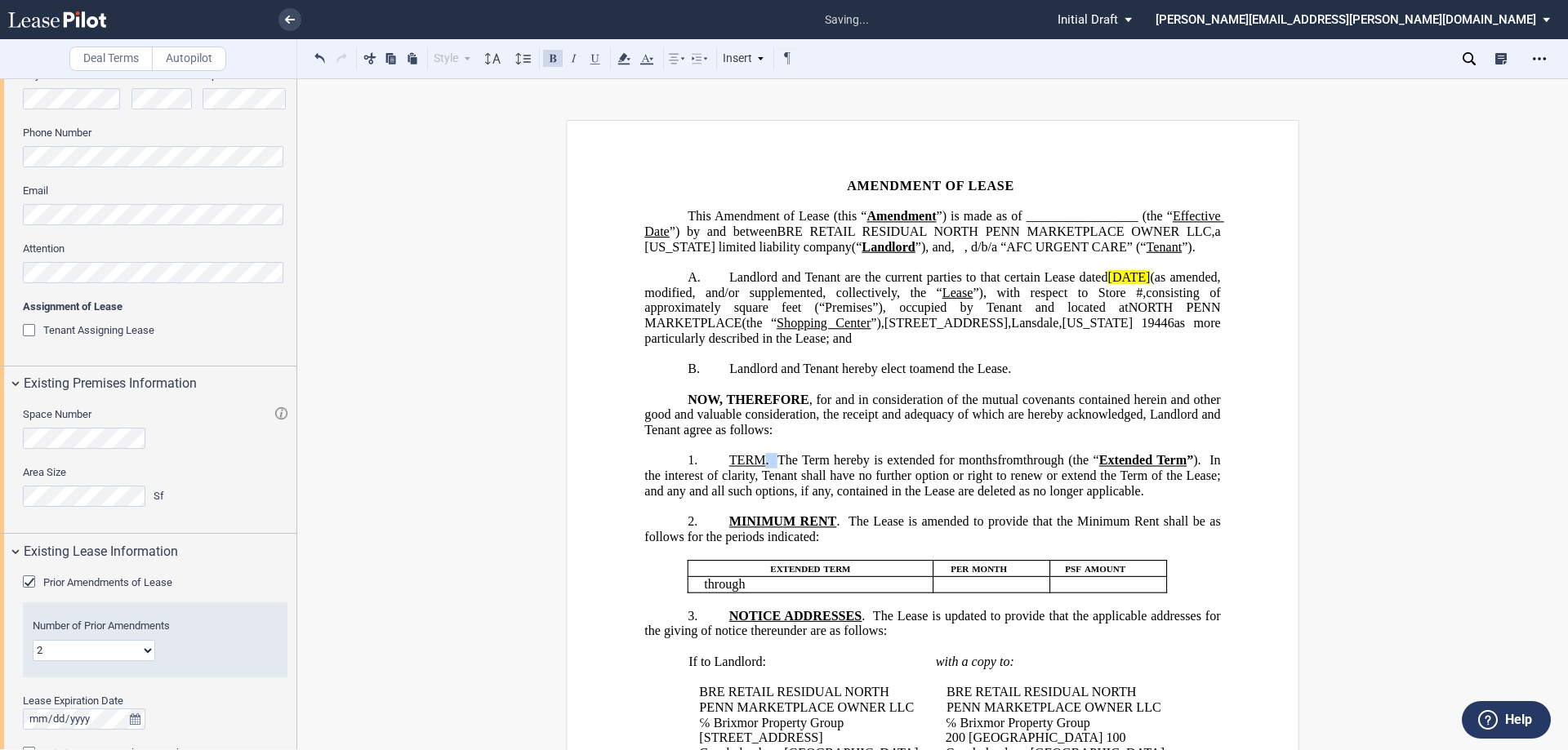
click at [757, 468] on span "TERM . The Term hereby is extended for" at bounding box center [841, 460] width 225 height 14
click at [744, 468] on span "TERM" at bounding box center [747, 460] width 37 height 14
click at [737, 468] on span "TERM" at bounding box center [747, 460] width 37 height 14
click at [767, 468] on span "." at bounding box center [768, 460] width 3 height 14
drag, startPoint x: 761, startPoint y: 472, endPoint x: 731, endPoint y: 474, distance: 30.1
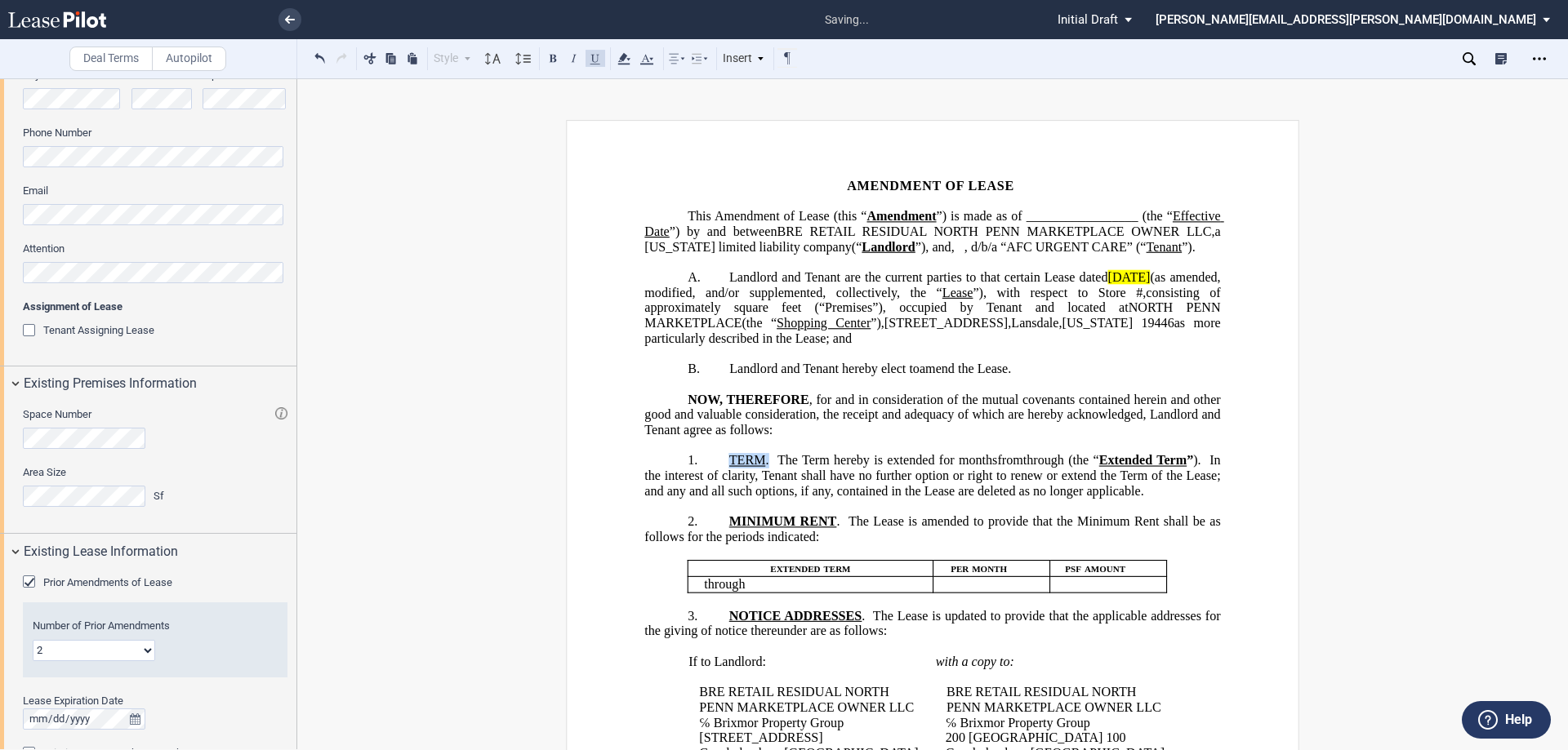
click at [733, 468] on span "TERM . The Term hereby is extended for" at bounding box center [841, 460] width 225 height 14
click at [730, 468] on span "TERM" at bounding box center [747, 460] width 37 height 14
click at [767, 468] on span "." at bounding box center [768, 460] width 3 height 14
click at [761, 468] on span "TERM" at bounding box center [747, 460] width 37 height 14
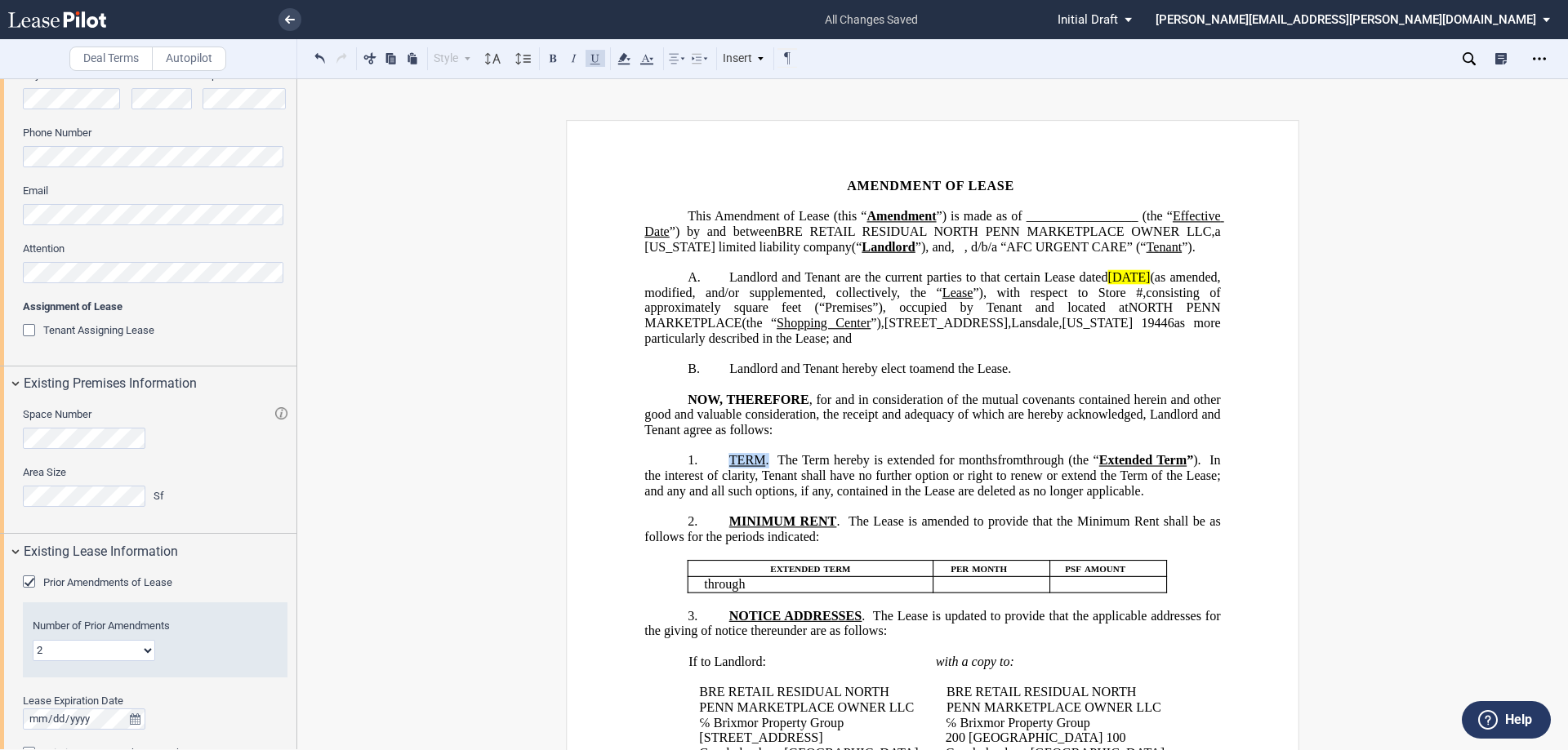
drag, startPoint x: 761, startPoint y: 475, endPoint x: 535, endPoint y: 104, distance: 434.4
click at [734, 468] on span "TERM" at bounding box center [747, 460] width 37 height 14
click at [557, 63] on button at bounding box center [552, 58] width 20 height 20
click at [904, 315] on span "square feet (“Premises”), occupied by Tenant and located at" at bounding box center [931, 307] width 394 height 14
drag, startPoint x: 903, startPoint y: 324, endPoint x: 867, endPoint y: 324, distance: 36.0
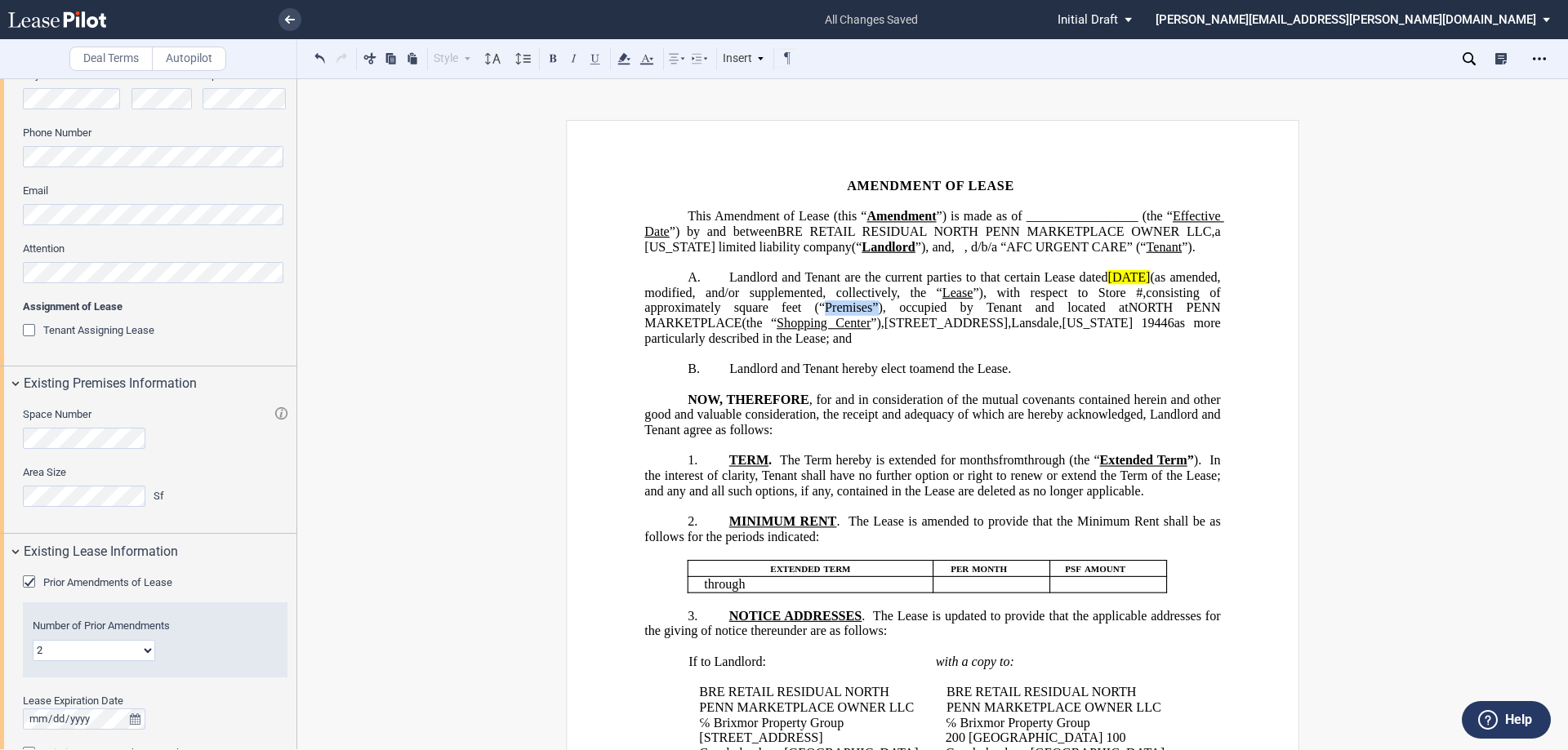
click at [867, 315] on span "square feet (“Premises”), occupied by Tenant and located at" at bounding box center [931, 307] width 394 height 14
click at [592, 58] on button at bounding box center [595, 58] width 20 height 20
click at [555, 59] on button at bounding box center [552, 58] width 20 height 20
click at [856, 330] on span "Shopping Center" at bounding box center [824, 323] width 94 height 14
click at [914, 315] on span "square feet (“ Premises” ), occupied by Tenant and located at" at bounding box center [931, 307] width 395 height 14
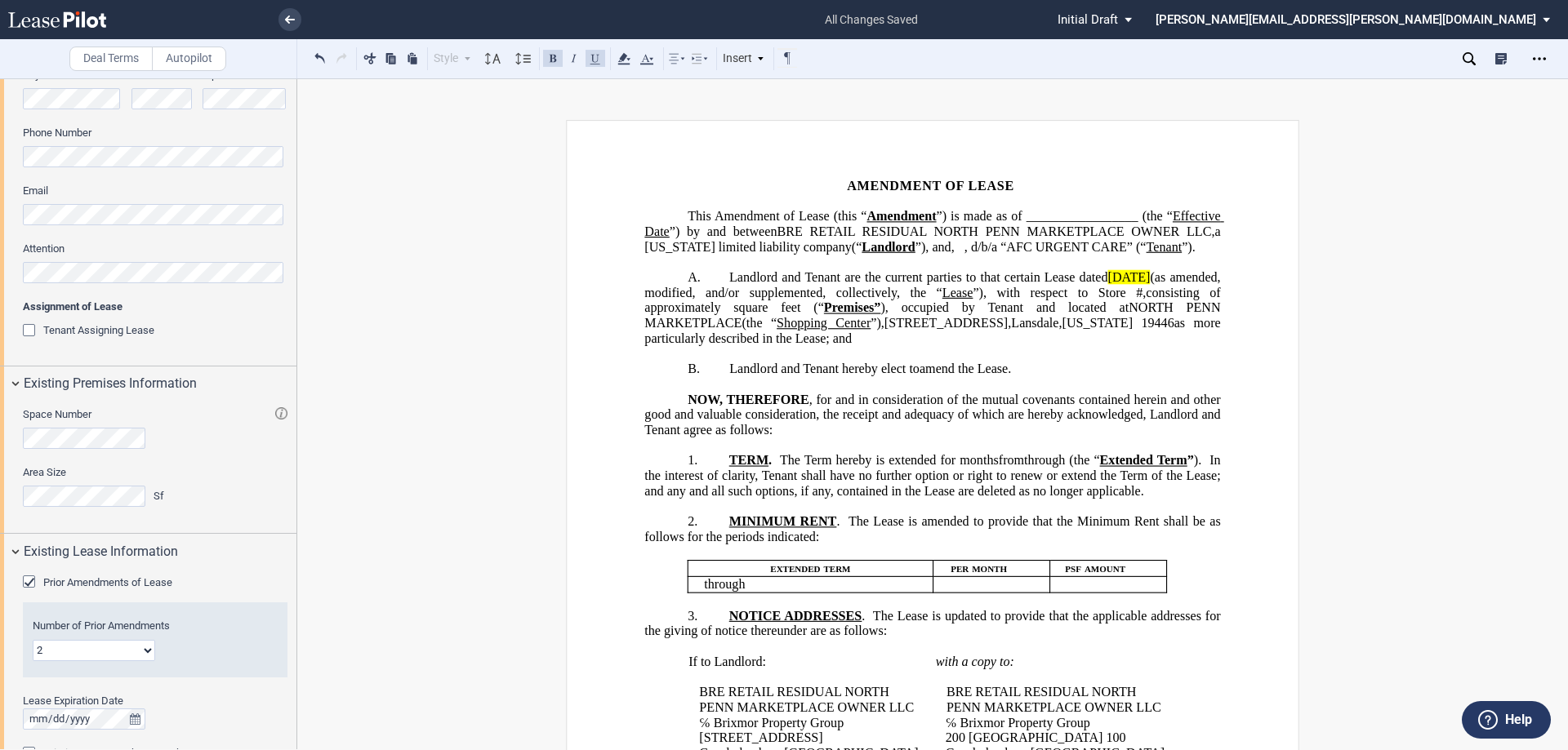
click at [914, 315] on span "square feet (“ Premises” ), occupied by Tenant and located at" at bounding box center [931, 307] width 395 height 14
click at [559, 61] on button at bounding box center [552, 58] width 20 height 20
click at [594, 59] on button at bounding box center [595, 58] width 20 height 20
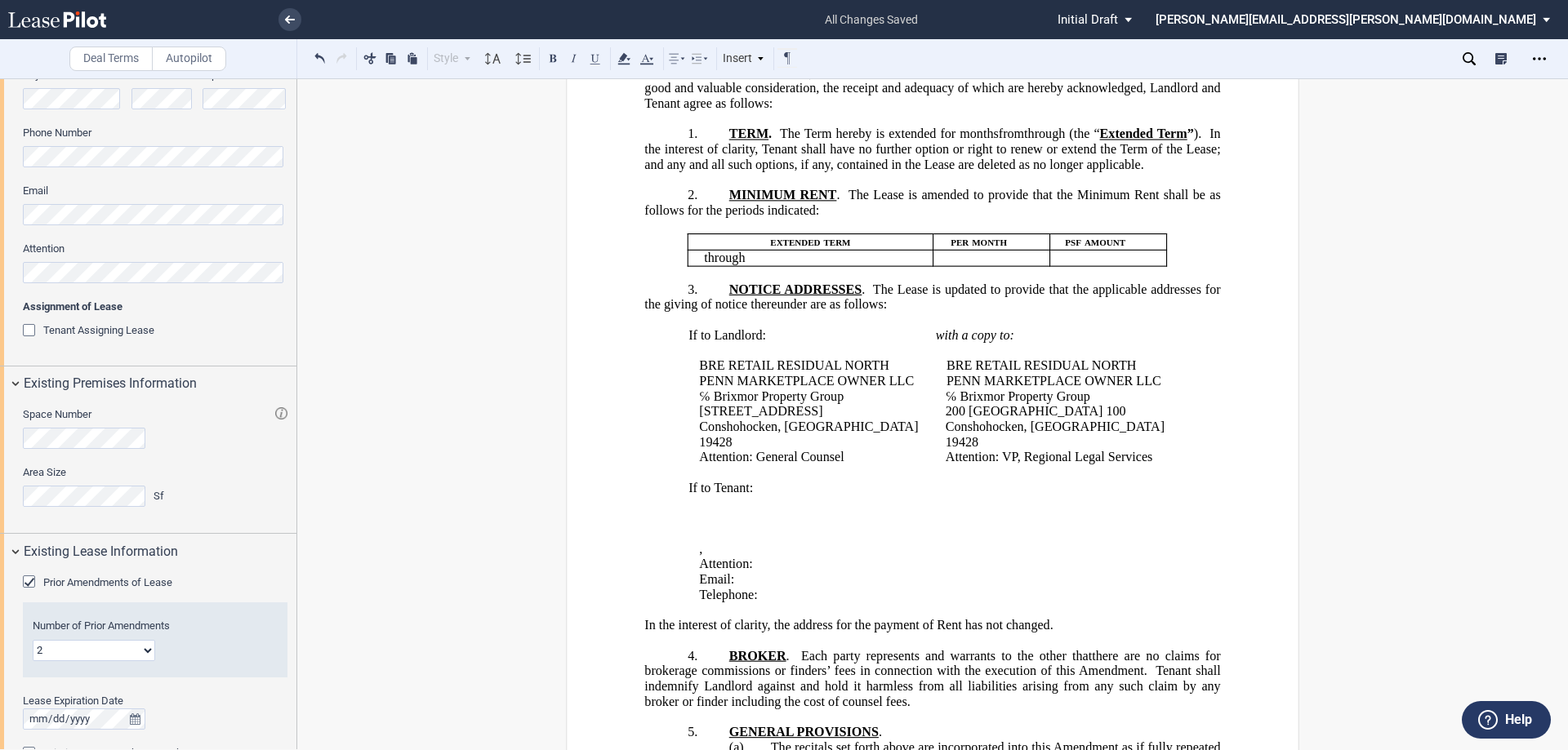
scroll to position [746, 0]
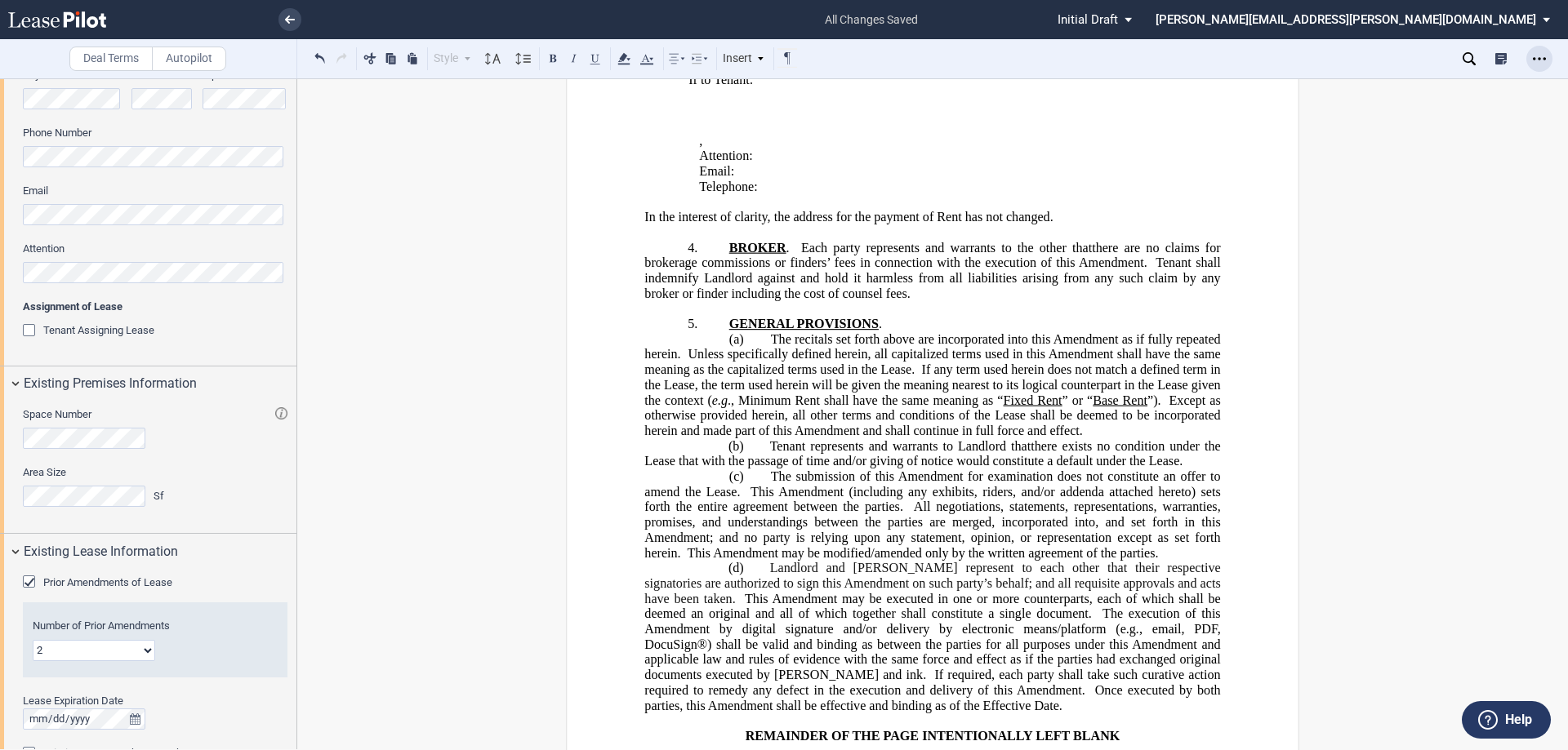
click at [1531, 54] on div "Open Lease options menu" at bounding box center [1539, 59] width 26 height 26
click at [1382, 87] on div "Download" at bounding box center [1445, 87] width 200 height 14
